Goal: Task Accomplishment & Management: Complete application form

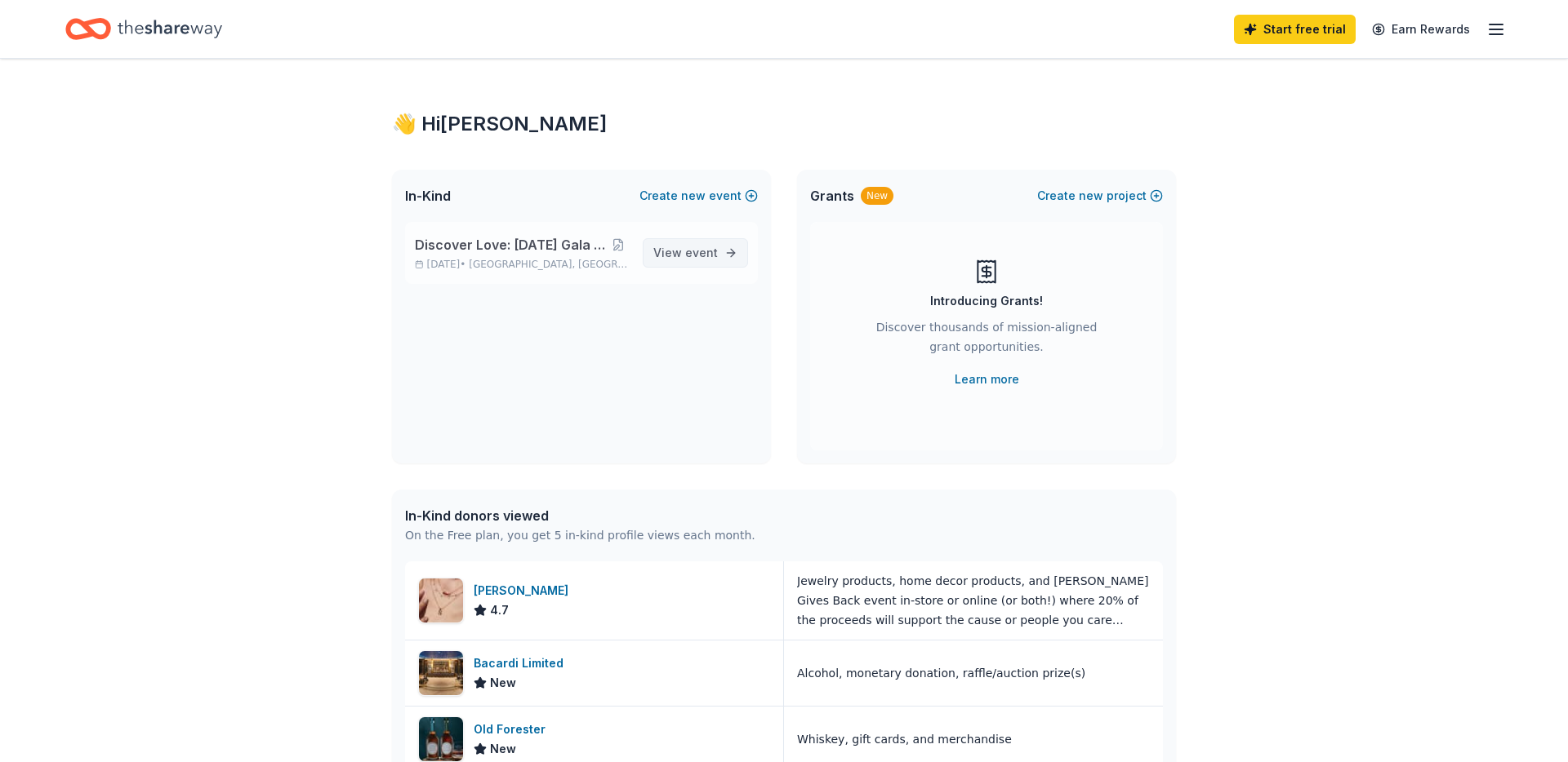
click at [662, 260] on span "View event" at bounding box center [686, 252] width 64 height 19
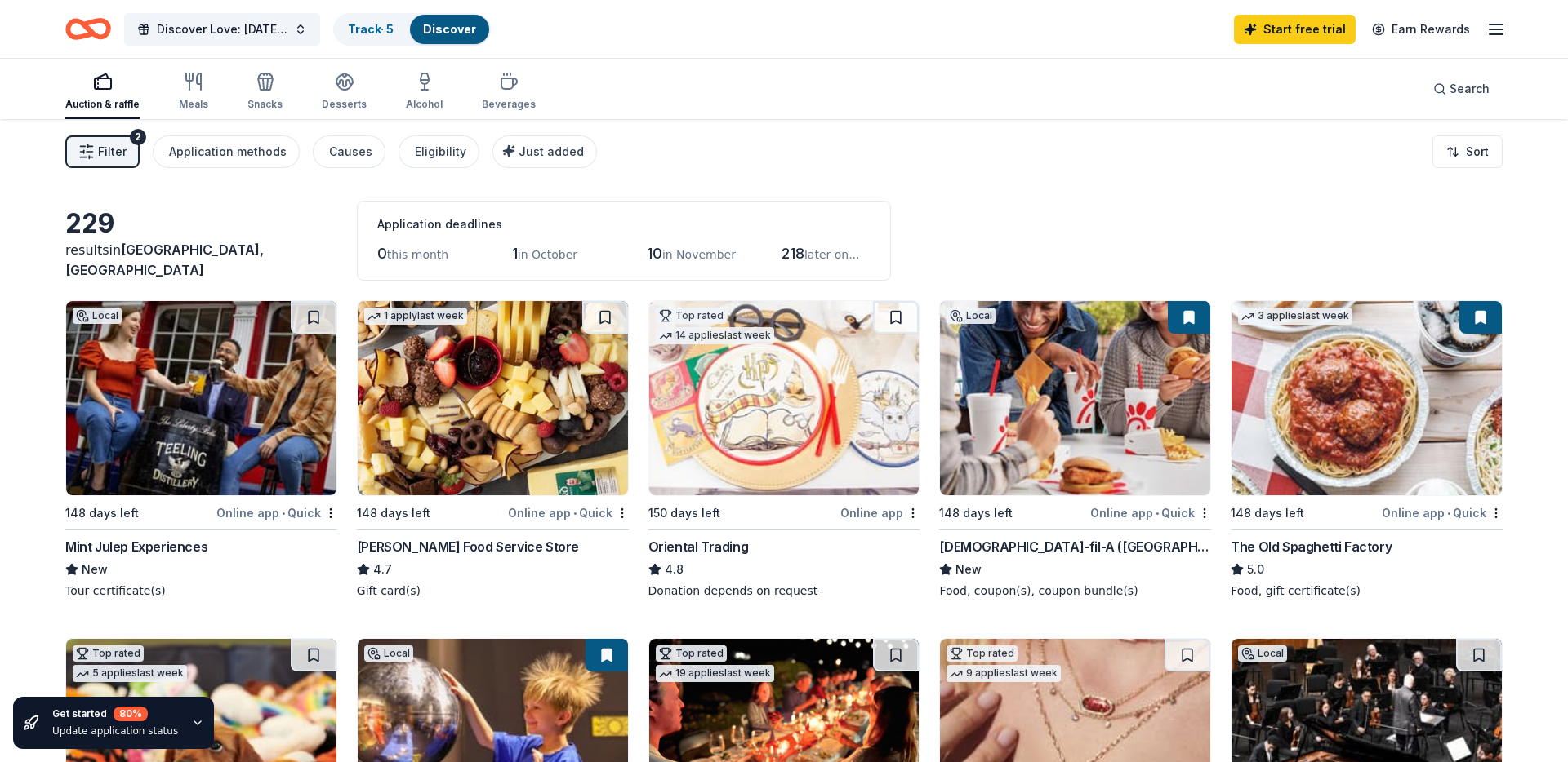
click at [191, 722] on icon "button" at bounding box center [197, 722] width 13 height 13
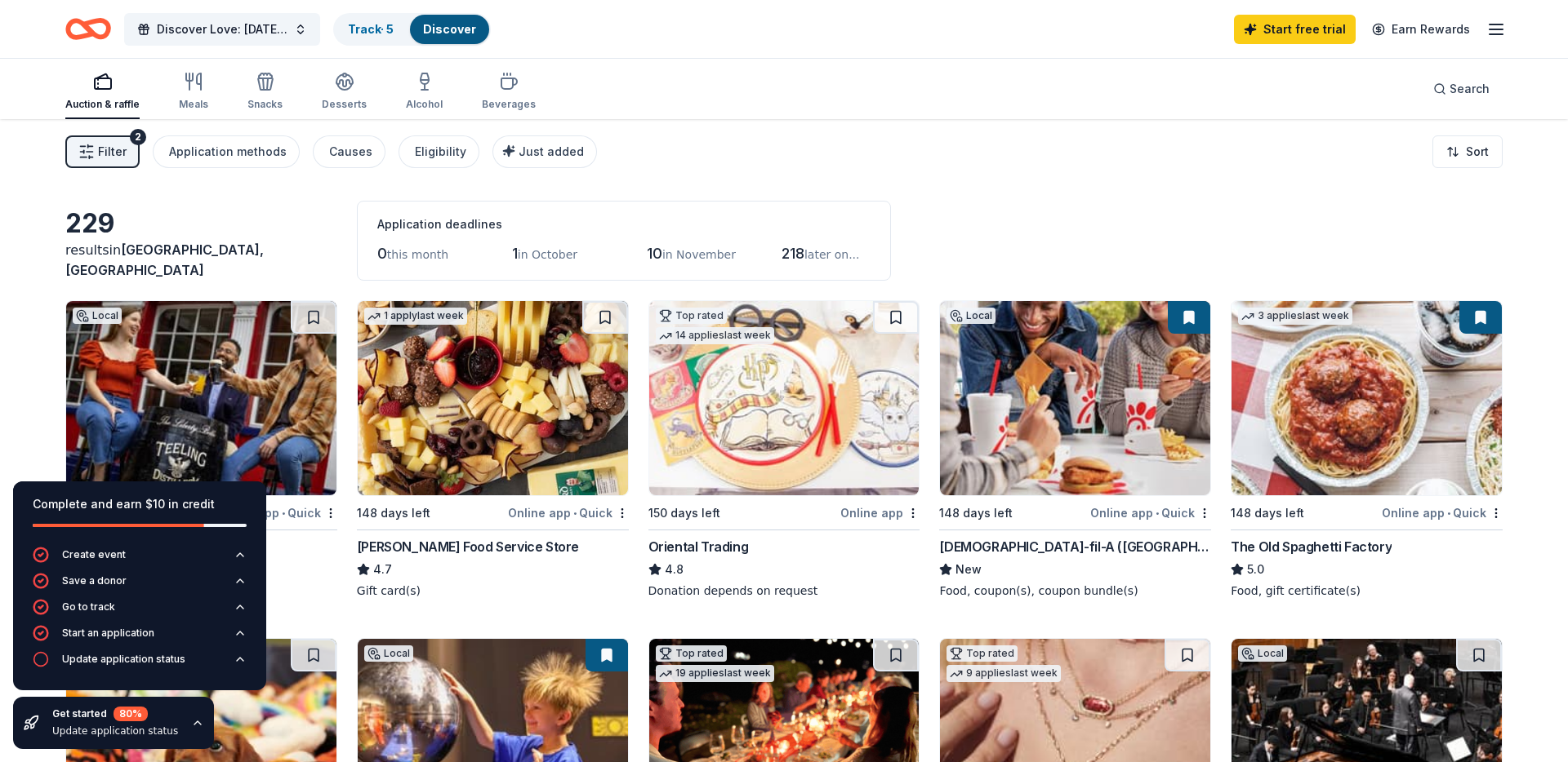
click at [191, 722] on icon "button" at bounding box center [197, 722] width 13 height 13
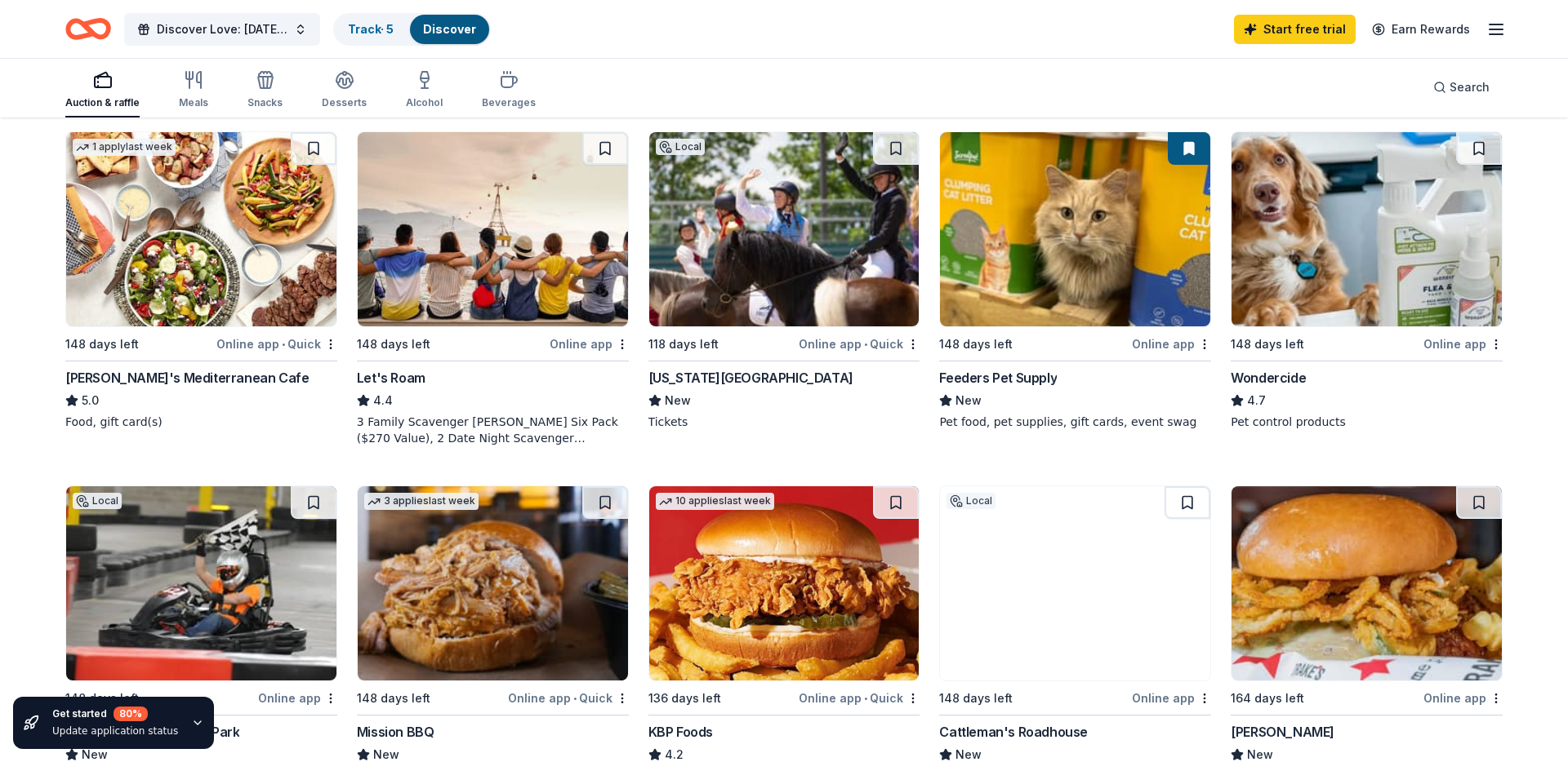
scroll to position [863, 0]
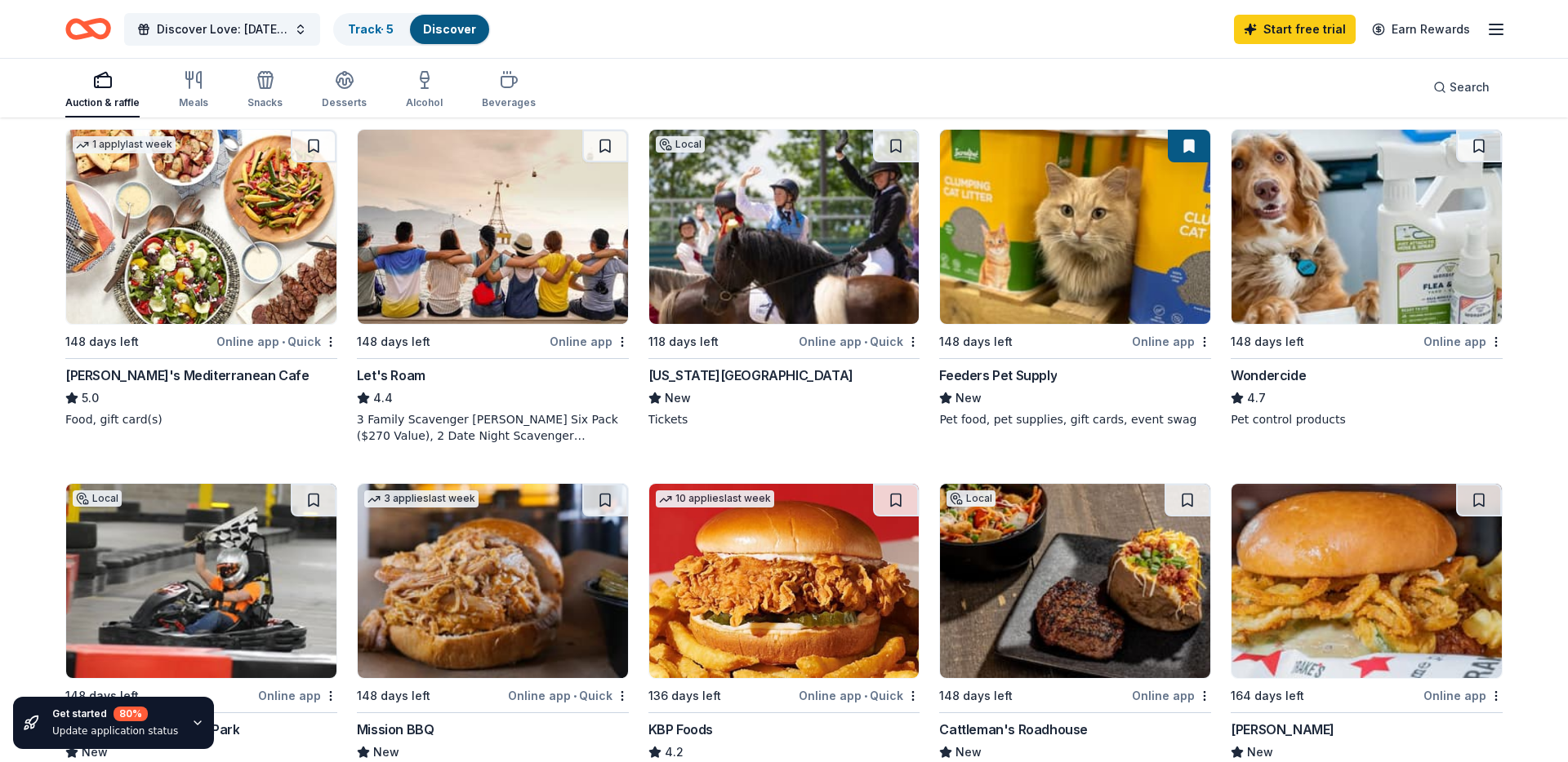
click at [806, 252] on img at bounding box center [784, 227] width 270 height 194
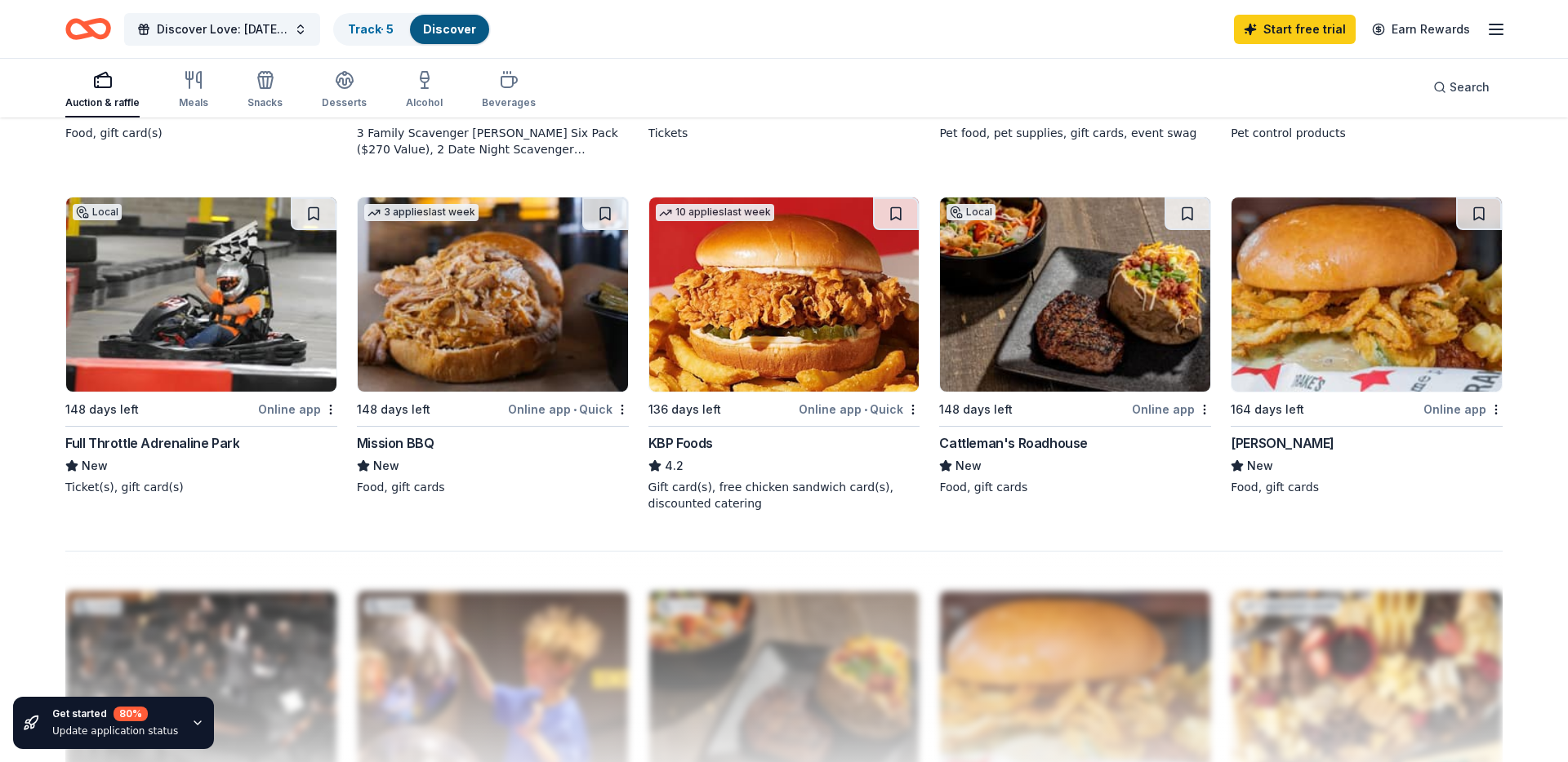
scroll to position [1145, 0]
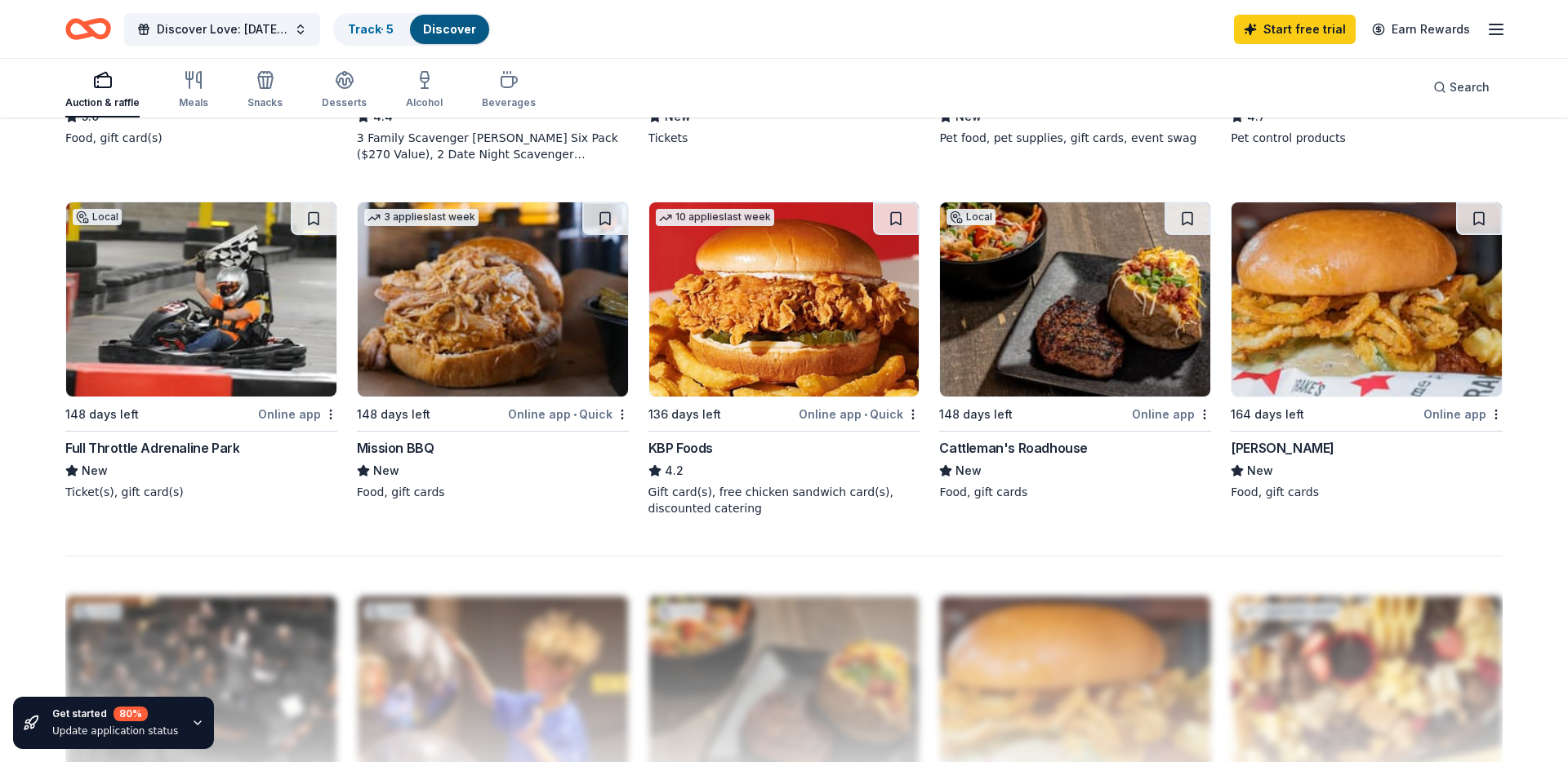
click at [273, 323] on img at bounding box center [201, 300] width 270 height 194
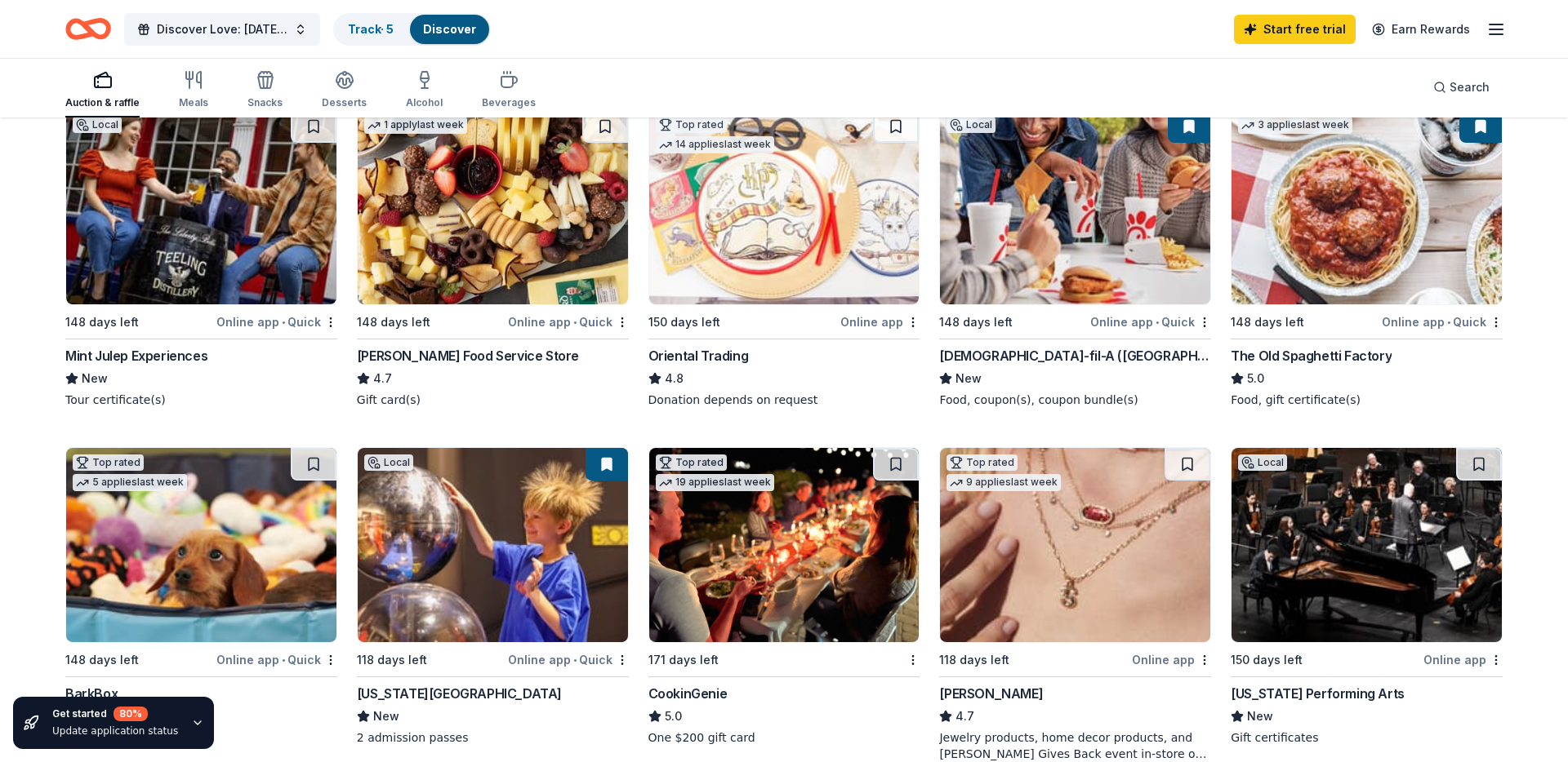
scroll to position [0, 0]
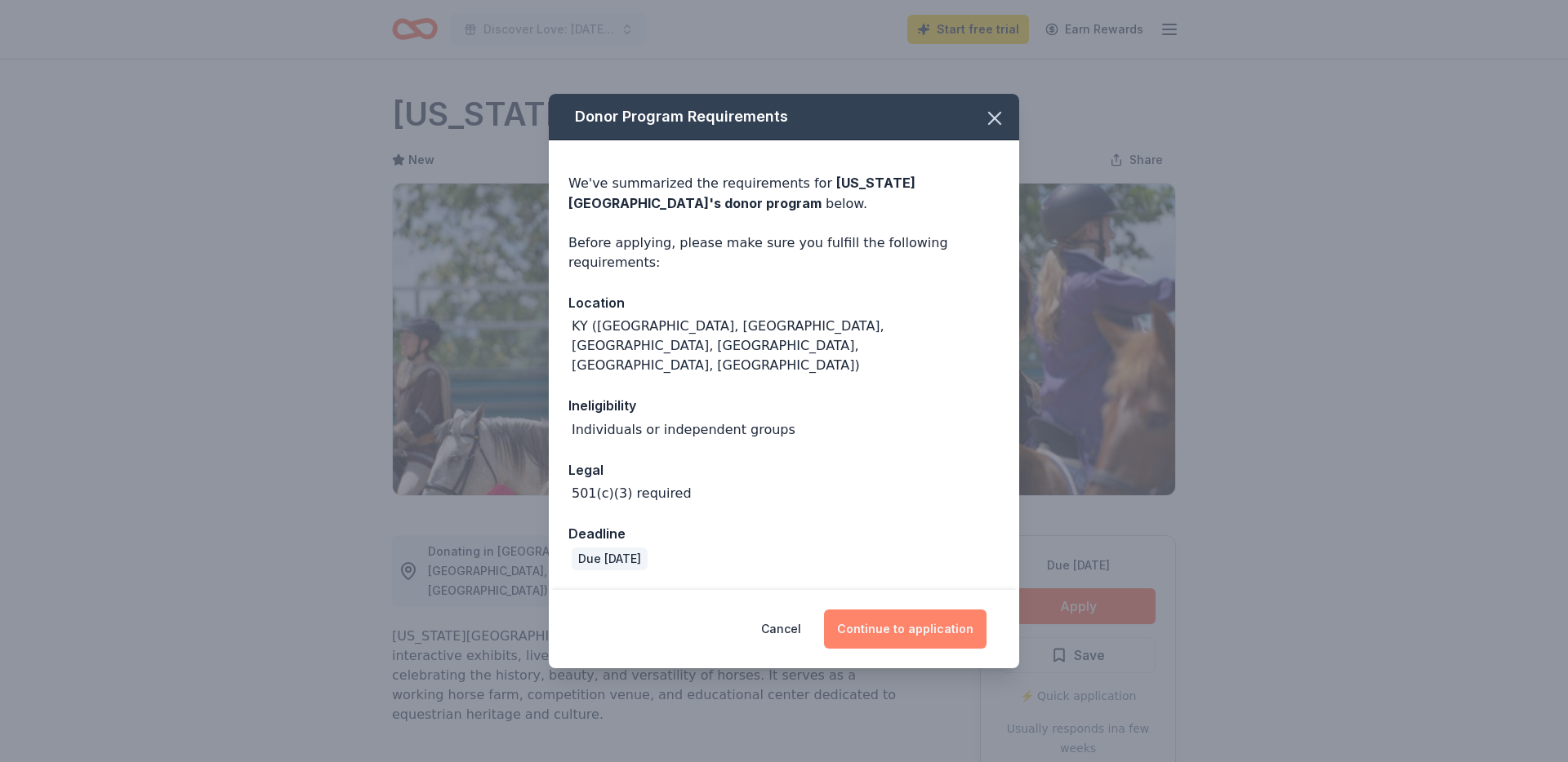
click at [877, 624] on button "Continue to application" at bounding box center [905, 629] width 162 height 39
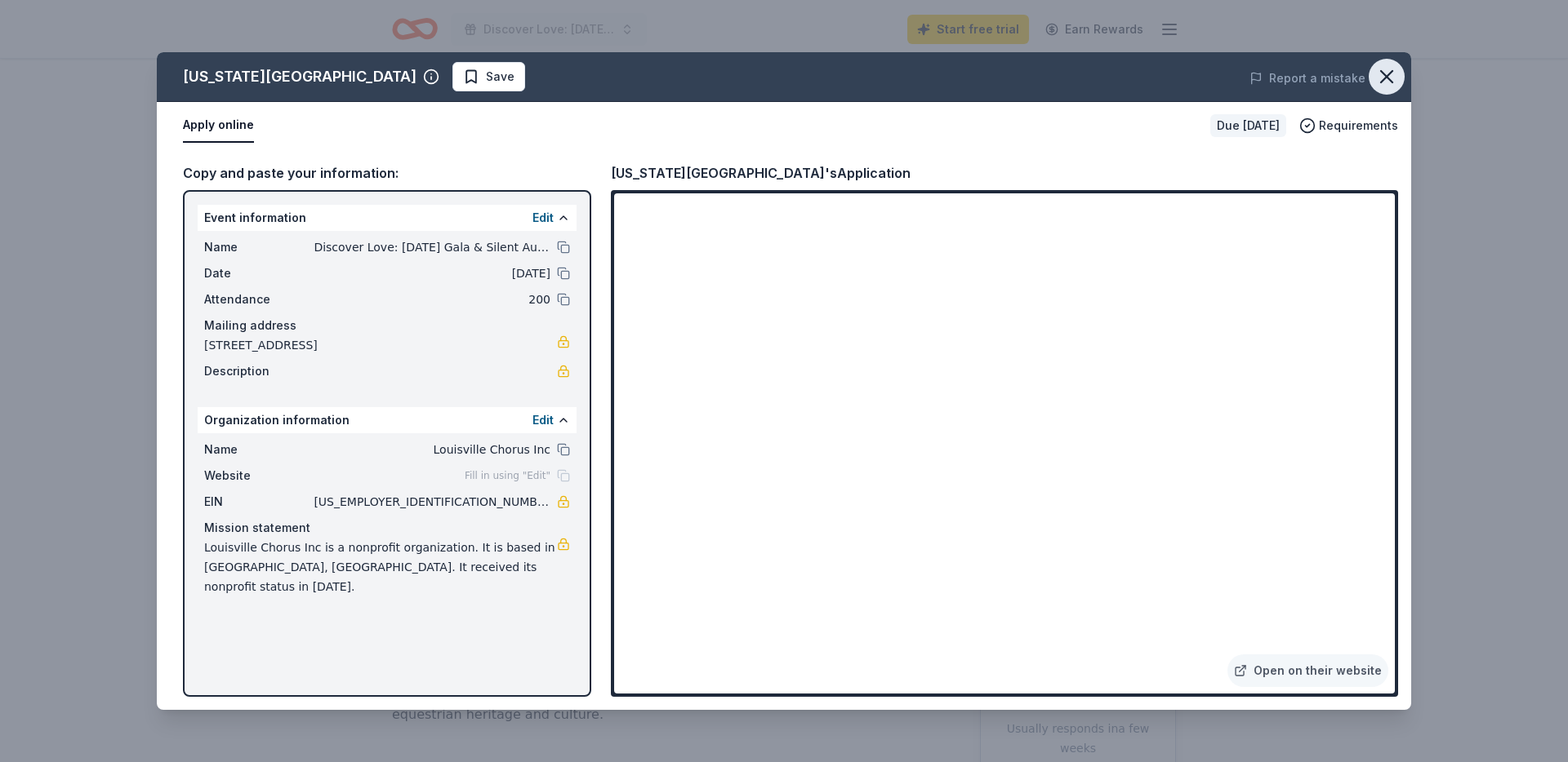
click at [1390, 87] on icon "button" at bounding box center [1386, 76] width 23 height 23
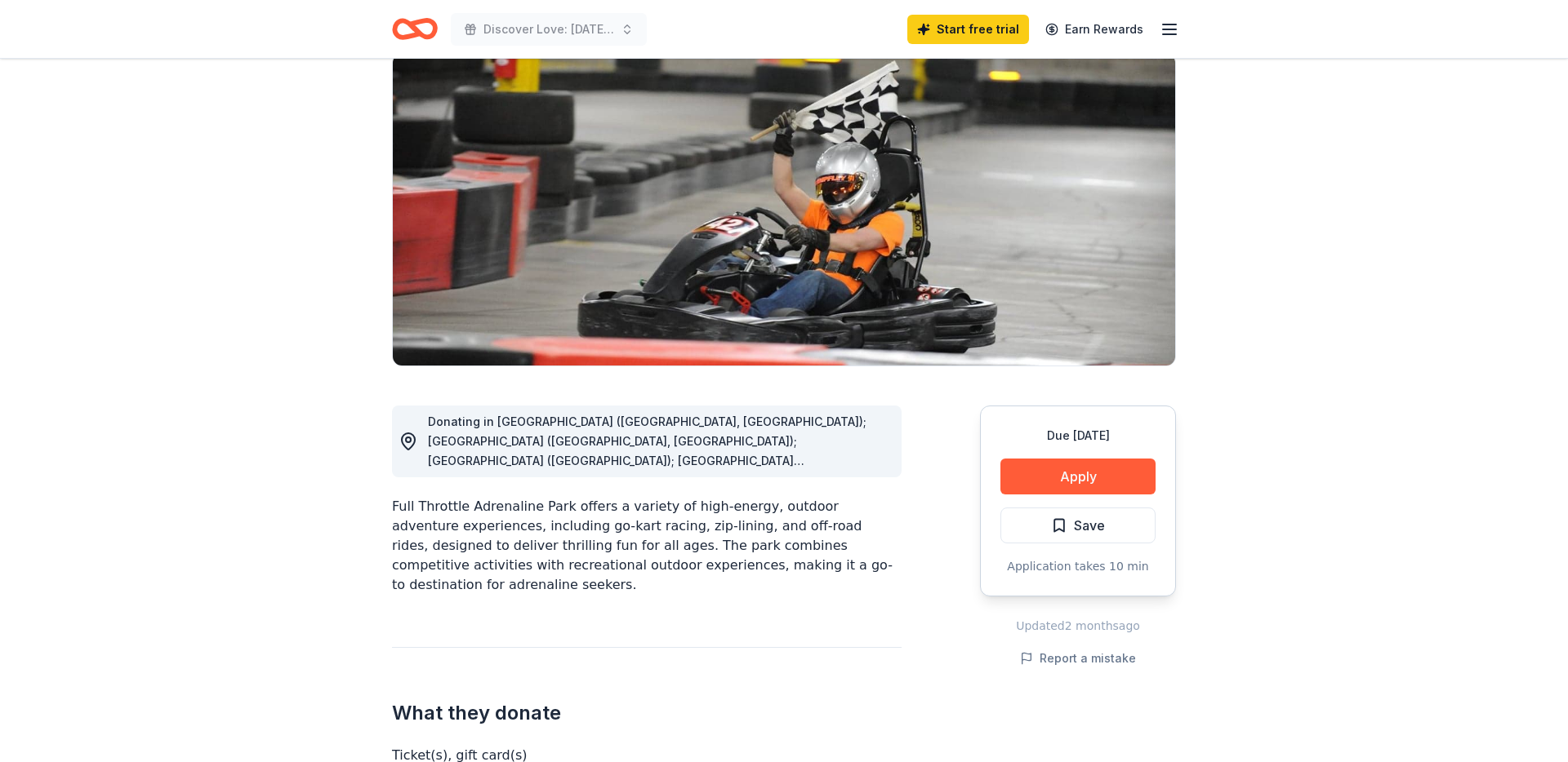
scroll to position [163, 0]
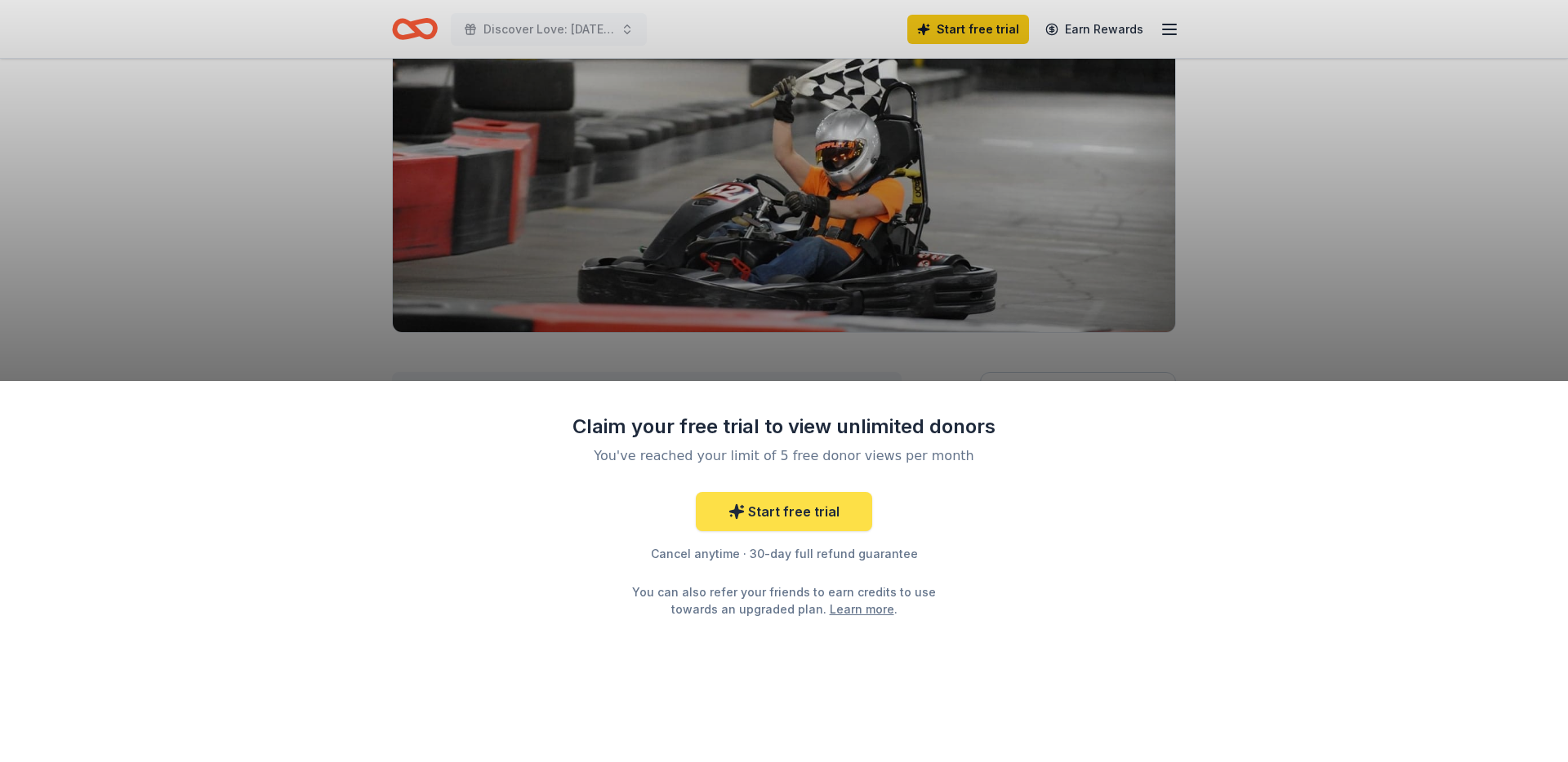
click at [810, 517] on link "Start free trial" at bounding box center [784, 511] width 176 height 39
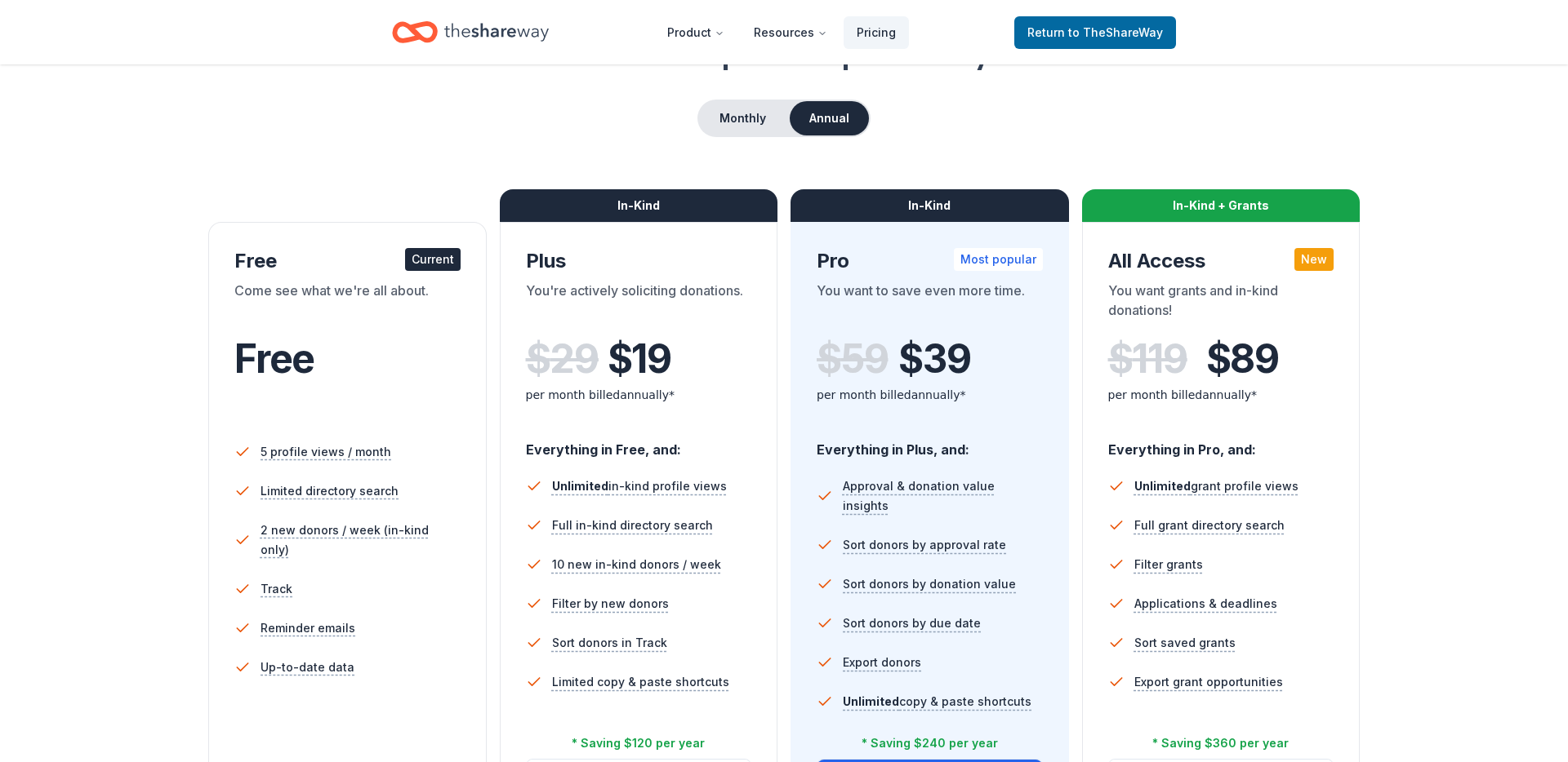
scroll to position [138, 0]
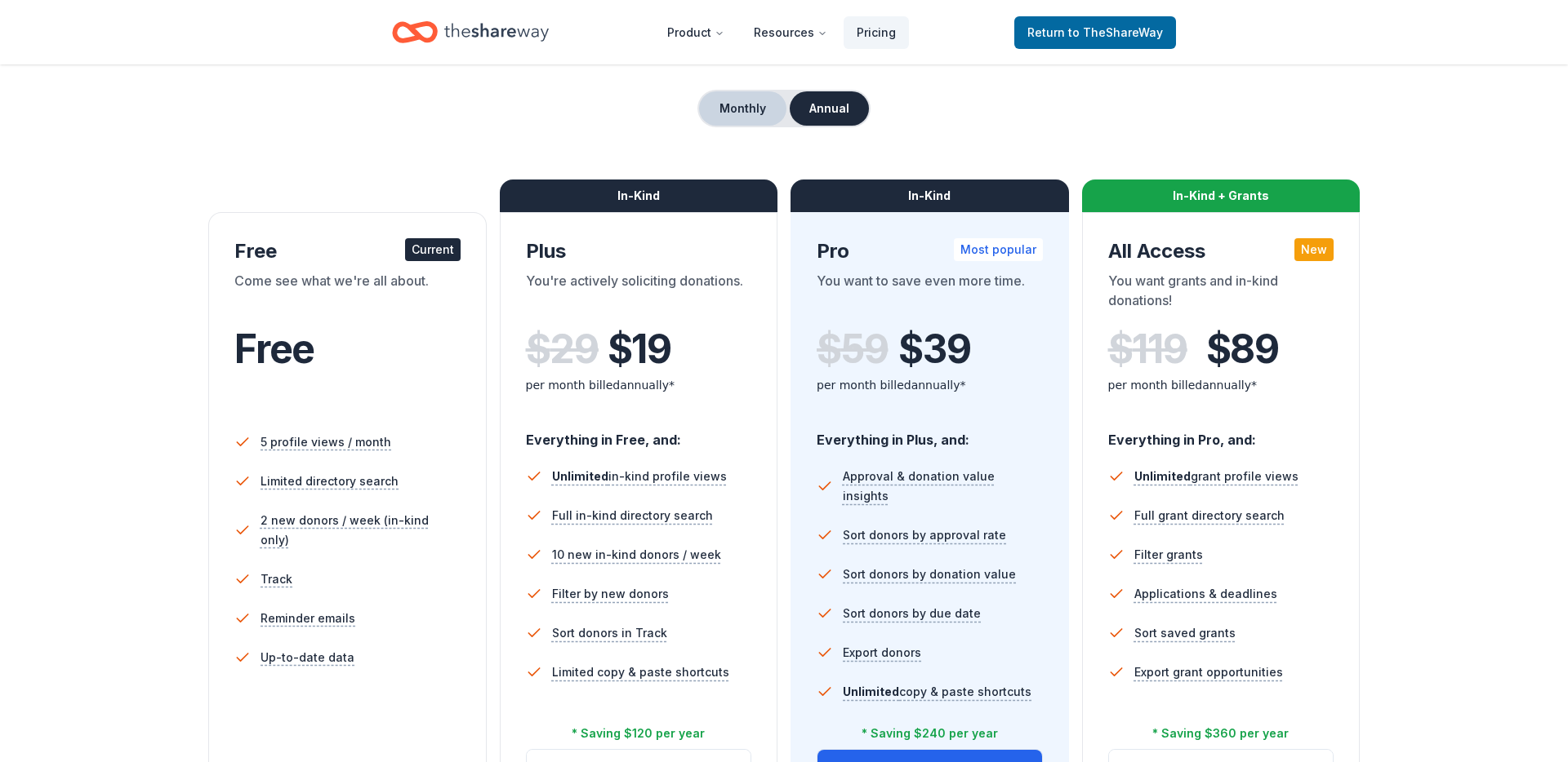
click at [768, 125] on button "Monthly" at bounding box center [742, 108] width 87 height 35
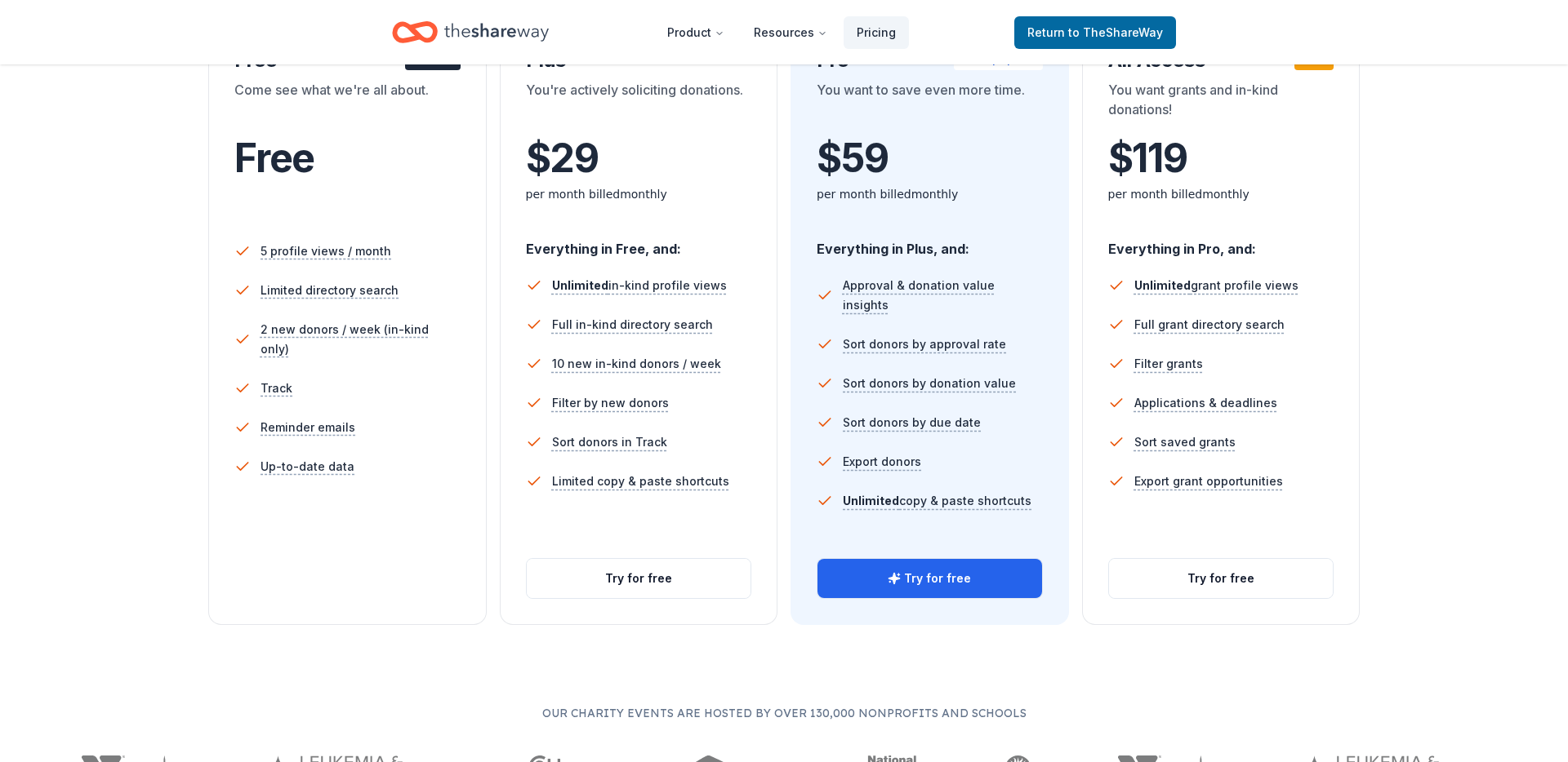
scroll to position [328, 0]
click at [586, 574] on button "Try for free" at bounding box center [639, 579] width 225 height 39
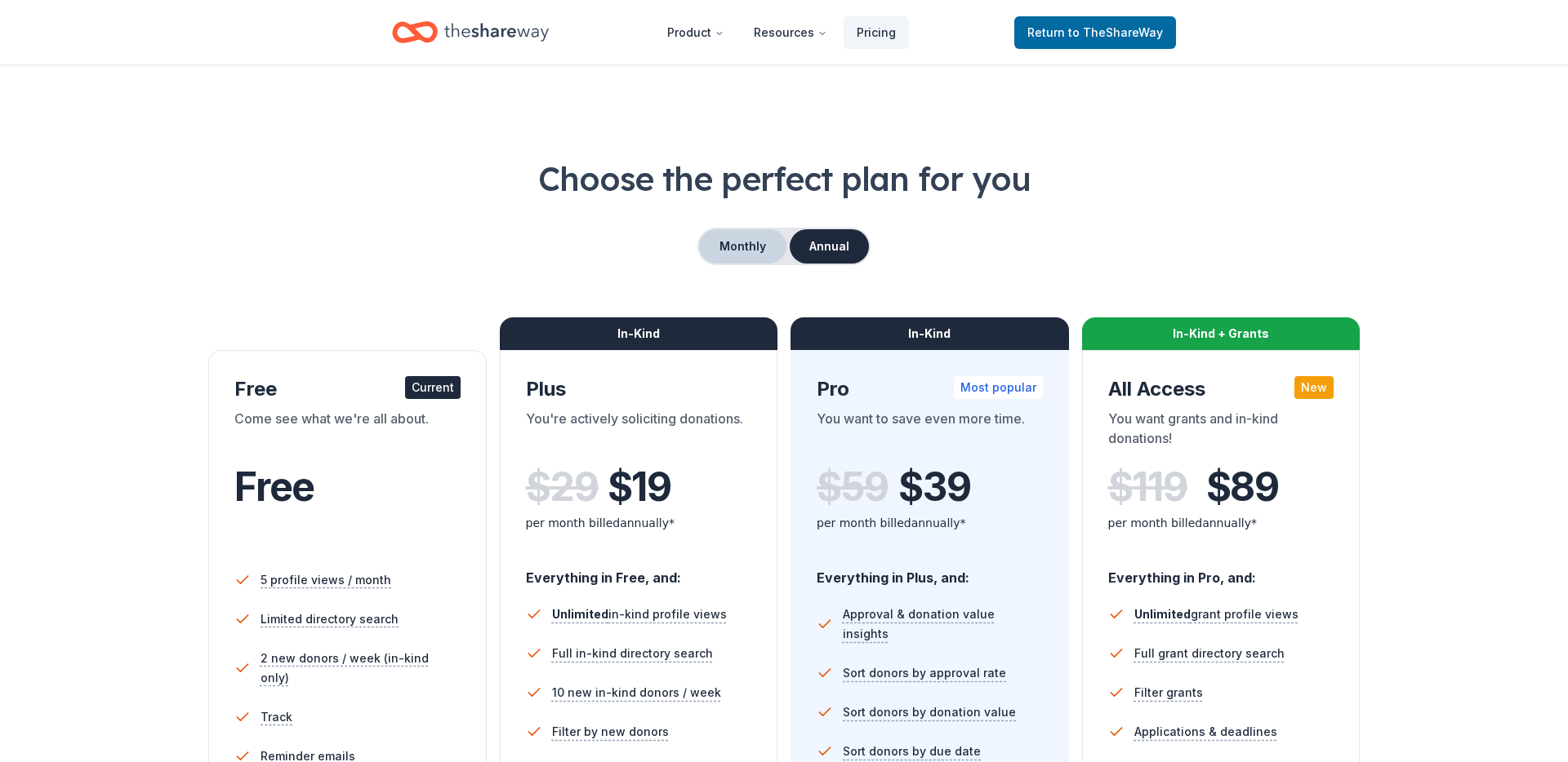
click at [709, 246] on button "Monthly" at bounding box center [742, 246] width 87 height 35
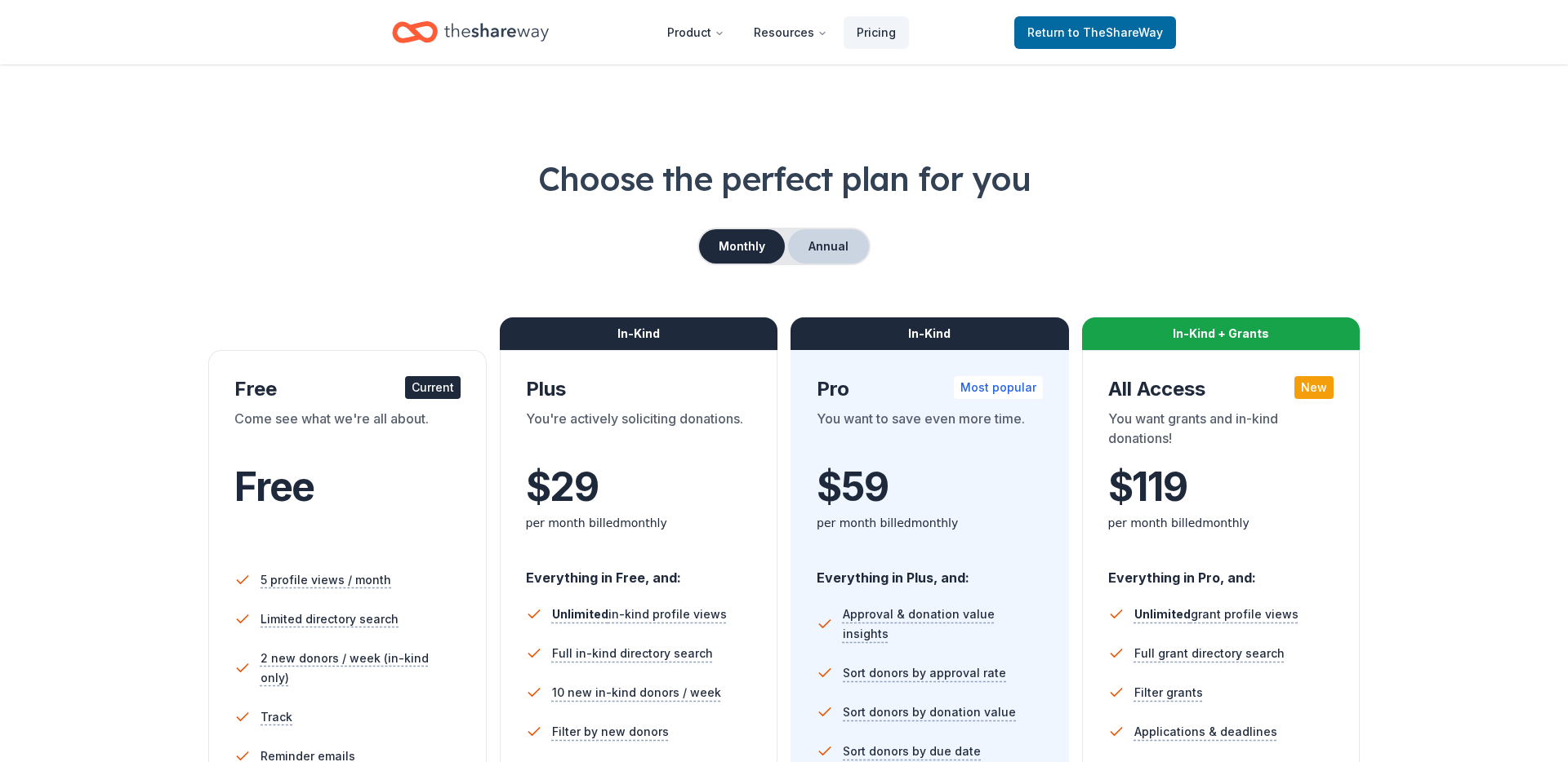
click at [835, 245] on button "Annual" at bounding box center [828, 246] width 81 height 35
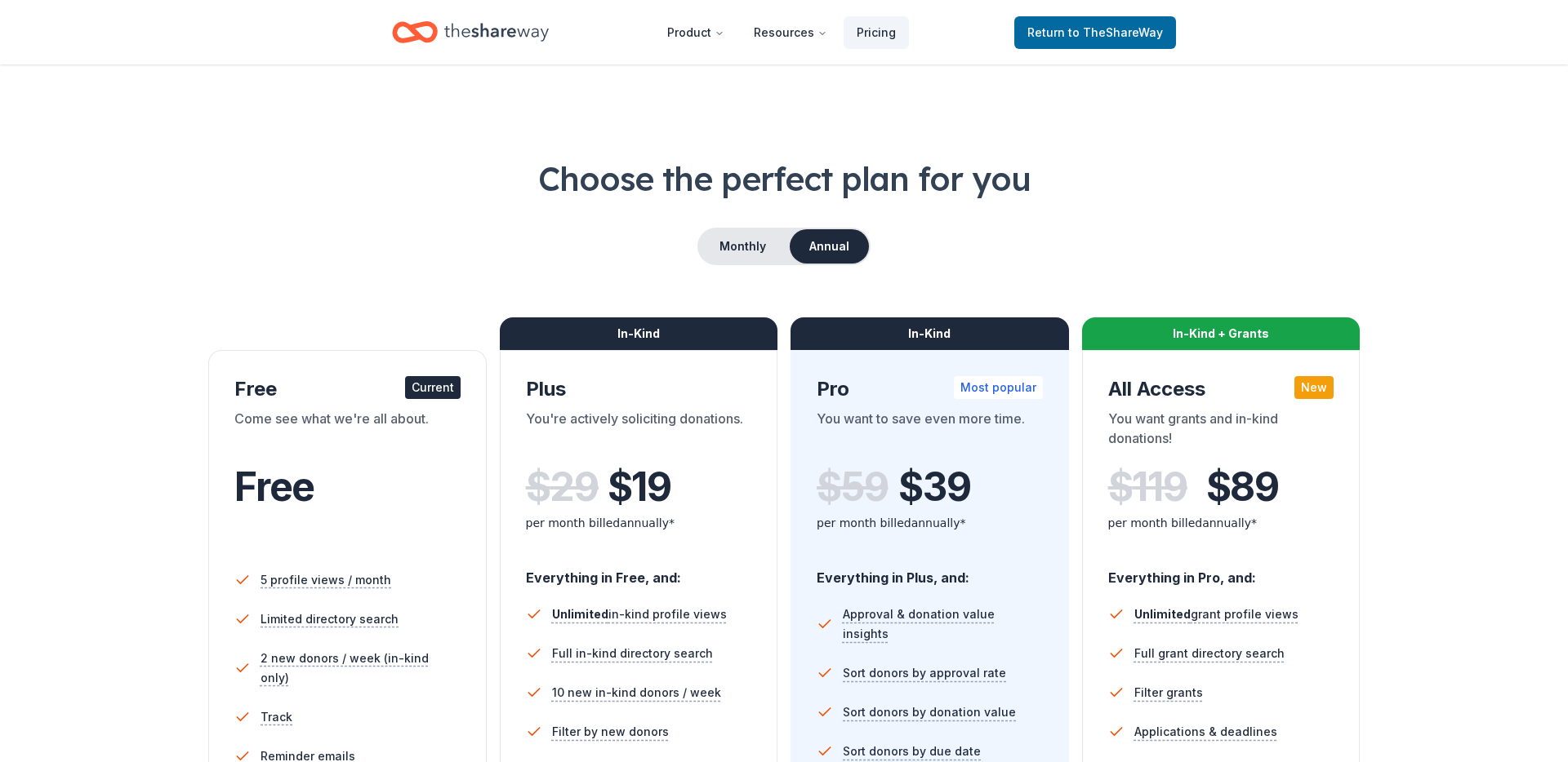
click at [728, 228] on div "Monthly Annual" at bounding box center [784, 246] width 173 height 37
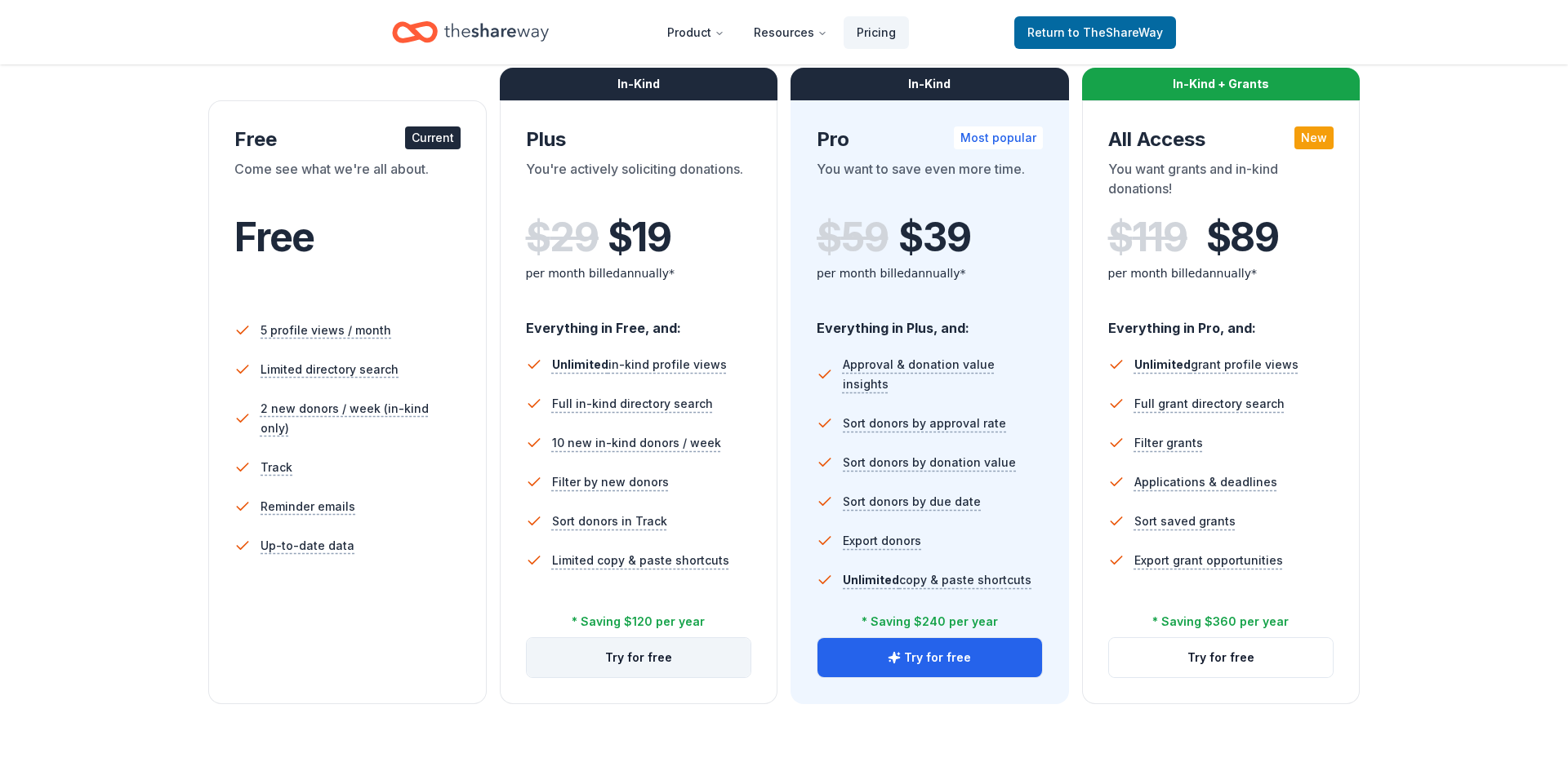
scroll to position [105, 0]
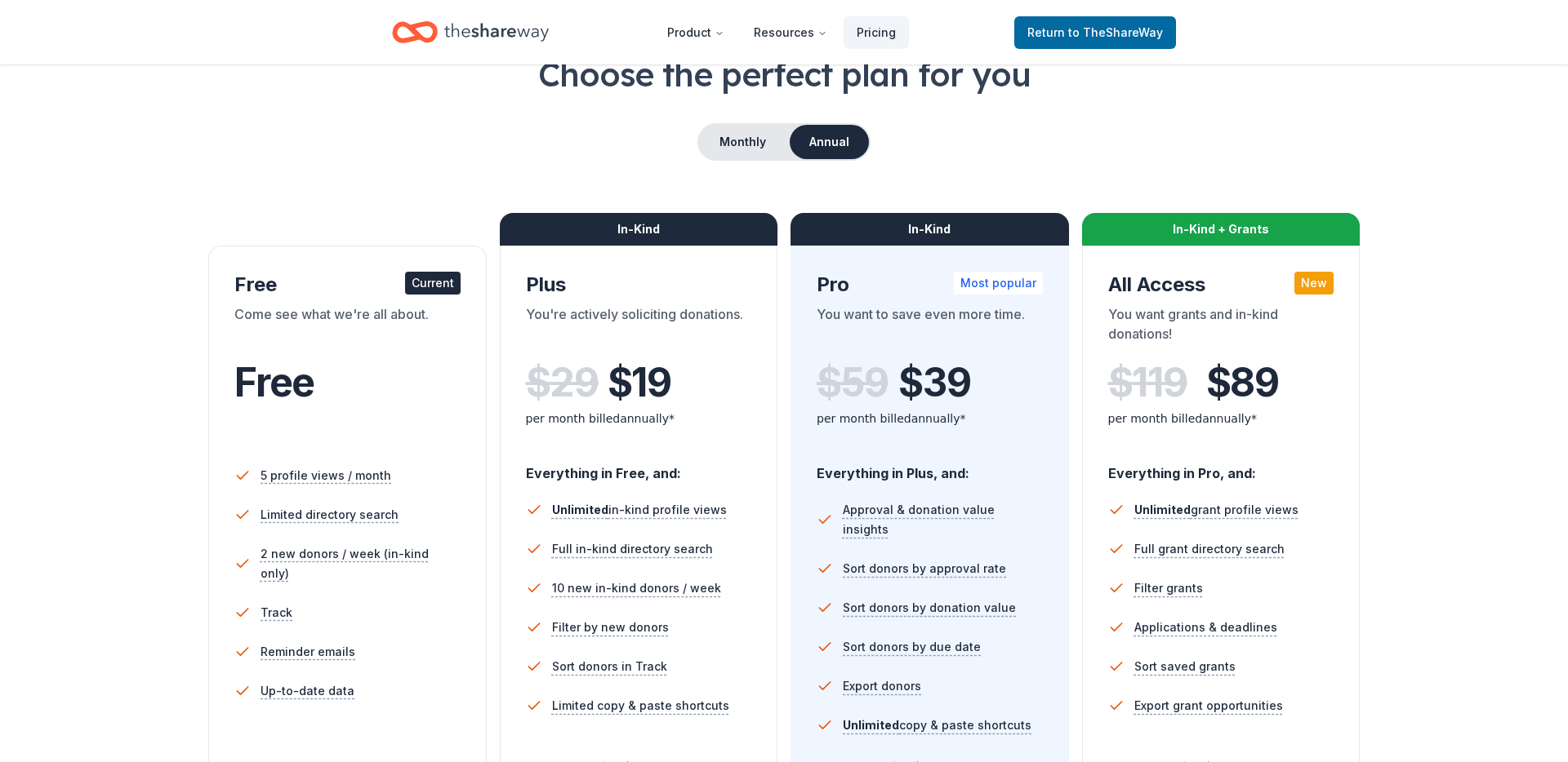
click at [1344, 178] on div "Choose the perfect plan for you Monthly Annual Free Current Come see what we're…" at bounding box center [784, 451] width 1437 height 798
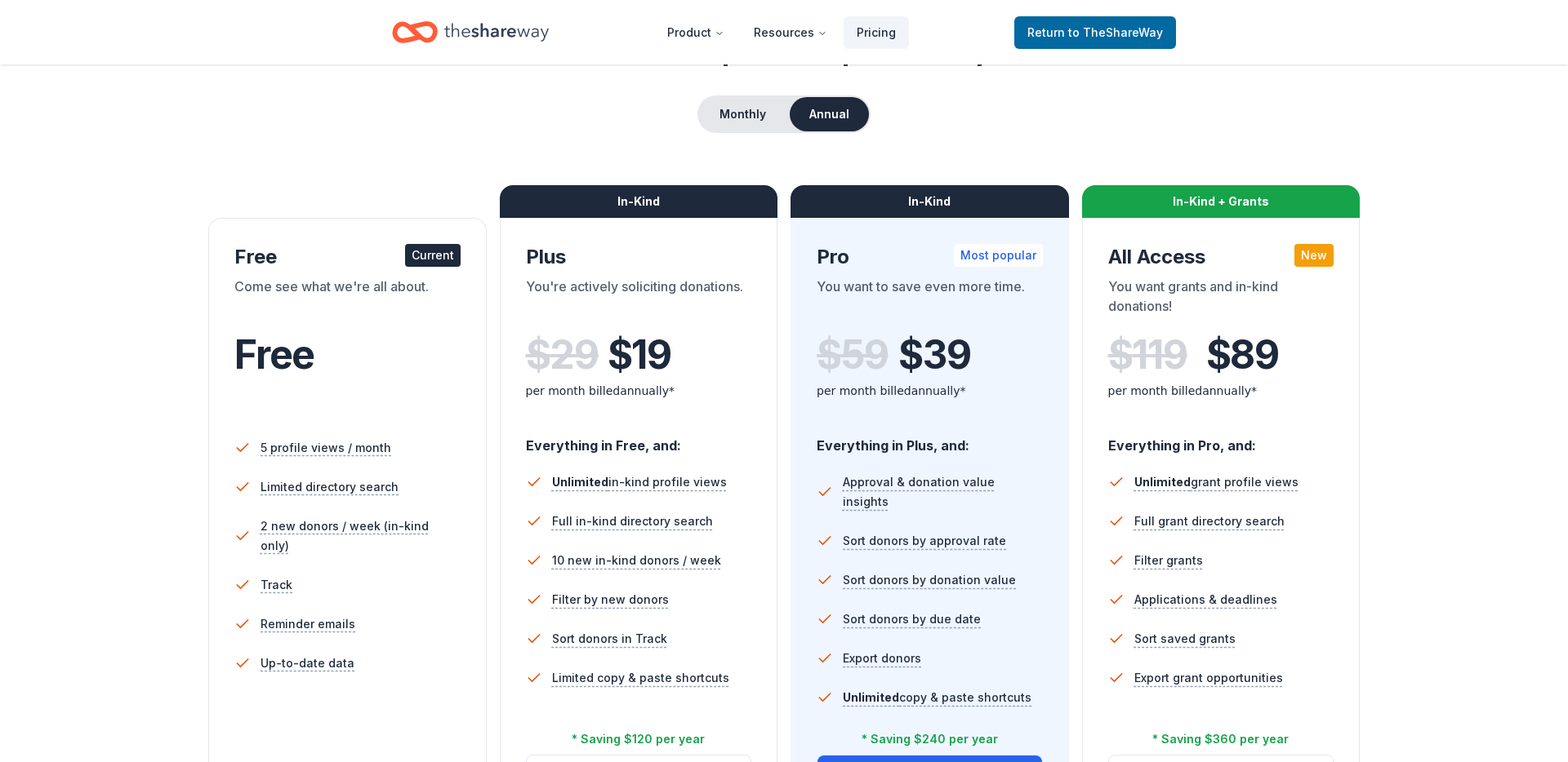
scroll to position [126, 0]
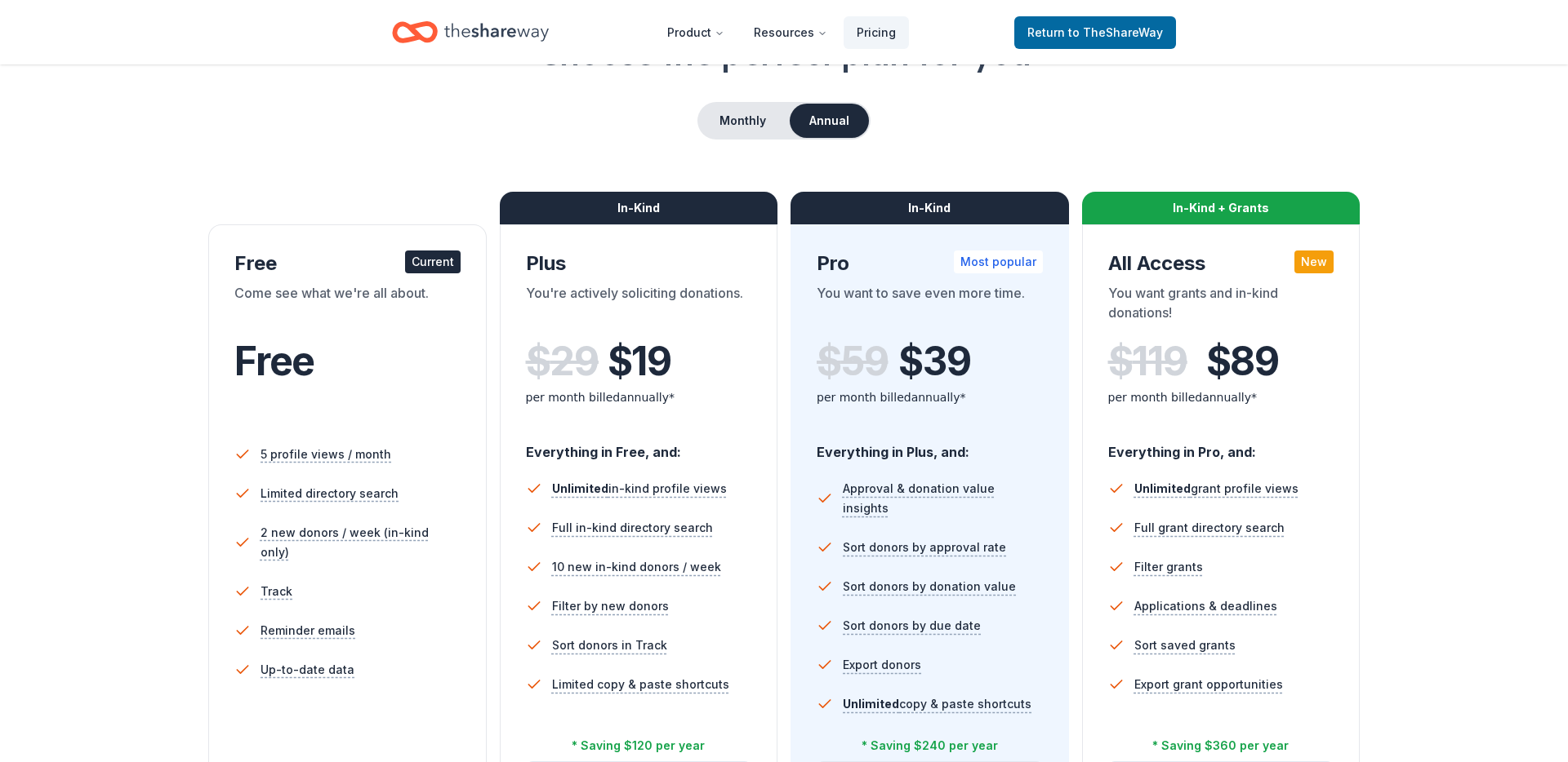
click at [773, 98] on div "Choose the perfect plan for you Monthly Annual Free Current Come see what we're…" at bounding box center [784, 430] width 1437 height 798
click at [770, 109] on button "Monthly" at bounding box center [742, 121] width 87 height 35
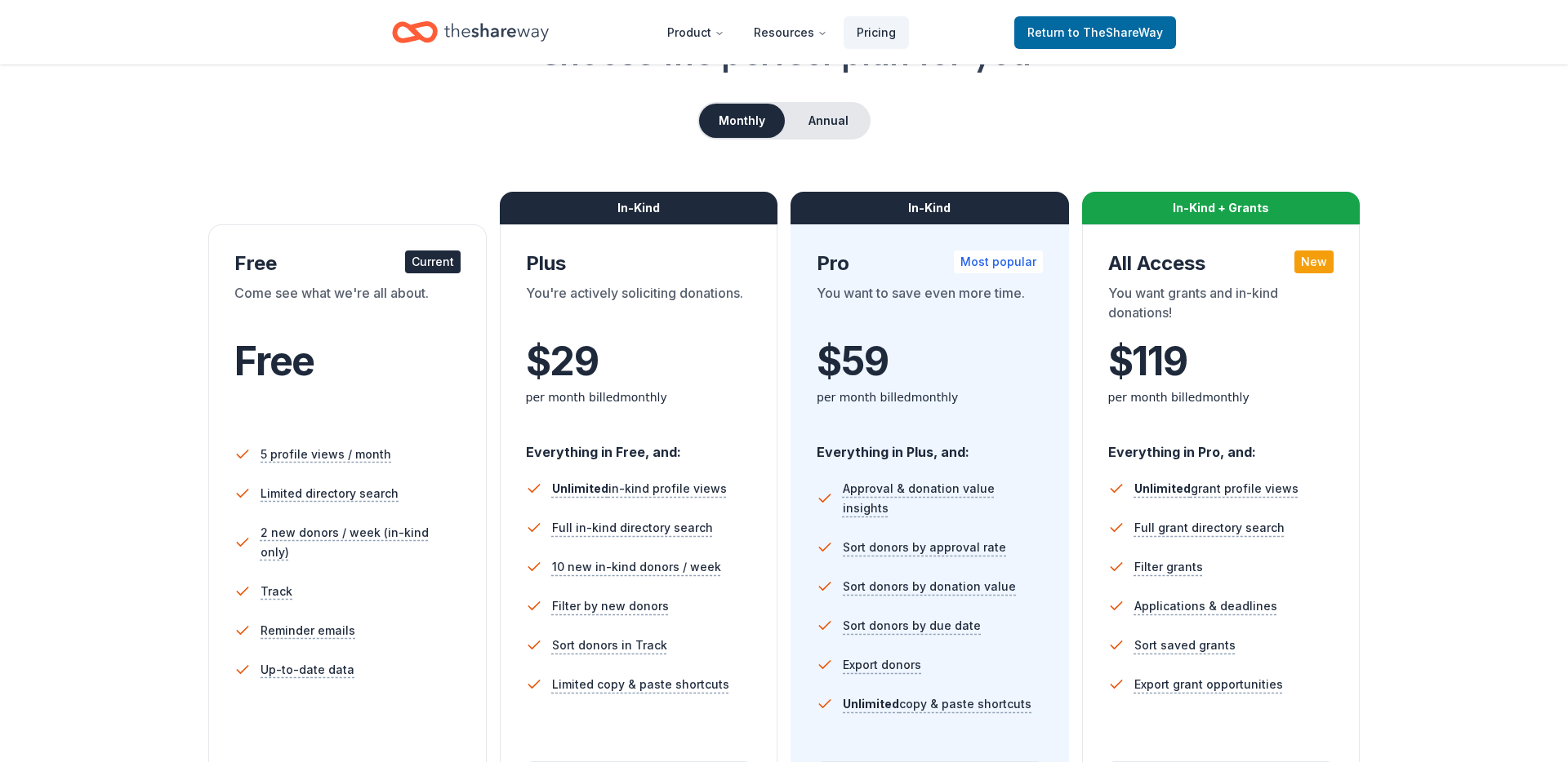
click at [582, 331] on div "$ 29 $ per month billed monthly" at bounding box center [639, 379] width 226 height 100
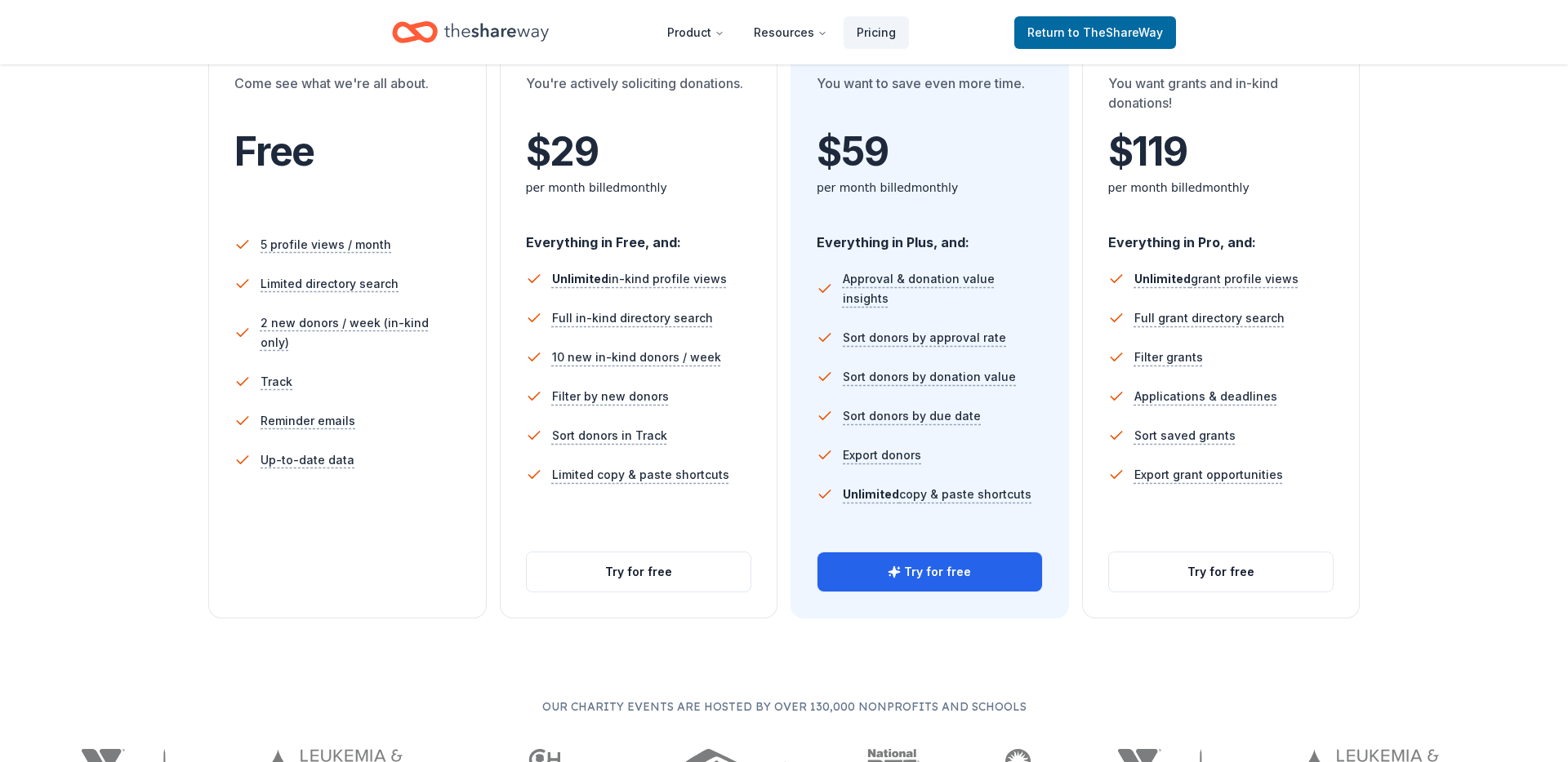
scroll to position [338, 0]
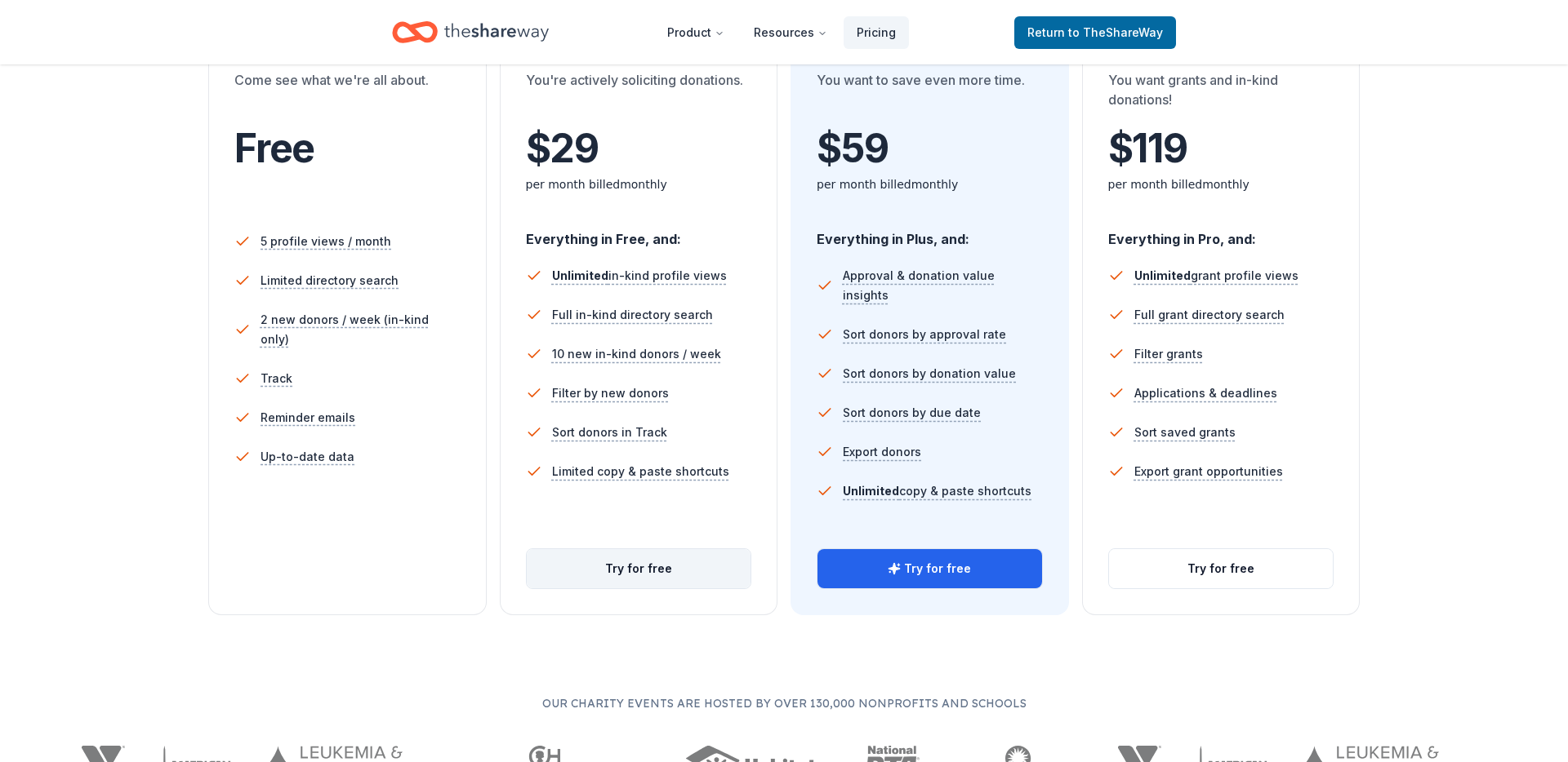
click at [610, 577] on button "Try for free" at bounding box center [639, 569] width 225 height 39
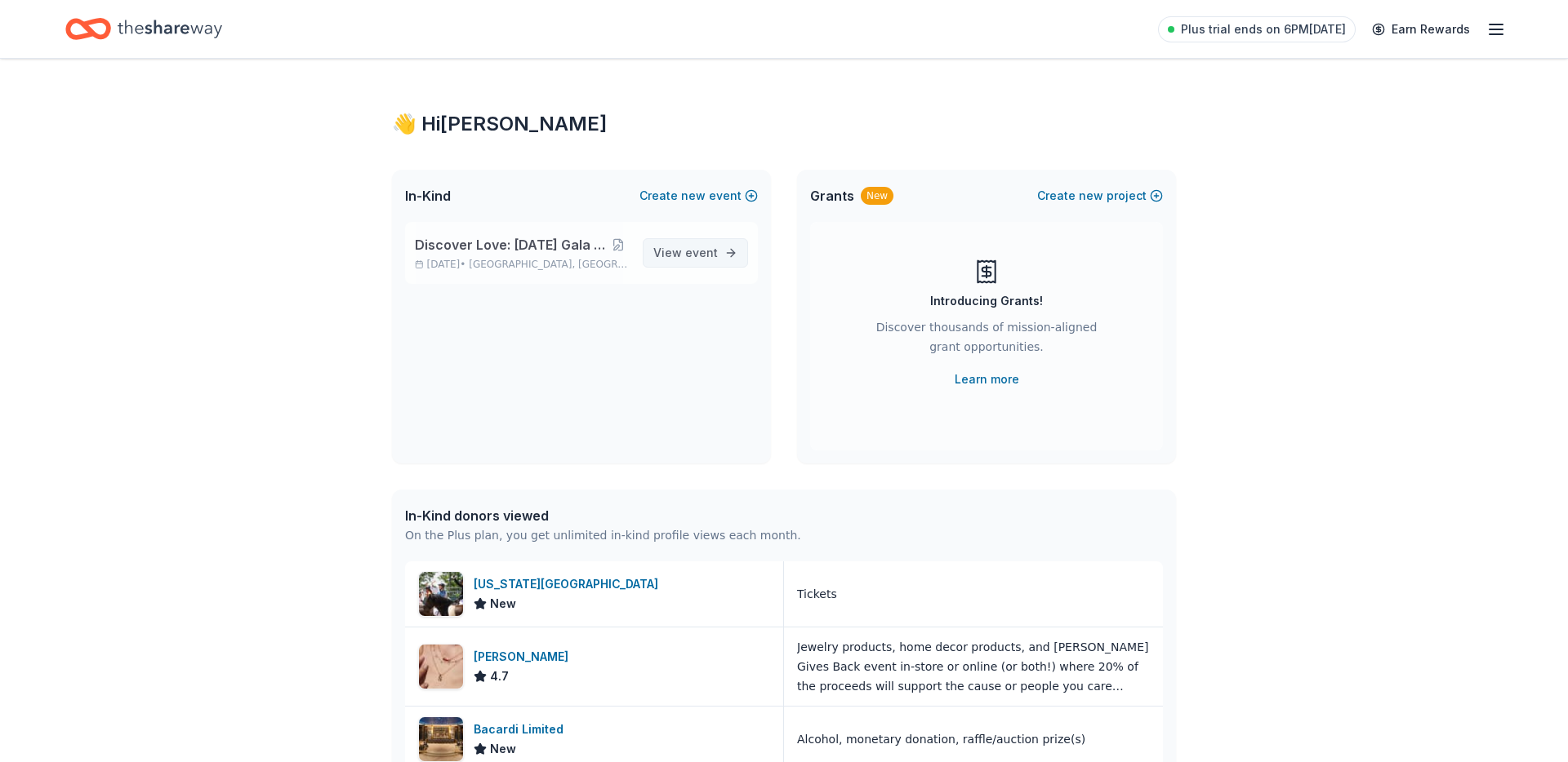
click at [692, 249] on span "event" at bounding box center [701, 252] width 33 height 14
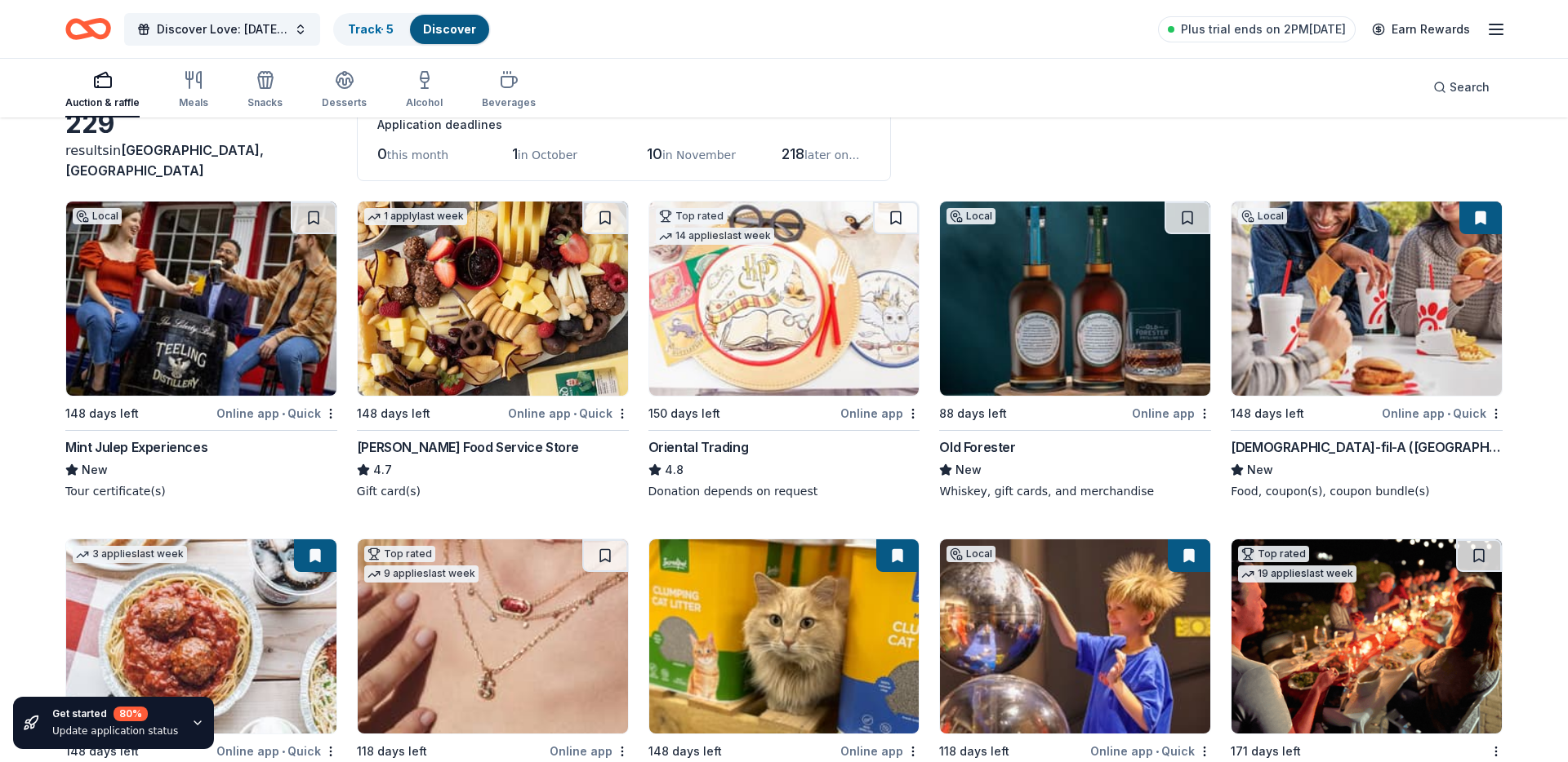
scroll to position [66, 0]
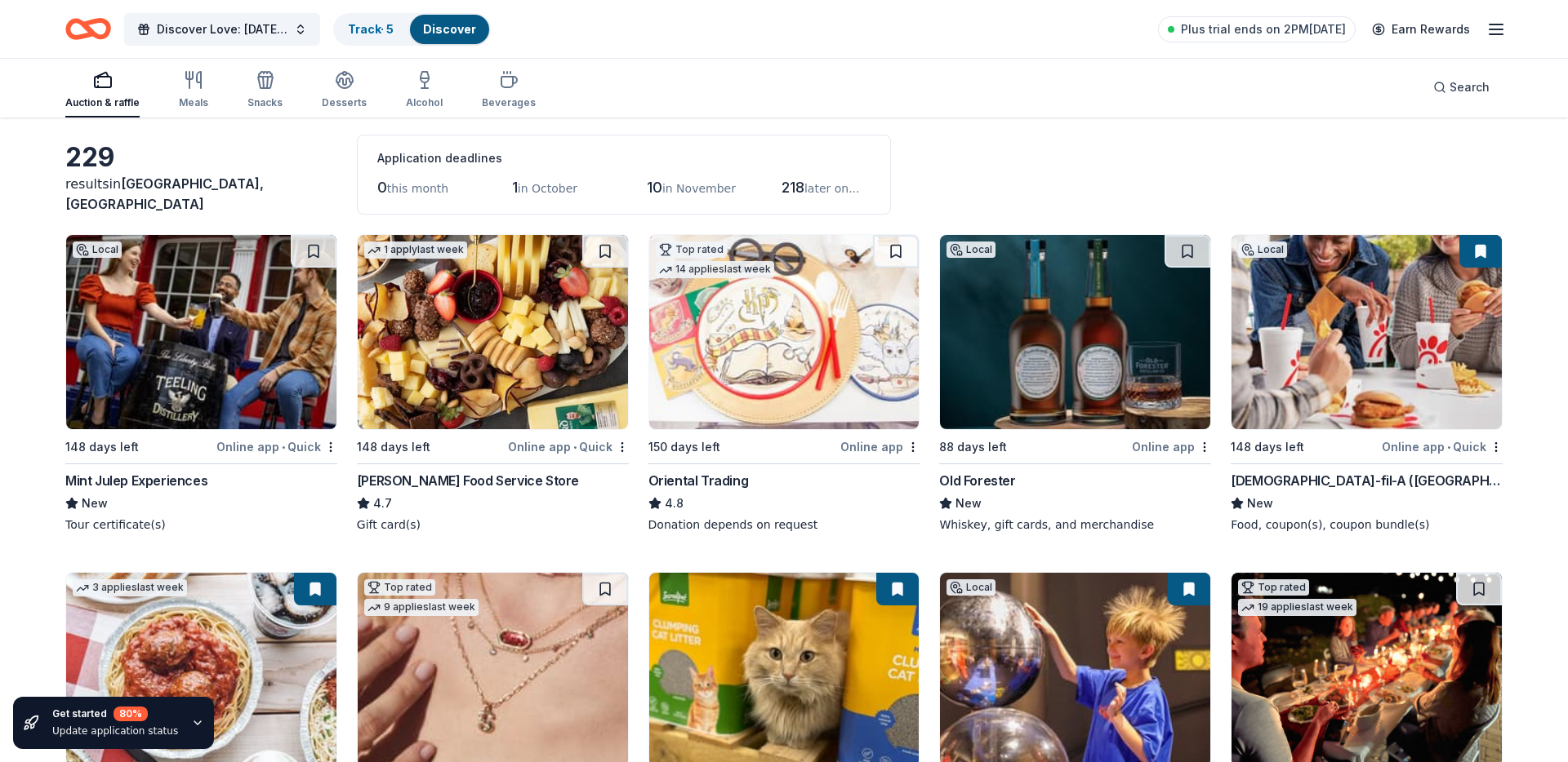
click at [507, 327] on img at bounding box center [493, 332] width 270 height 194
click at [620, 449] on html "Discover Love: Valentine's Day Gala & Silent Auction Track · 5 Discover Plus tr…" at bounding box center [784, 315] width 1568 height 762
click at [515, 512] on html "Discover Love: Valentine's Day Gala & Silent Auction Track · 5 Discover Plus tr…" at bounding box center [784, 315] width 1568 height 762
click at [624, 439] on div "Online app • Quick" at bounding box center [567, 446] width 121 height 20
click at [351, 29] on link "Track · 5" at bounding box center [371, 29] width 46 height 14
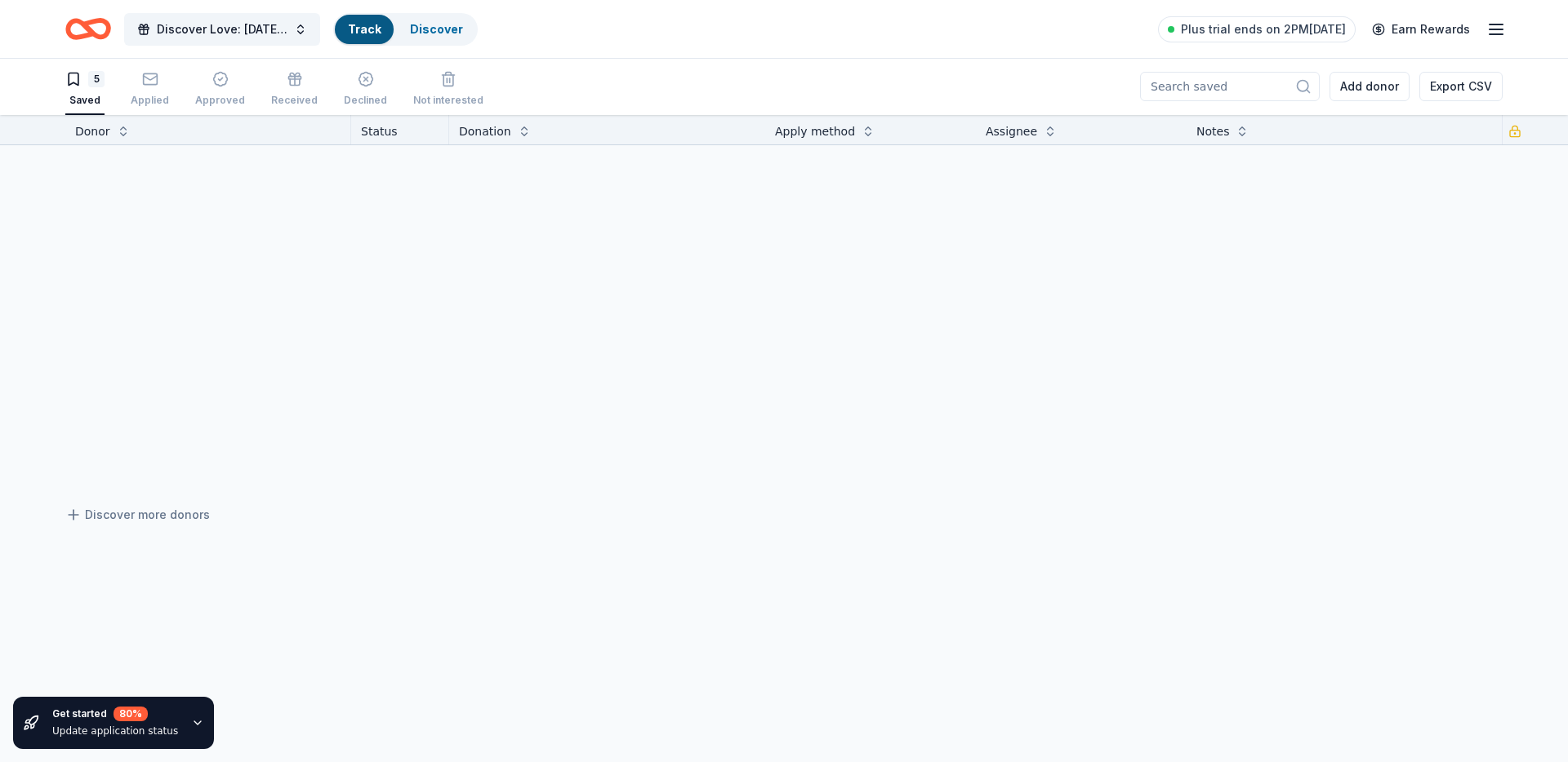
scroll to position [1, 0]
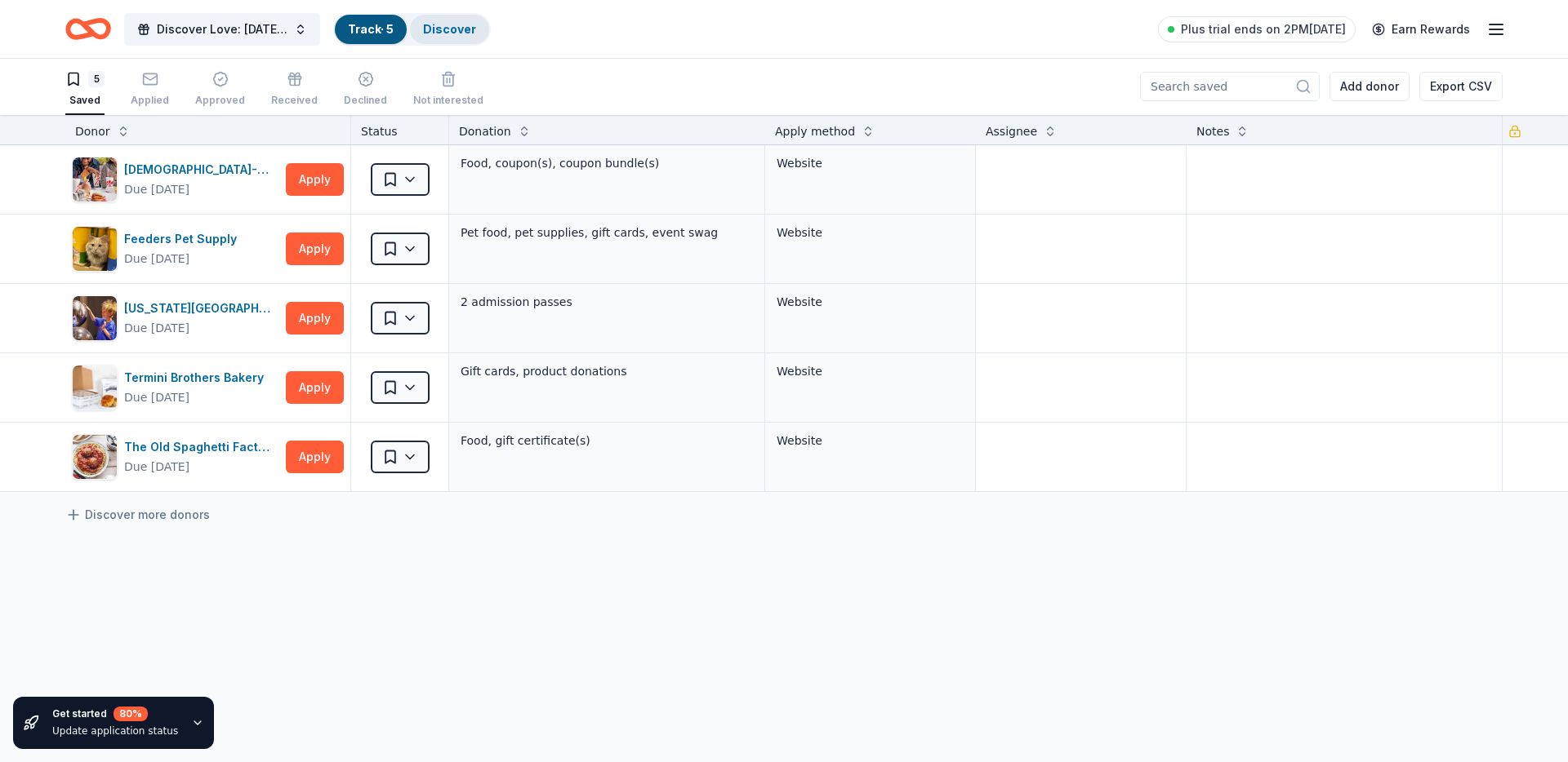
click at [452, 22] on link "Discover" at bounding box center [449, 29] width 53 height 14
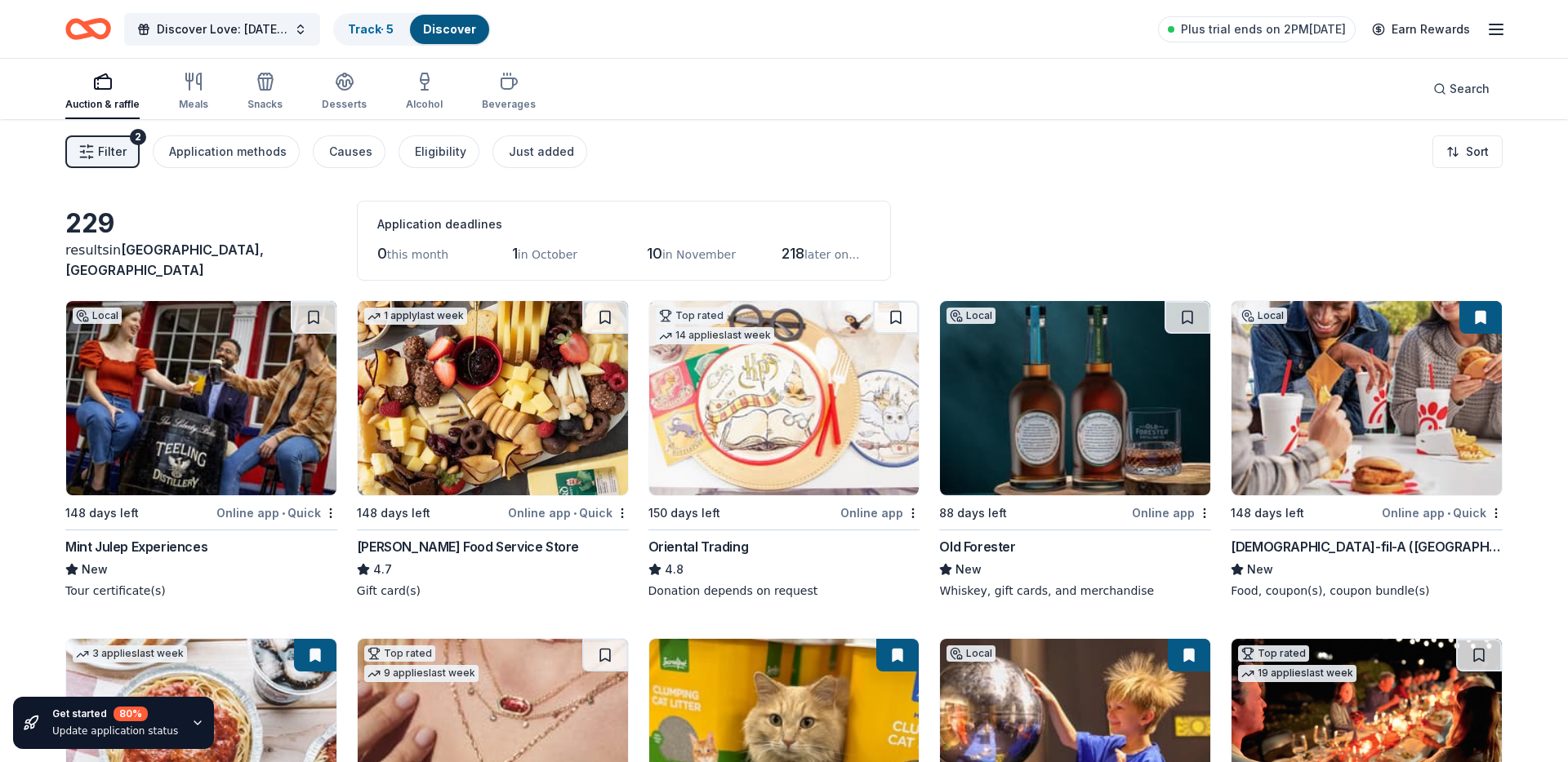
click at [540, 256] on span "in October" at bounding box center [547, 254] width 60 height 13
click at [1457, 151] on html "Discover Love: Valentine's Day Gala & Silent Auction Track · 5 Discover Plus tr…" at bounding box center [784, 381] width 1568 height 762
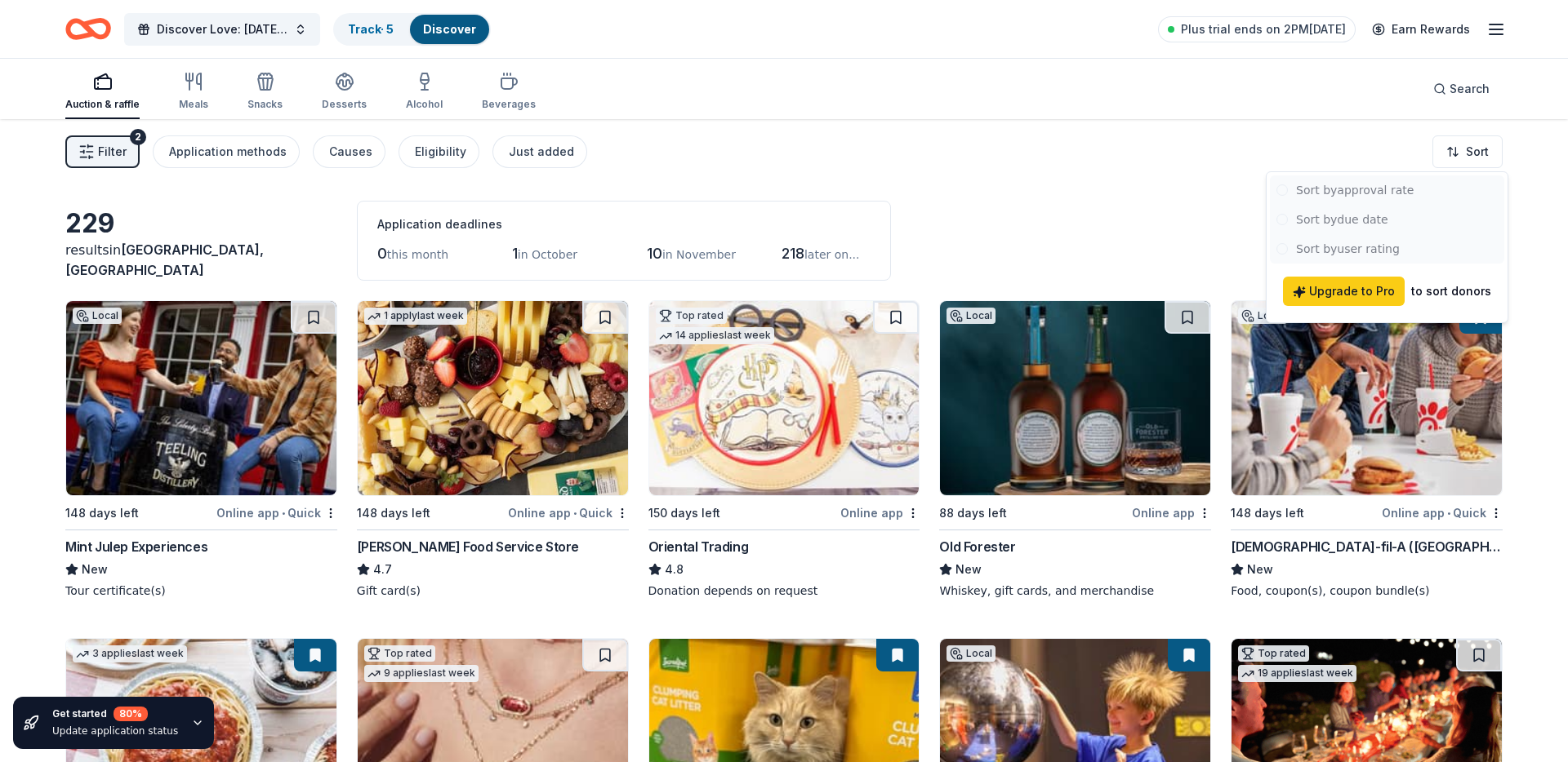
click at [1338, 219] on div at bounding box center [1387, 219] width 235 height 88
click at [1325, 237] on div at bounding box center [1387, 219] width 235 height 88
click at [1074, 197] on html "Discover Love: Valentine's Day Gala & Silent Auction Track · 5 Discover Plus tr…" at bounding box center [784, 381] width 1568 height 762
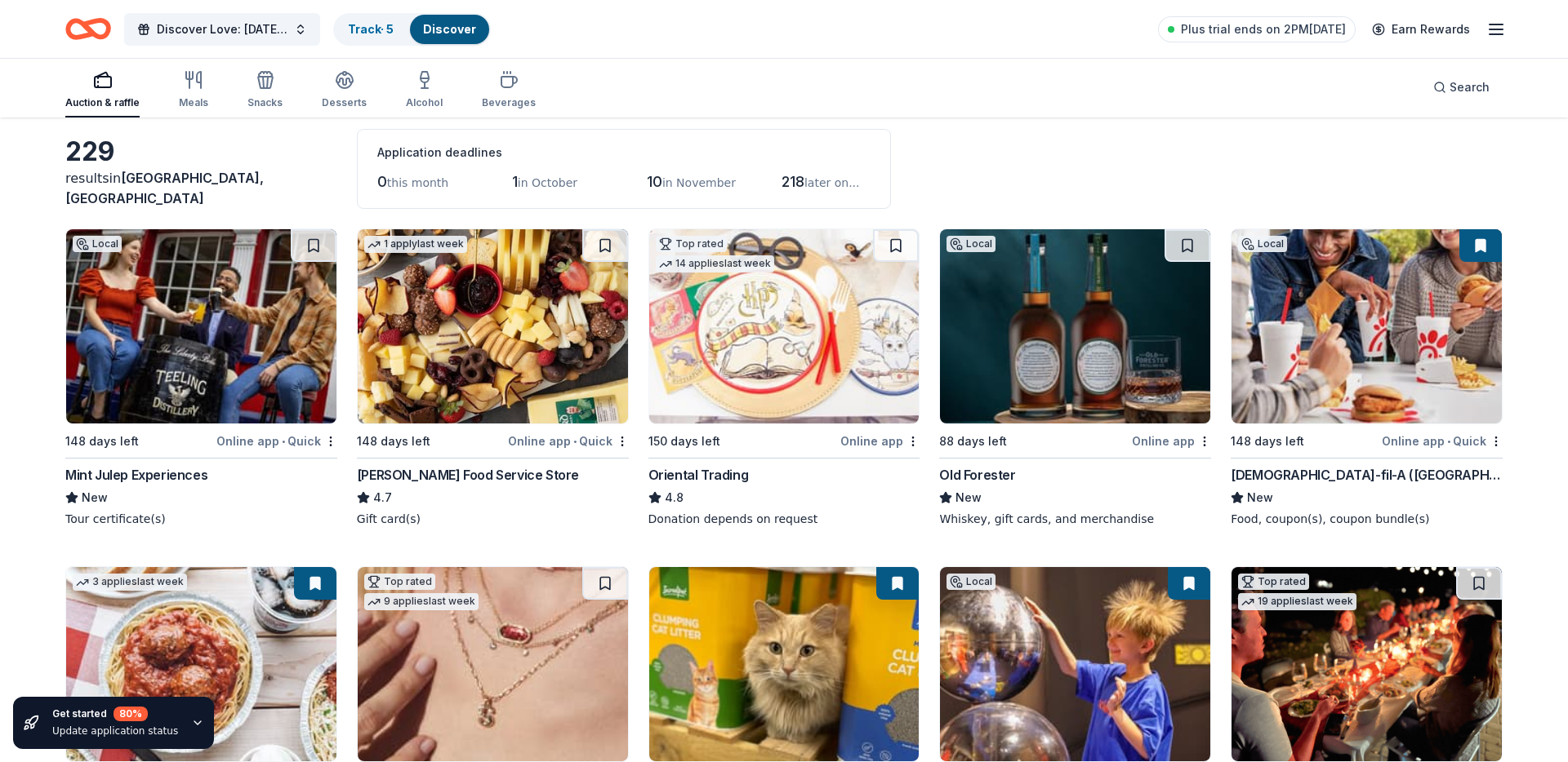
scroll to position [60, 0]
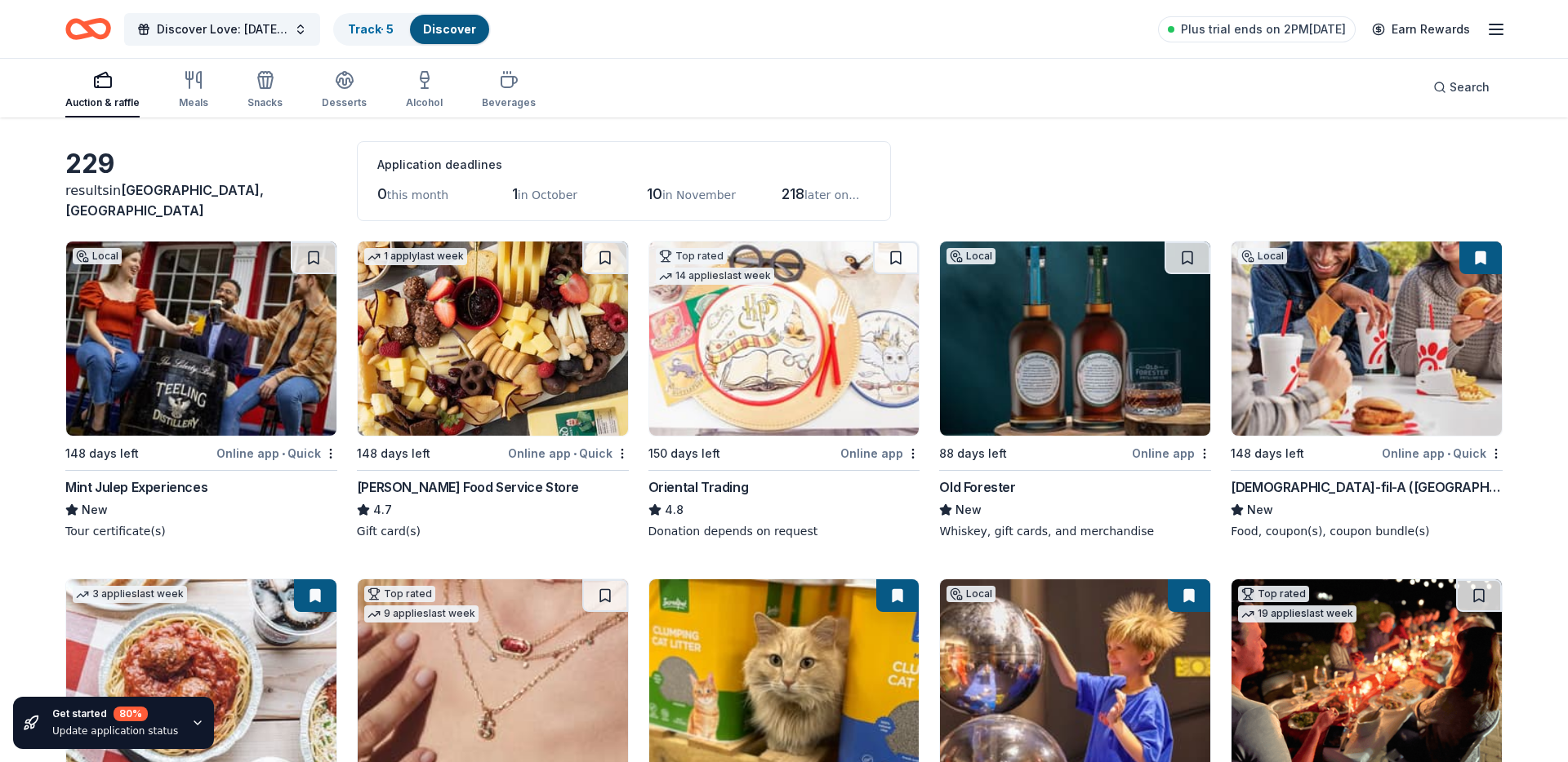
click at [621, 456] on html "Discover Love: Valentine's Day Gala & Silent Auction Track · 5 Discover Plus tr…" at bounding box center [784, 321] width 1568 height 762
drag, startPoint x: 609, startPoint y: 479, endPoint x: 464, endPoint y: 480, distance: 145.0
click at [609, 479] on div "Not interested" at bounding box center [572, 482] width 114 height 30
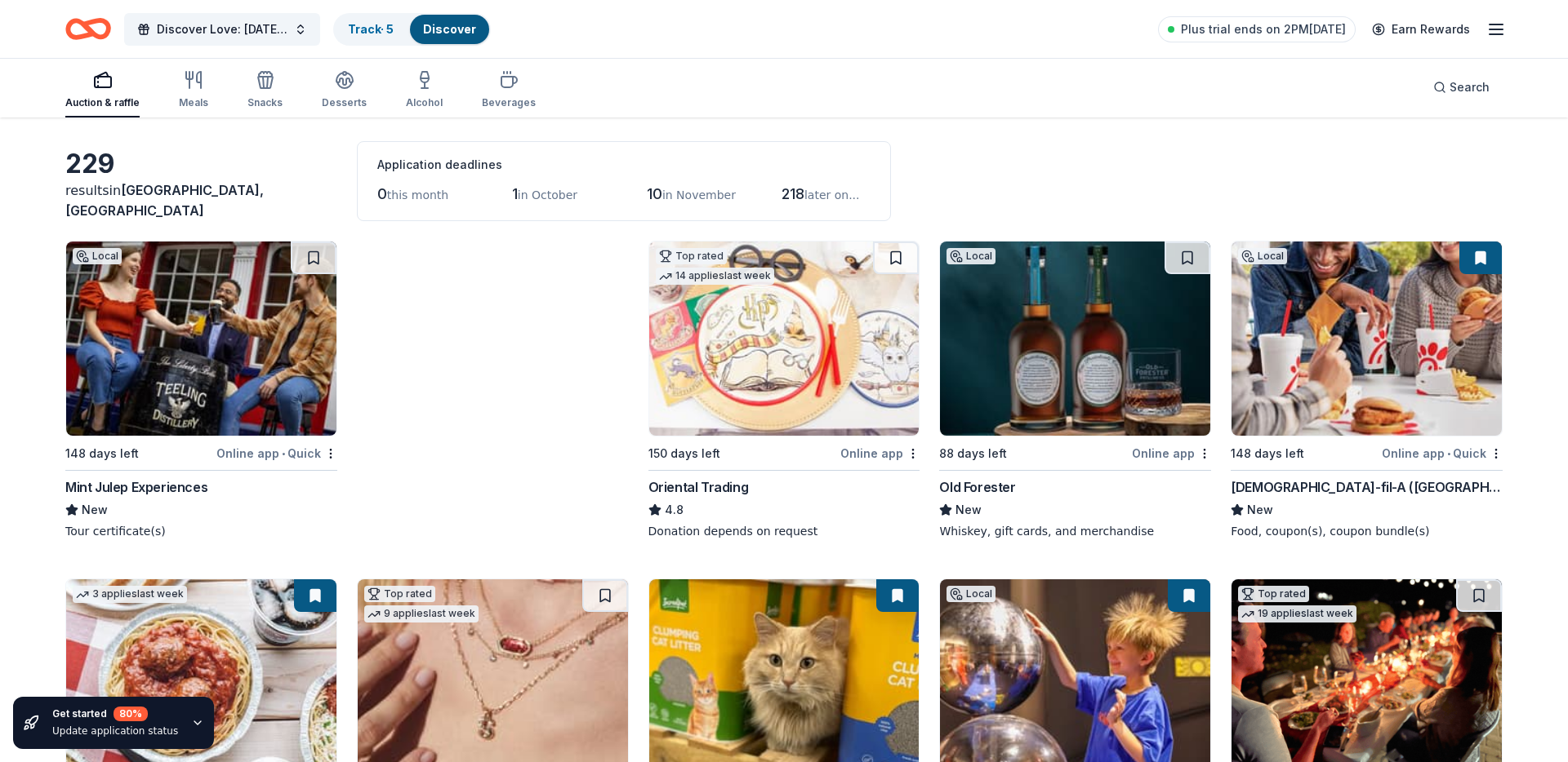
click at [328, 460] on div "Online app • Quick" at bounding box center [276, 453] width 121 height 20
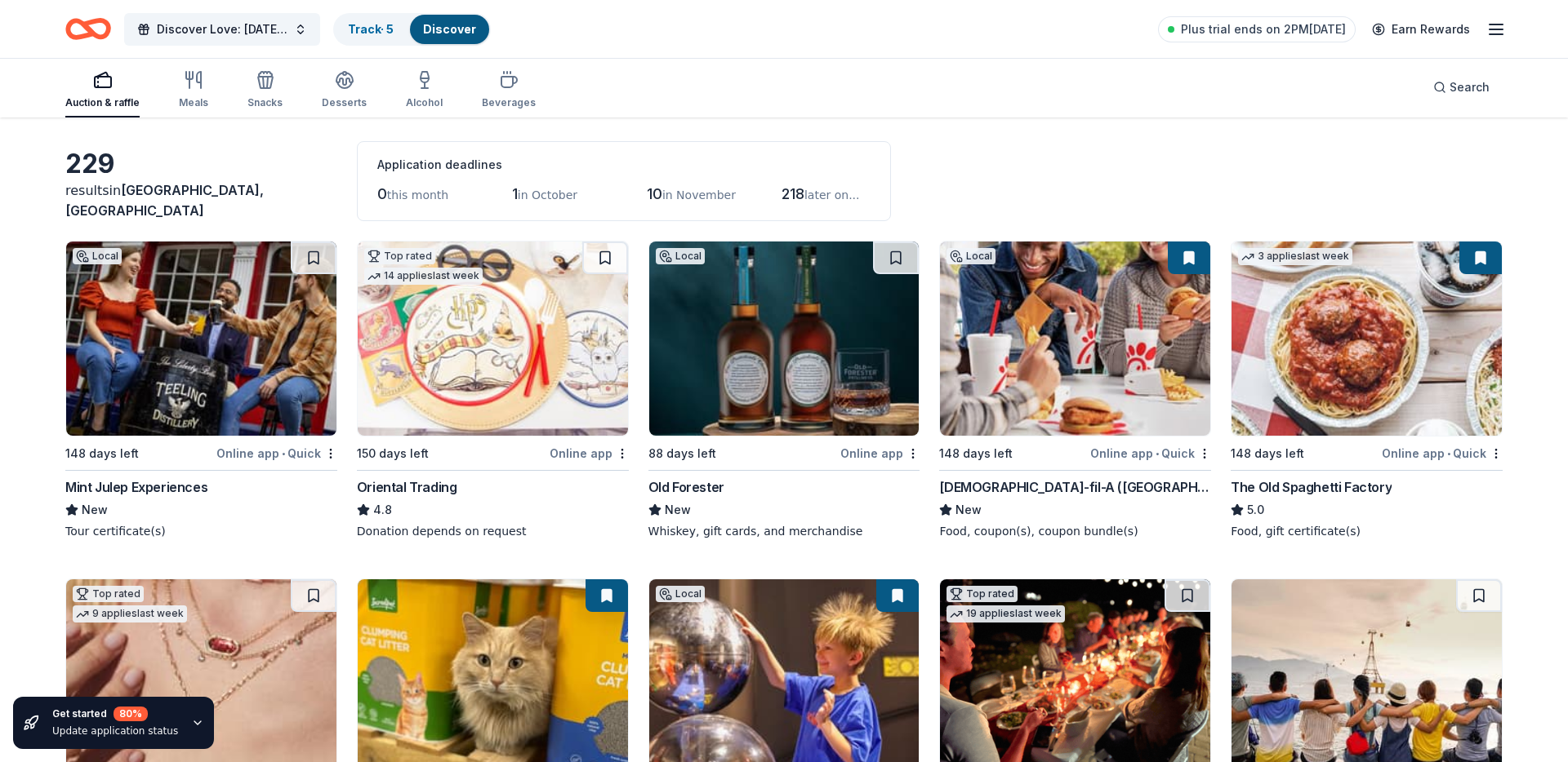
click at [186, 390] on img at bounding box center [201, 338] width 270 height 194
click at [328, 452] on html "Discover Love: Valentine's Day Gala & Silent Auction Track · 5 Discover Plus tr…" at bounding box center [784, 321] width 1568 height 762
click at [314, 482] on div "Not interested" at bounding box center [280, 482] width 114 height 30
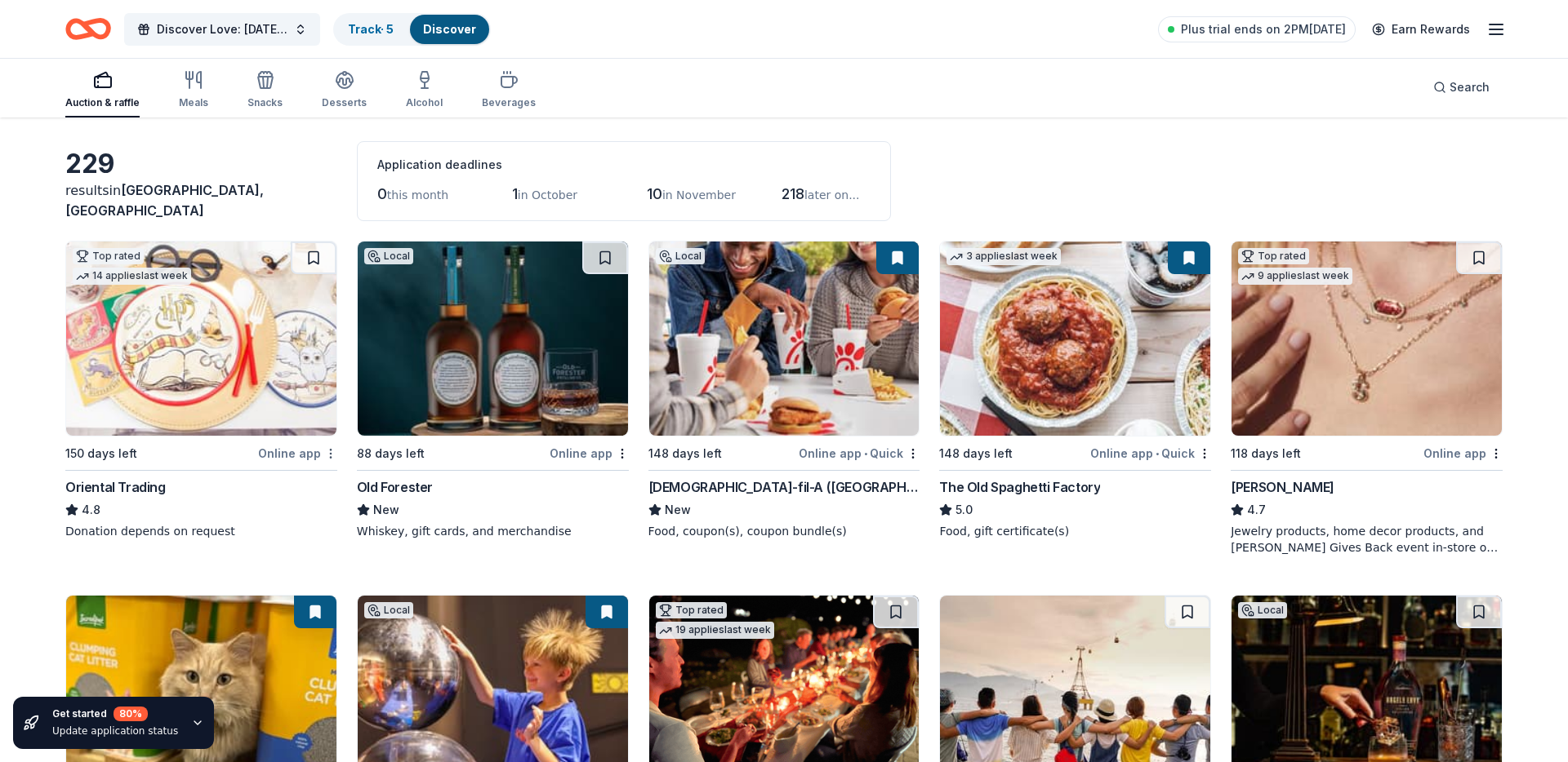
click at [334, 457] on html "Discover Love: Valentine's Day Gala & Silent Auction Track · 5 Discover Plus tr…" at bounding box center [784, 321] width 1568 height 762
click at [307, 484] on div "Not interested" at bounding box center [280, 482] width 114 height 30
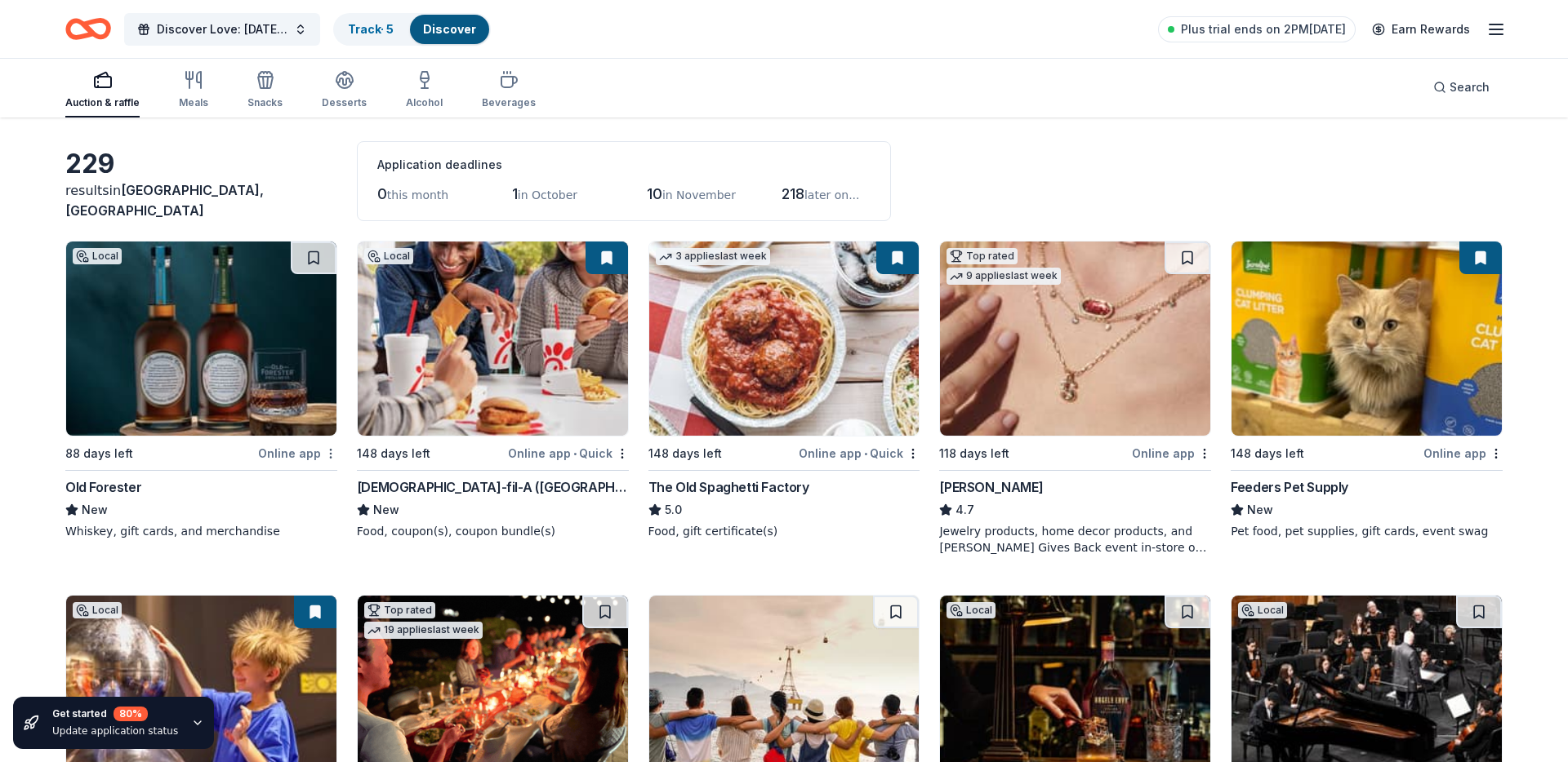
click at [329, 455] on html "Discover Love: Valentine's Day Gala & Silent Auction Track · 5 Discover Plus tr…" at bounding box center [784, 321] width 1568 height 762
click at [312, 480] on div "Not interested" at bounding box center [280, 482] width 114 height 30
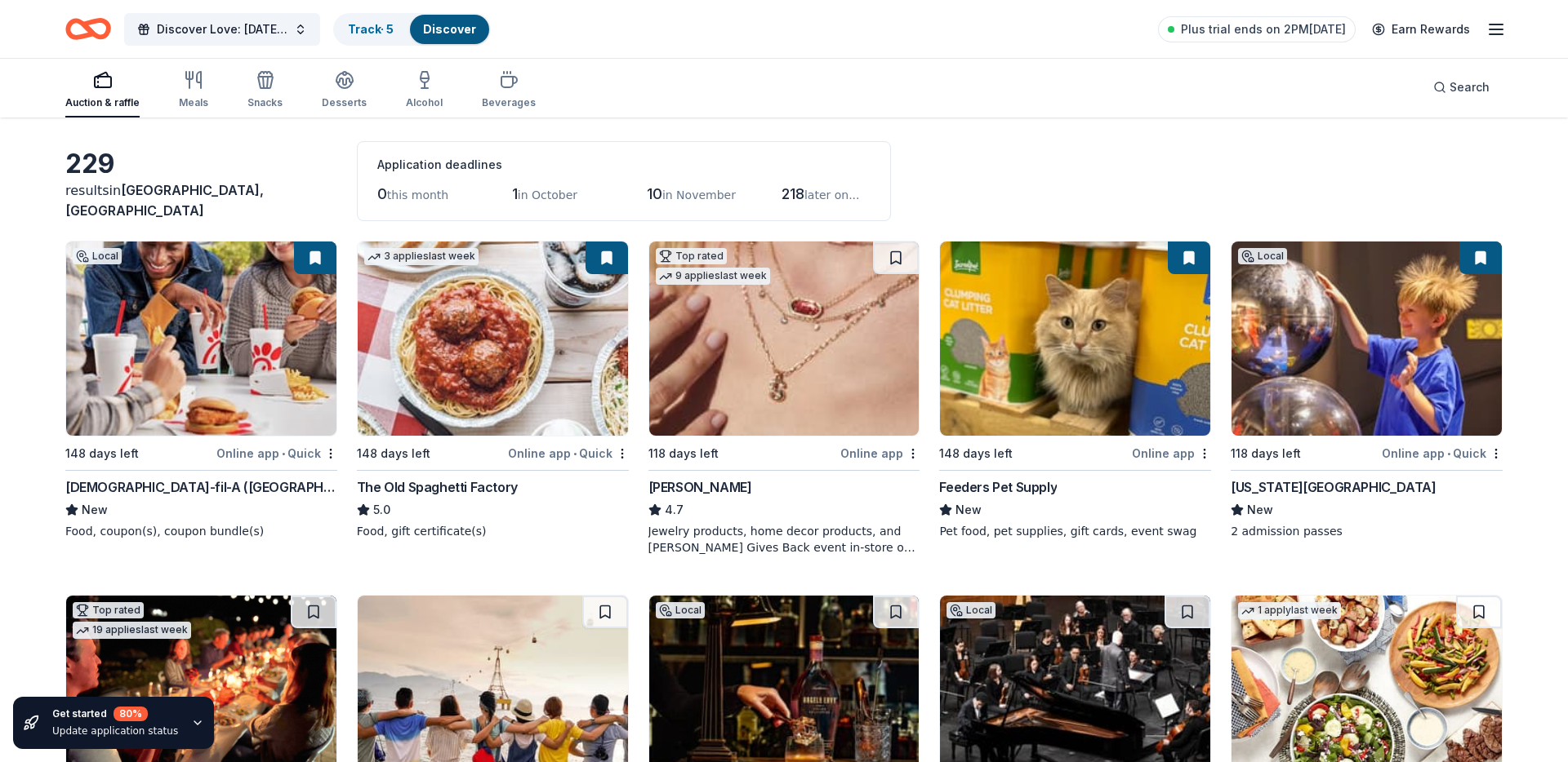
click at [252, 306] on img at bounding box center [201, 338] width 270 height 194
click at [329, 451] on html "Discover Love: Valentine's Day Gala & Silent Auction Track · 5 Discover Plus tr…" at bounding box center [784, 321] width 1568 height 762
click at [319, 472] on div "Not interested" at bounding box center [280, 482] width 114 height 30
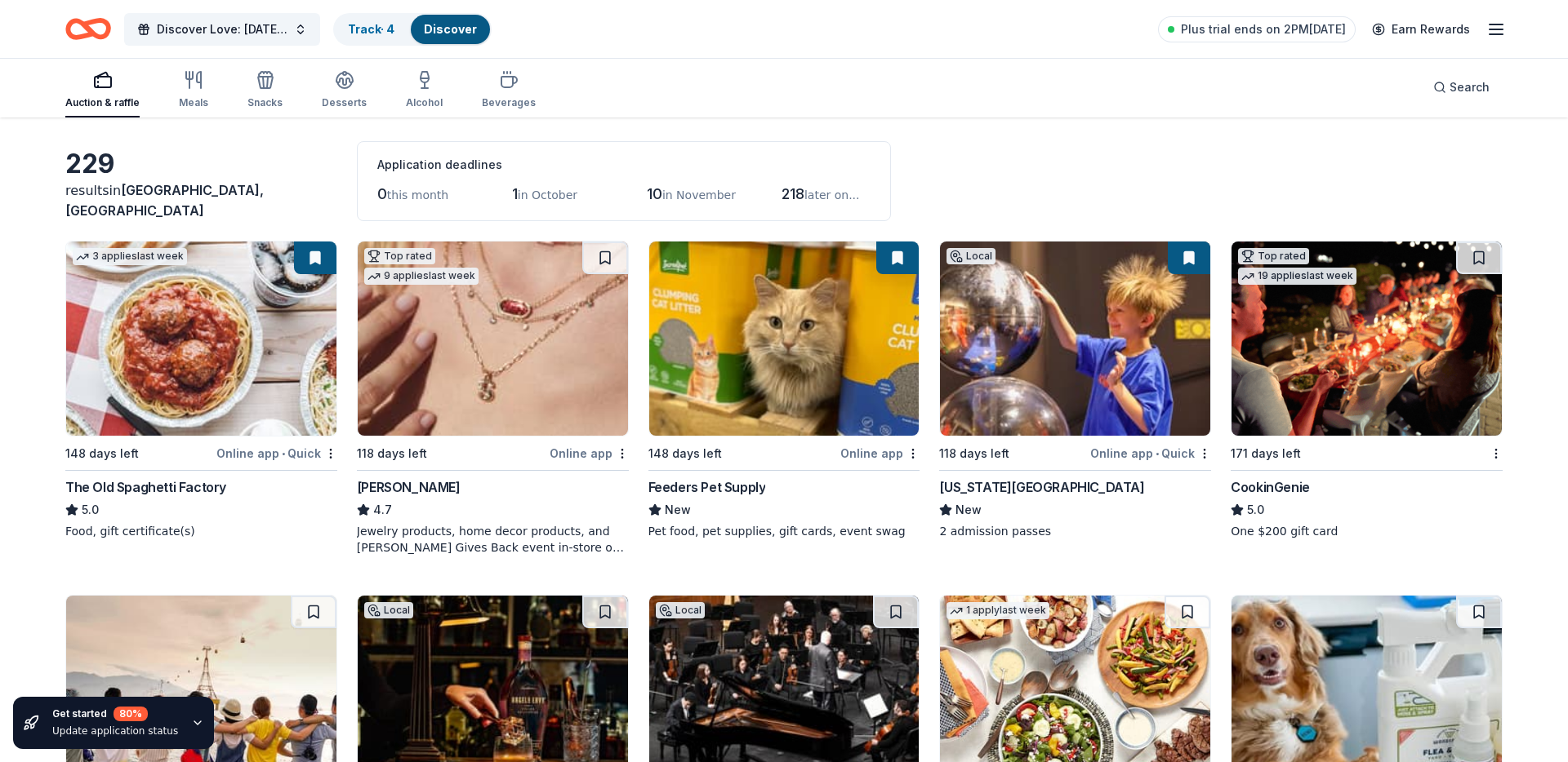
click at [193, 354] on img at bounding box center [201, 338] width 270 height 194
click at [334, 457] on html "Discover Love: Valentine's Day Gala & Silent Auction Track · 4 Discover Plus tr…" at bounding box center [784, 321] width 1568 height 762
click at [328, 476] on div "Not interested" at bounding box center [280, 482] width 114 height 30
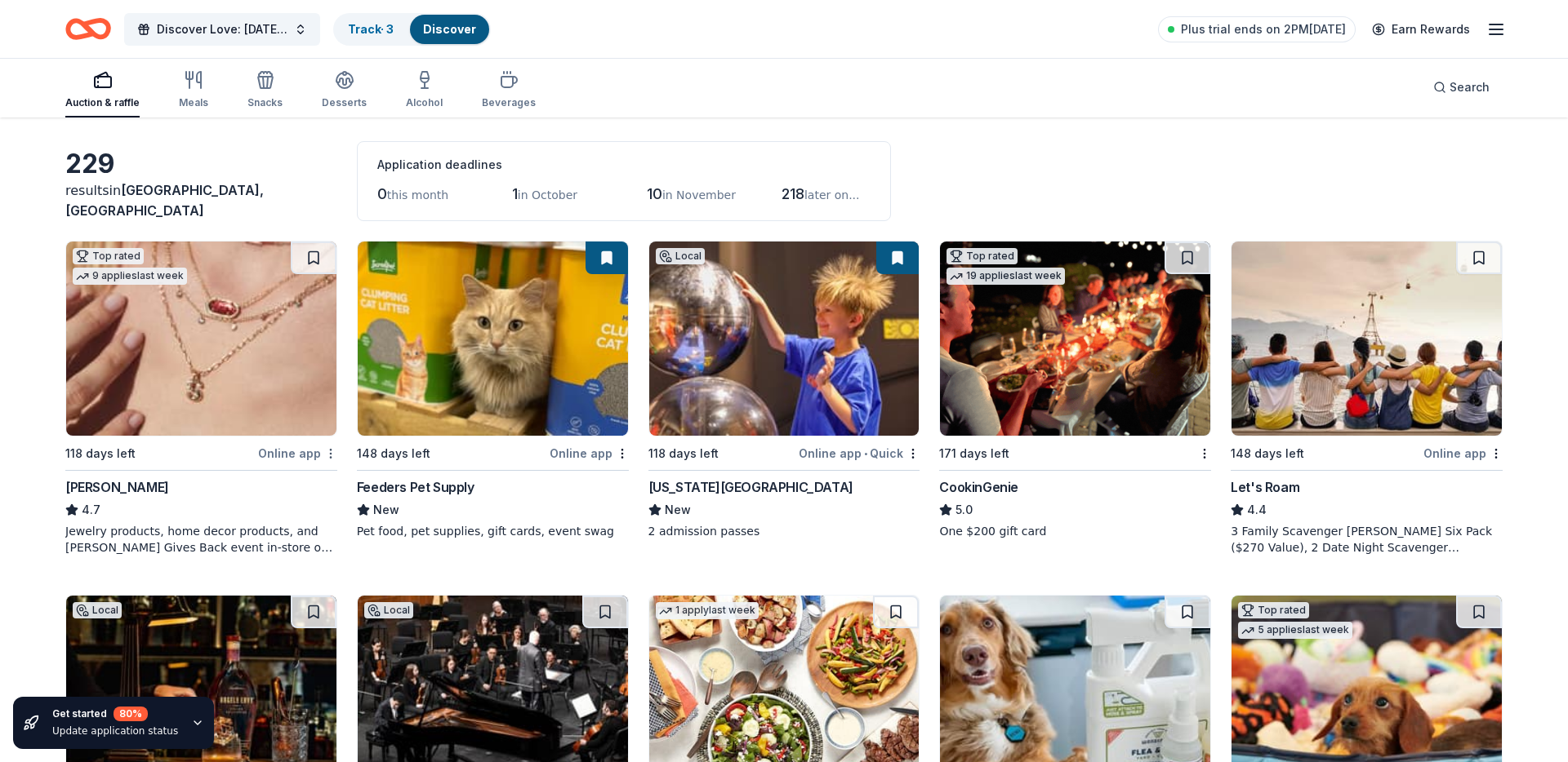
click at [328, 457] on html "Discover Love: Valentine's Day Gala & Silent Auction Track · 3 Discover Plus tr…" at bounding box center [784, 321] width 1568 height 762
click at [322, 476] on div "Not interested" at bounding box center [280, 482] width 114 height 30
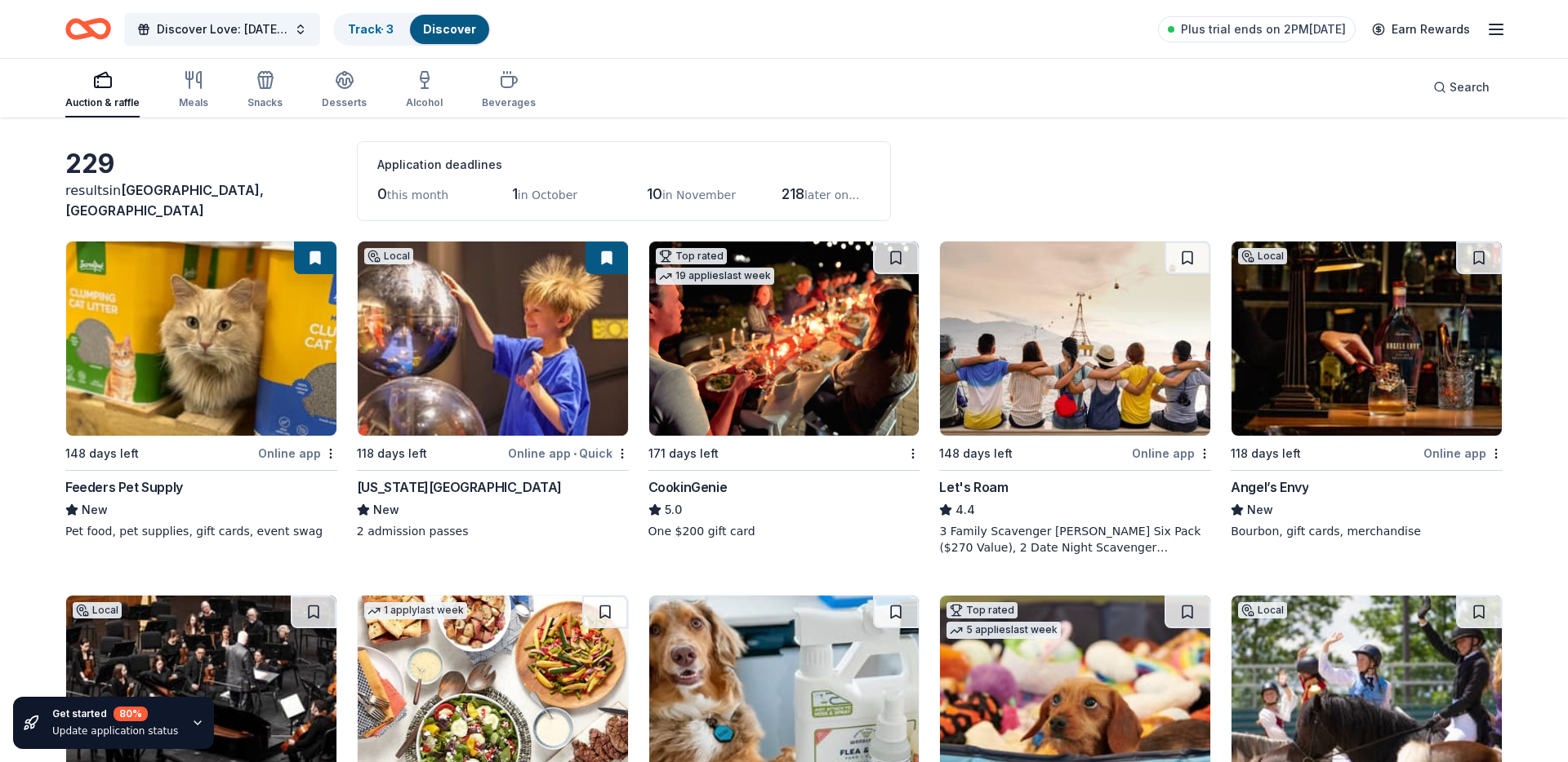
click at [285, 374] on img at bounding box center [201, 338] width 270 height 194
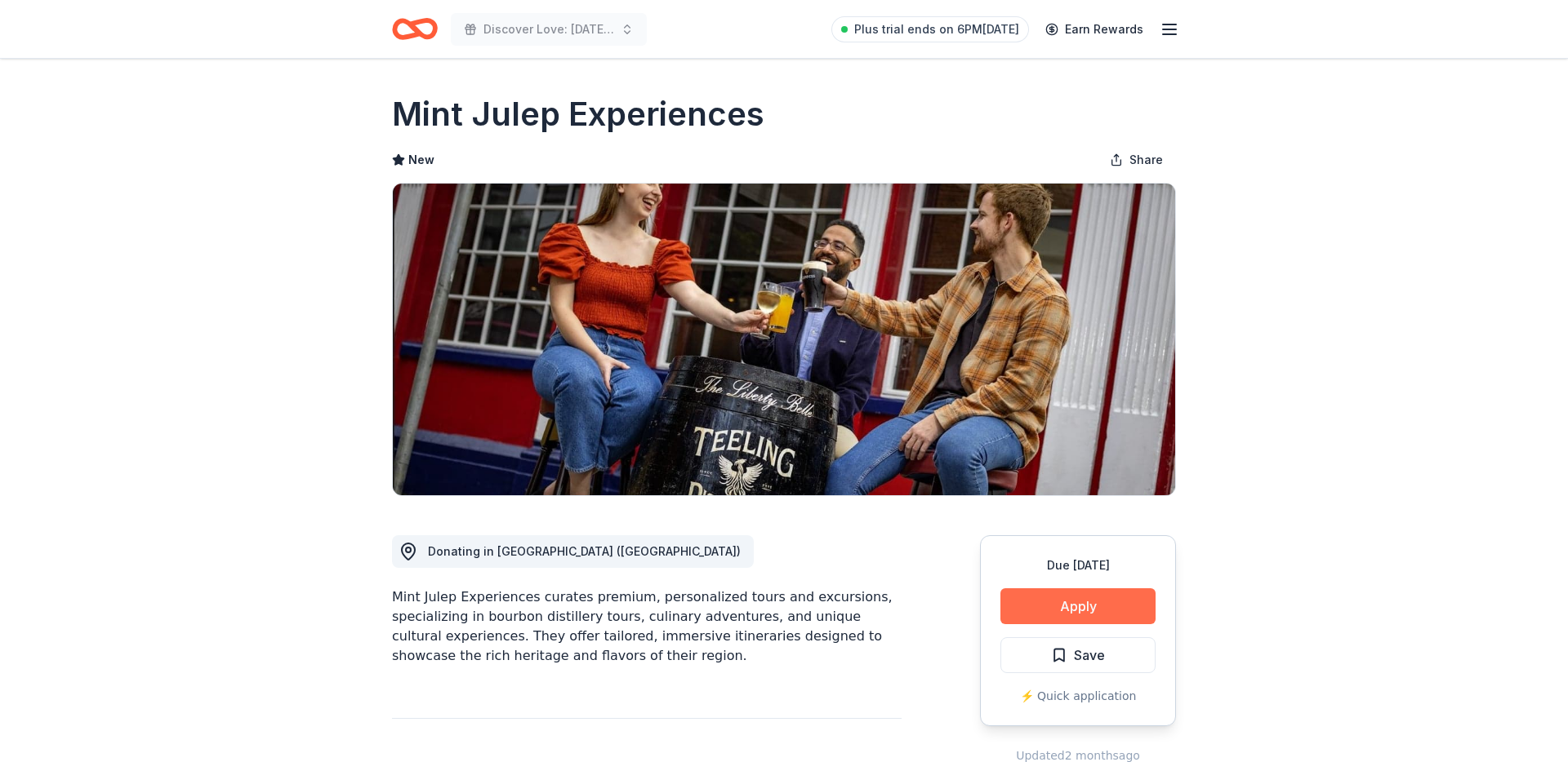
scroll to position [59, 0]
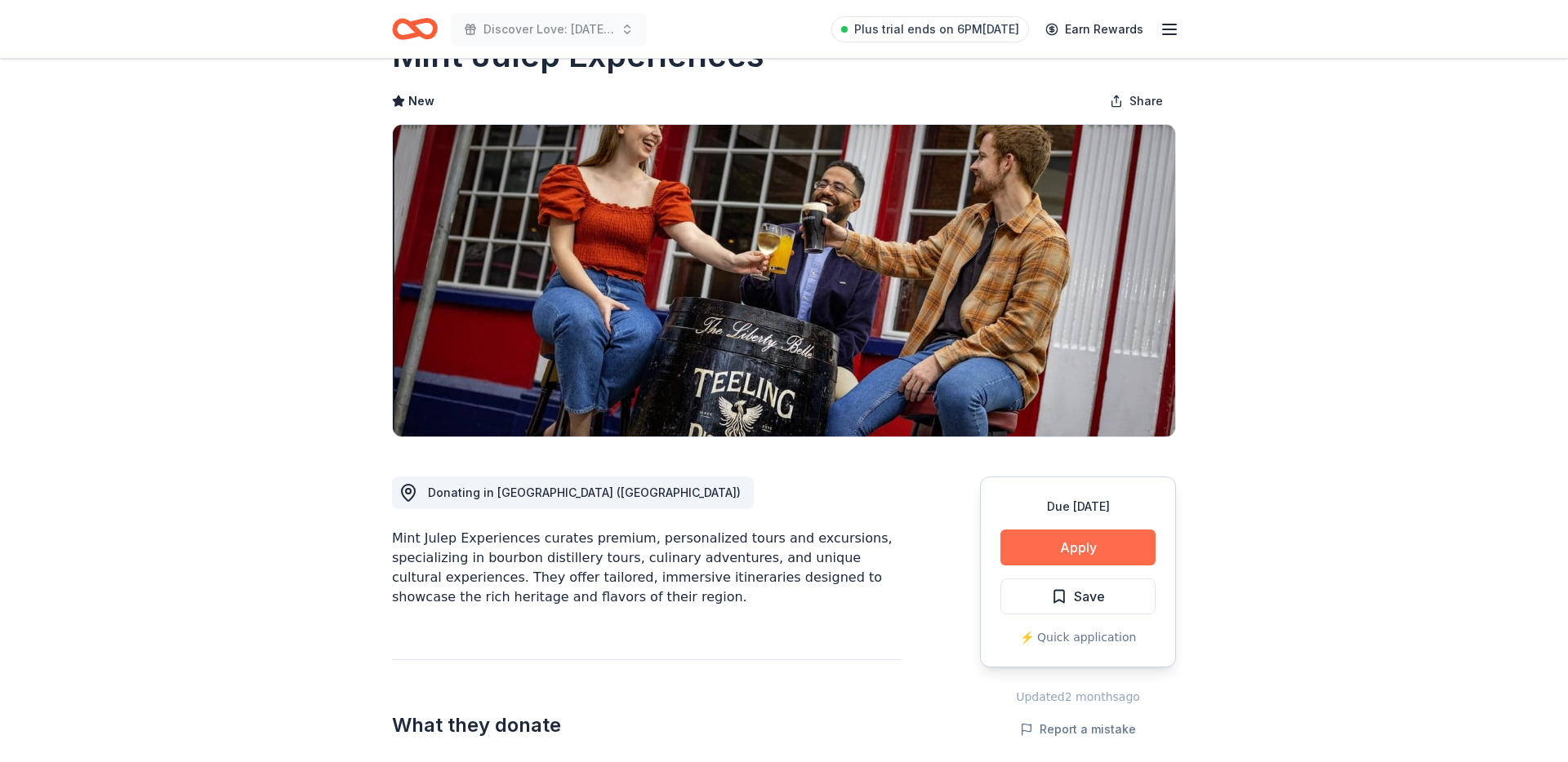
click at [1018, 556] on button "Apply" at bounding box center [1078, 548] width 155 height 36
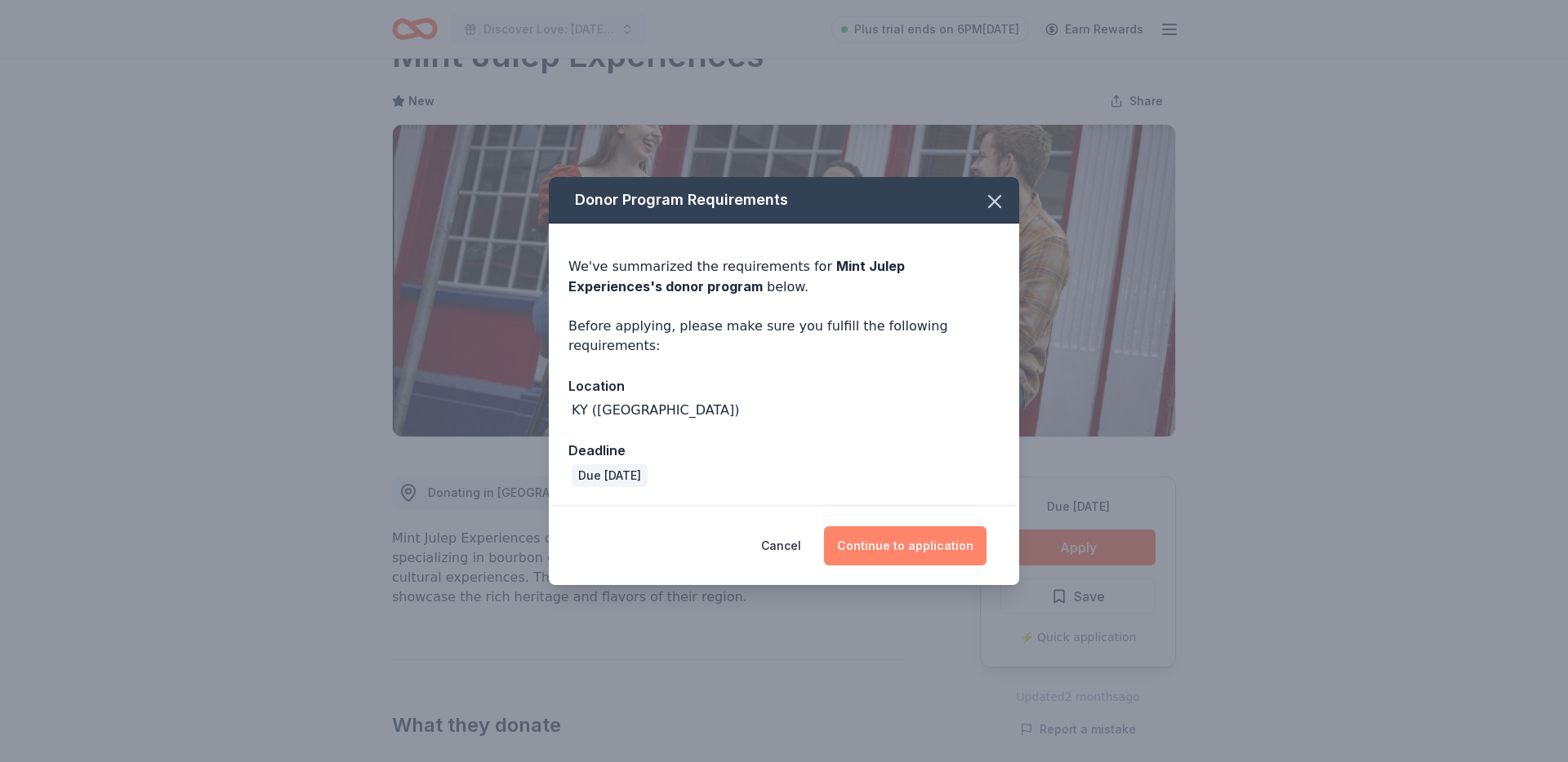
click at [891, 538] on button "Continue to application" at bounding box center [905, 546] width 162 height 39
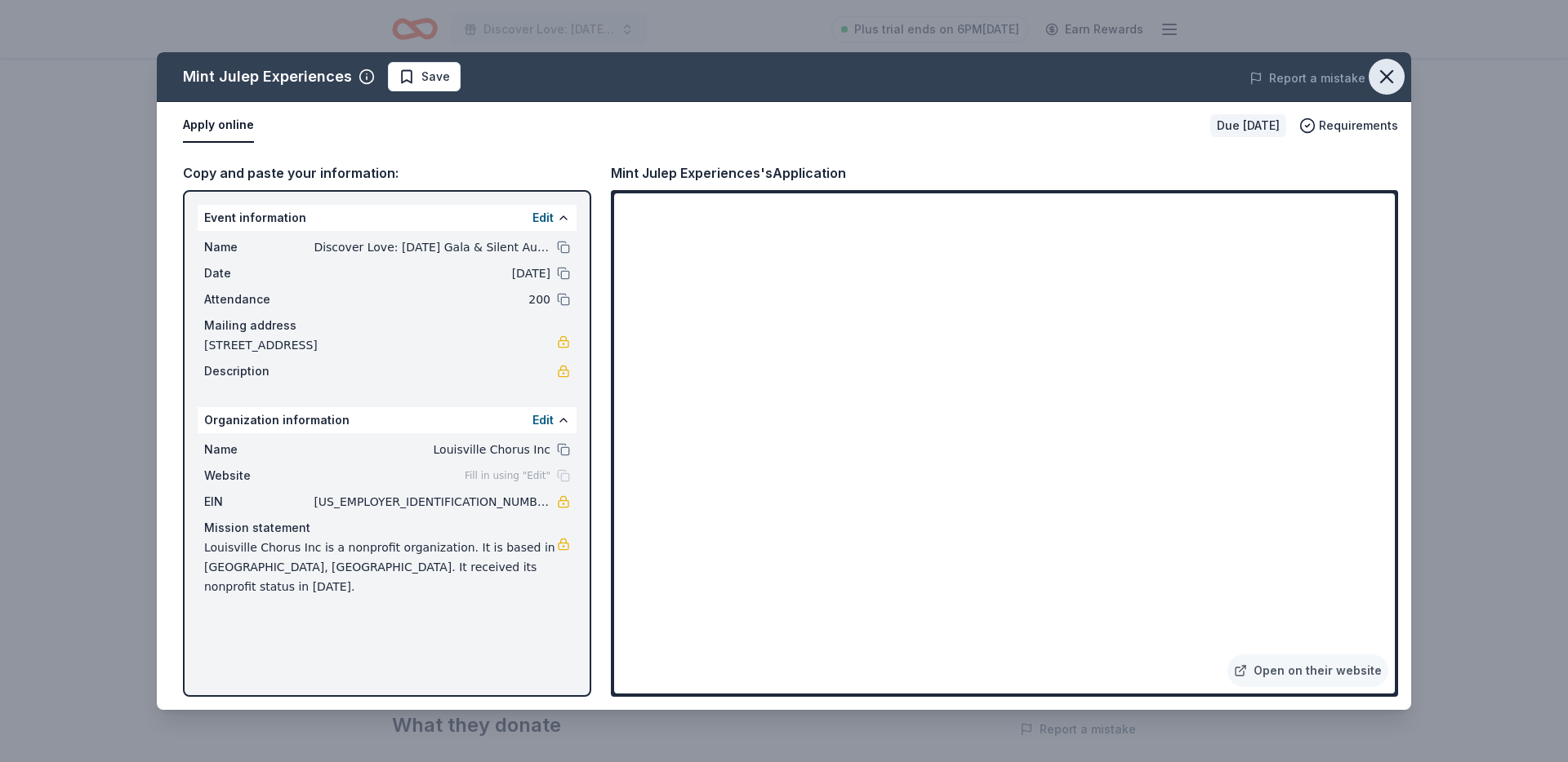
click at [1376, 75] on icon "button" at bounding box center [1386, 76] width 23 height 23
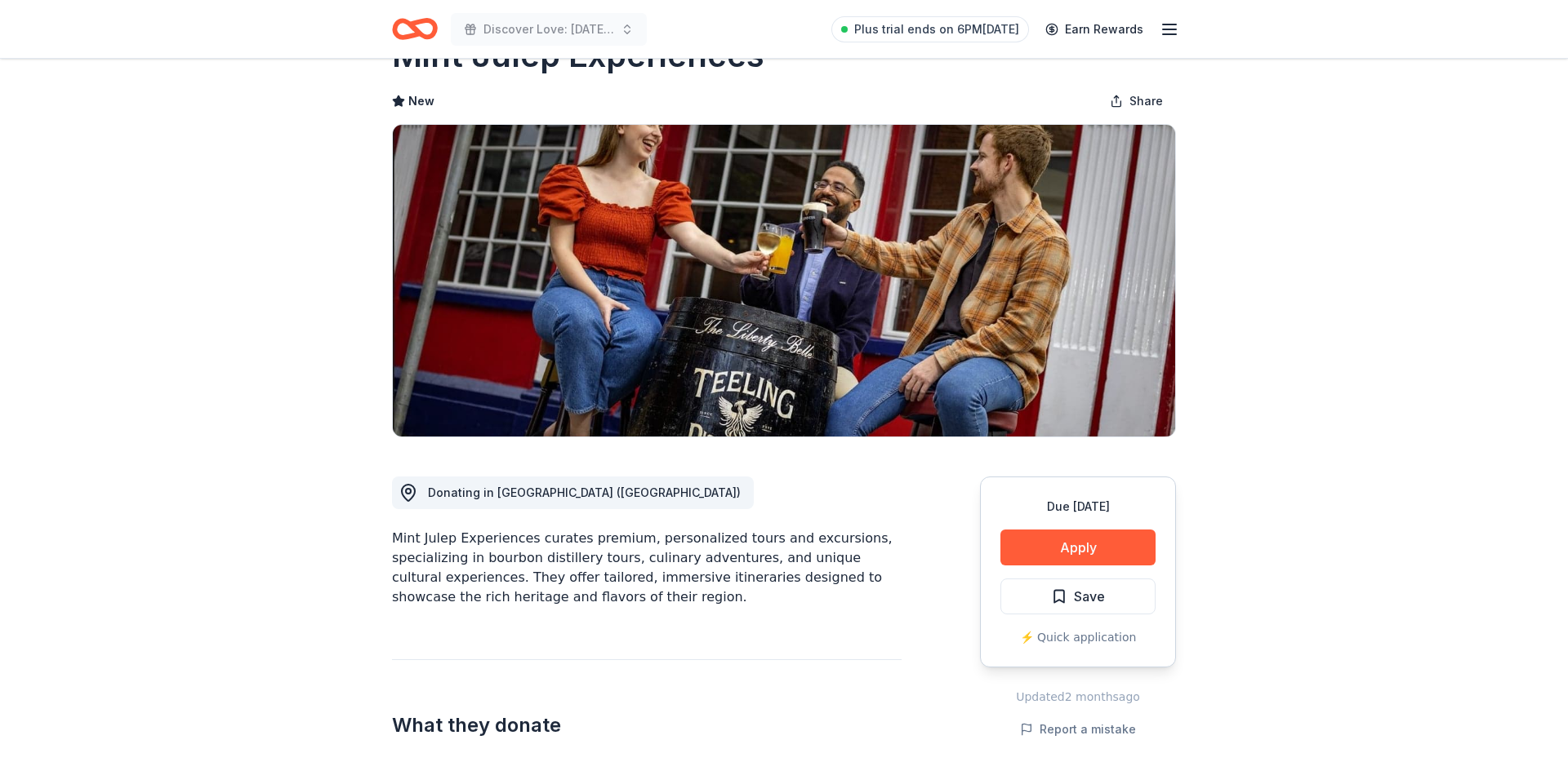
scroll to position [0, 0]
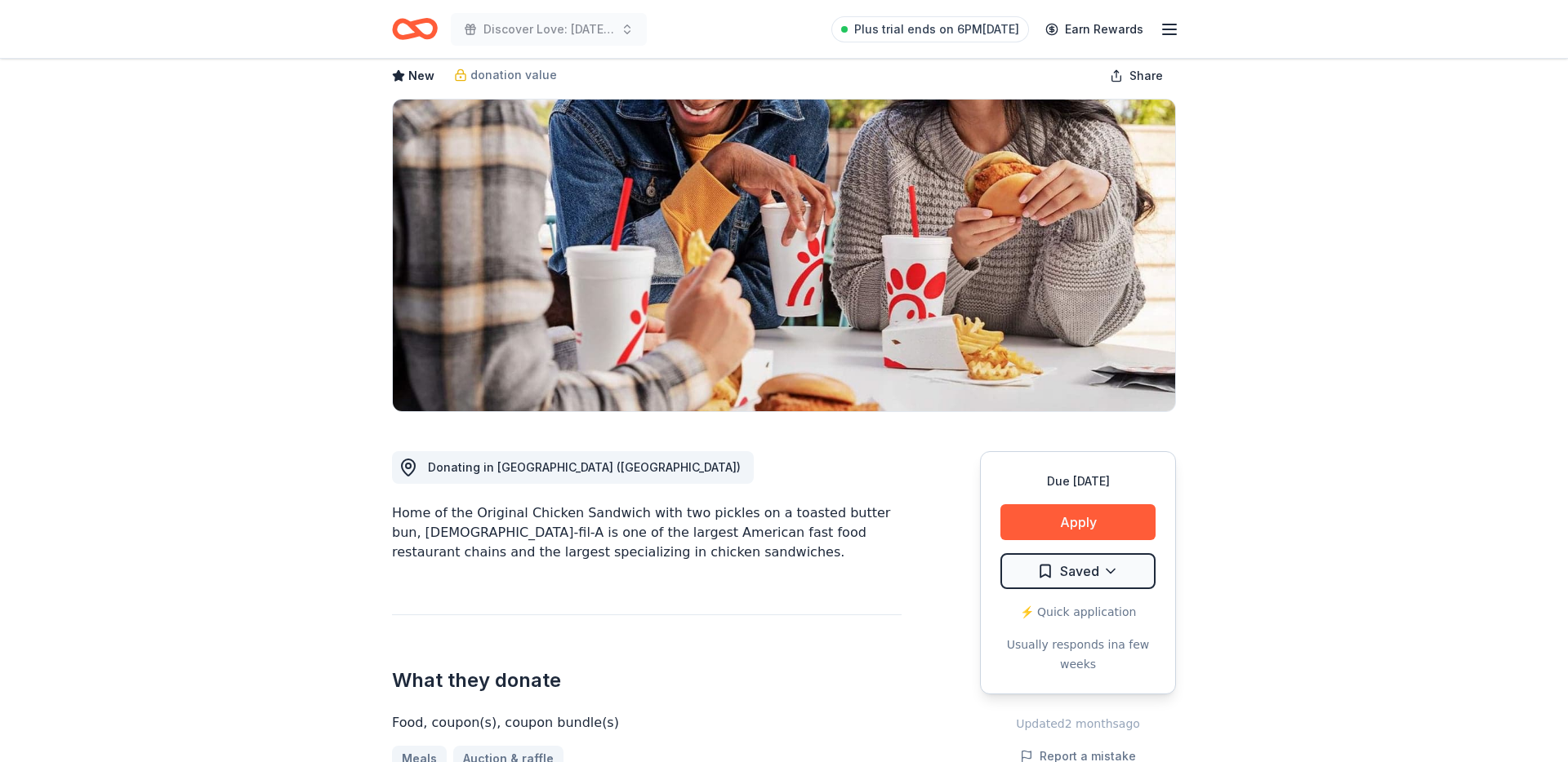
scroll to position [145, 0]
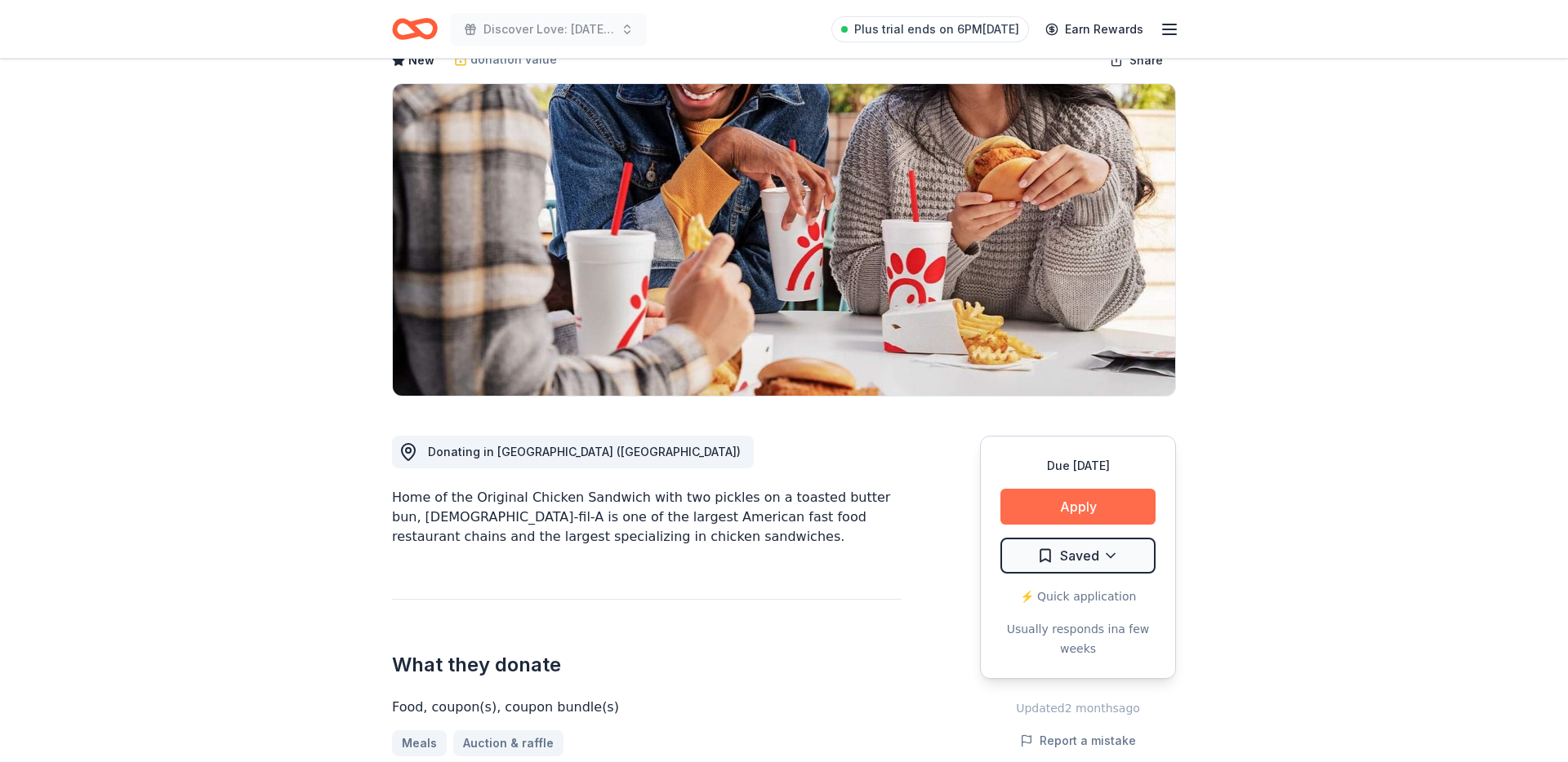
click at [1082, 489] on button "Apply" at bounding box center [1078, 506] width 155 height 36
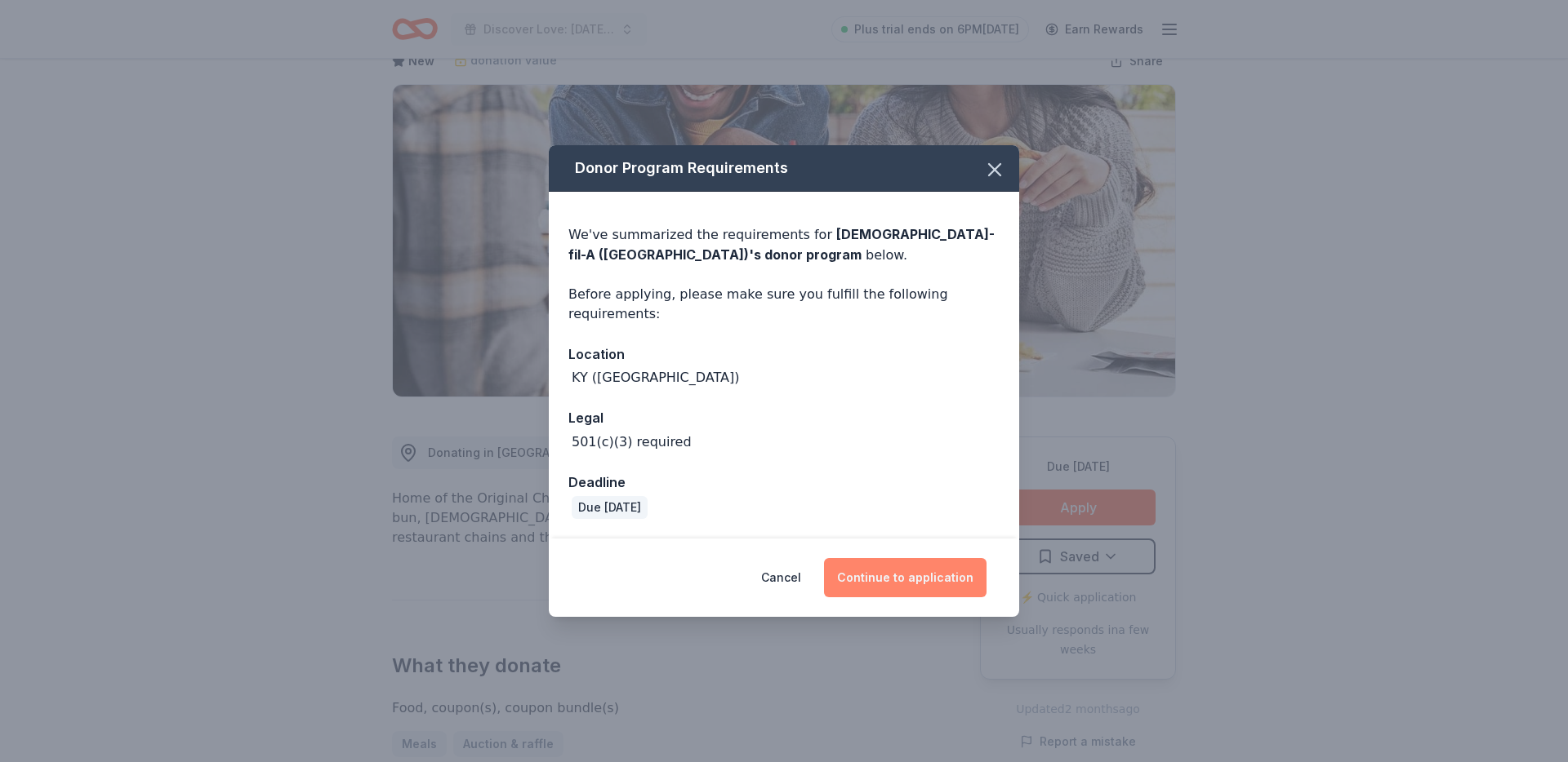
click at [929, 574] on button "Continue to application" at bounding box center [905, 577] width 162 height 39
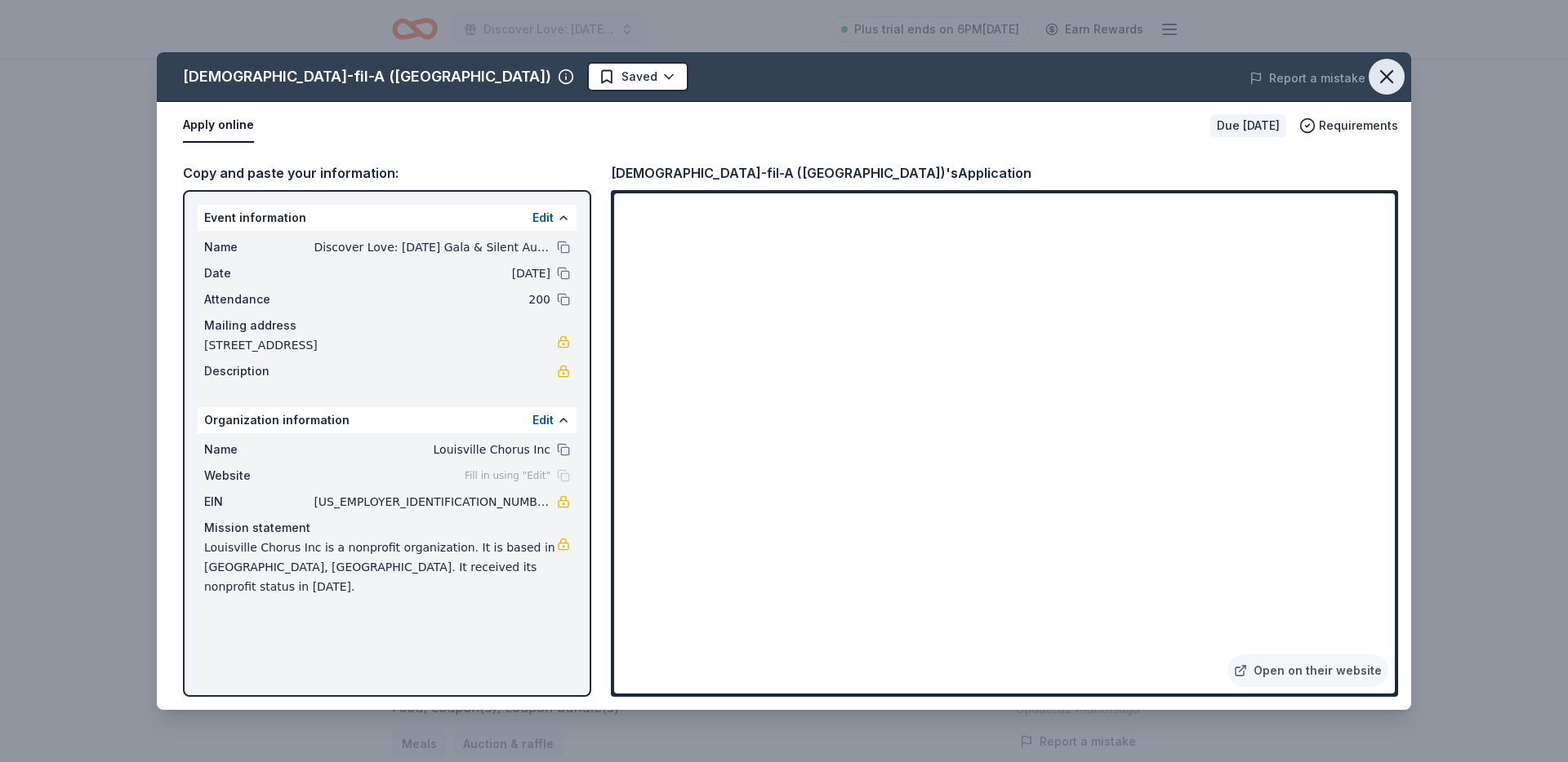
click at [1390, 78] on icon "button" at bounding box center [1386, 76] width 23 height 23
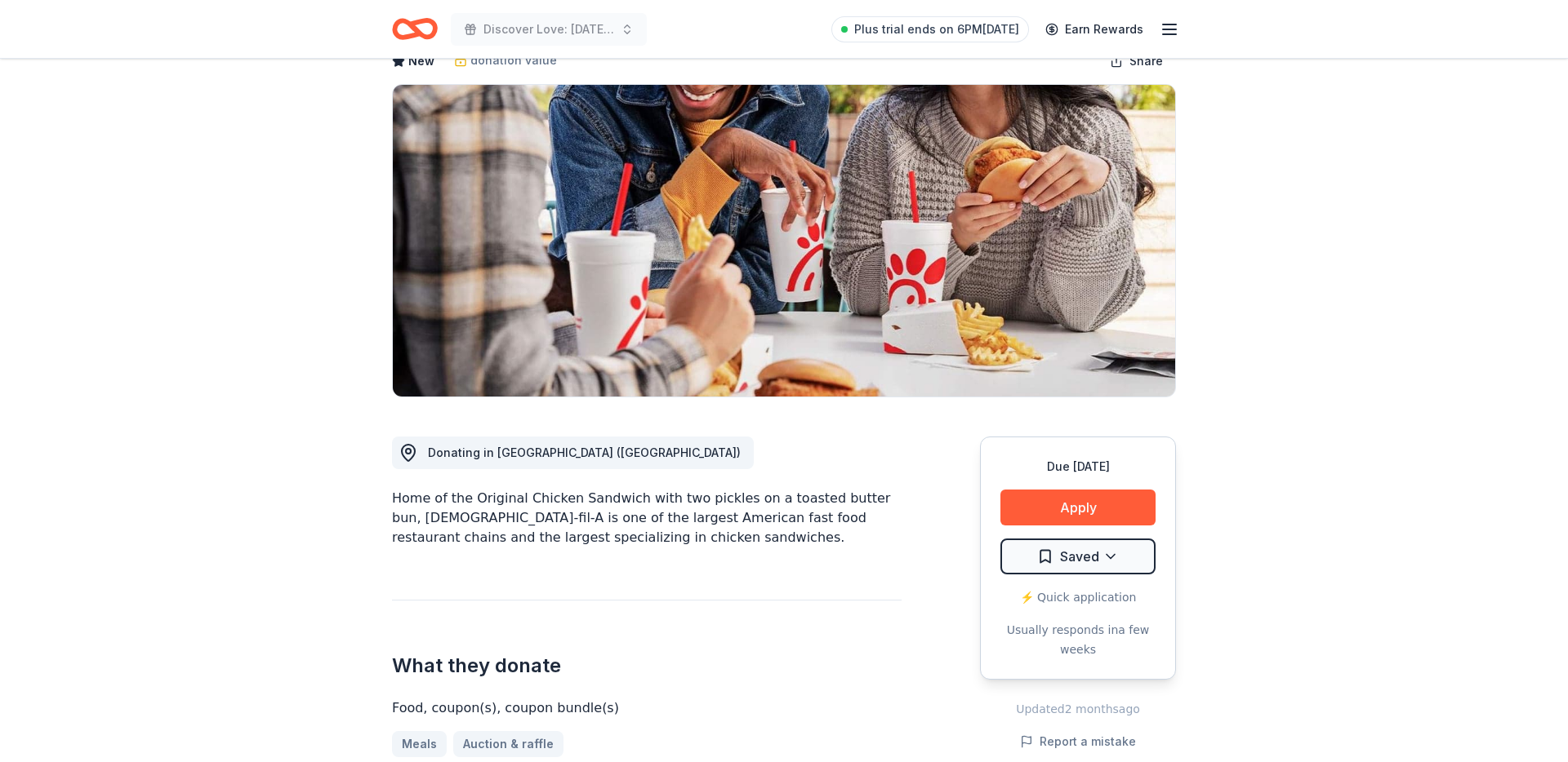
scroll to position [0, 0]
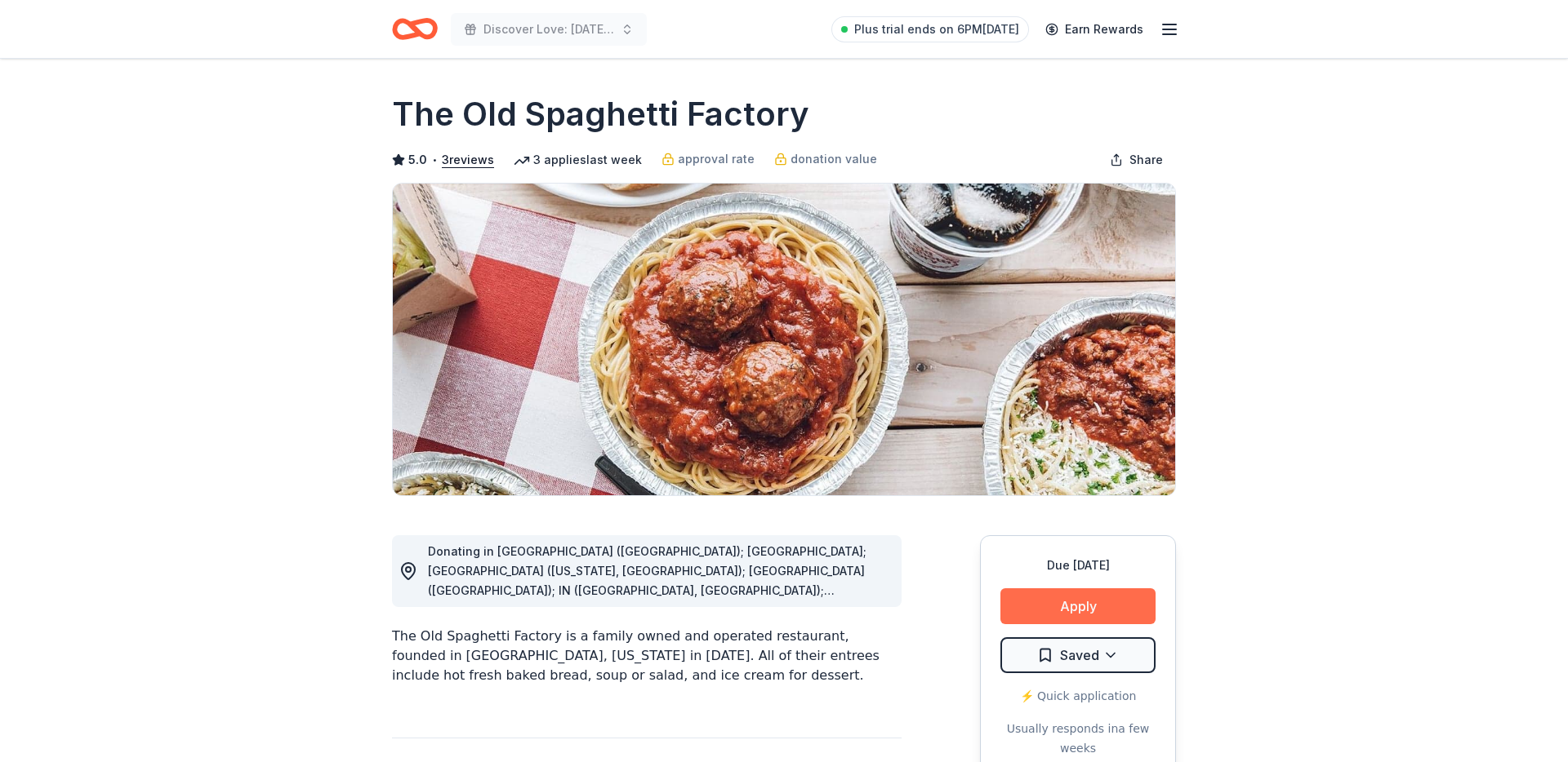
scroll to position [198, 0]
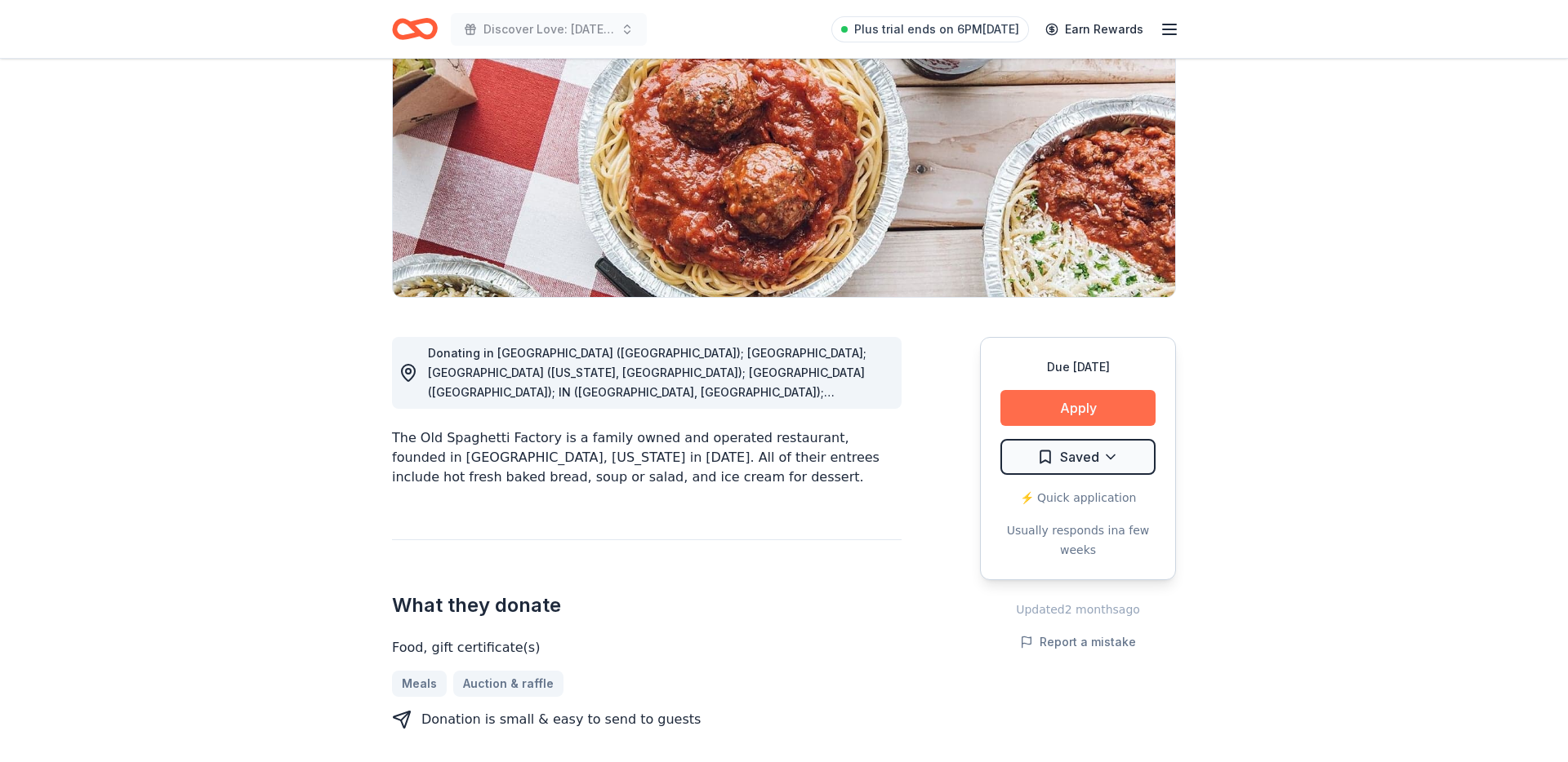
click at [1067, 403] on button "Apply" at bounding box center [1078, 408] width 155 height 36
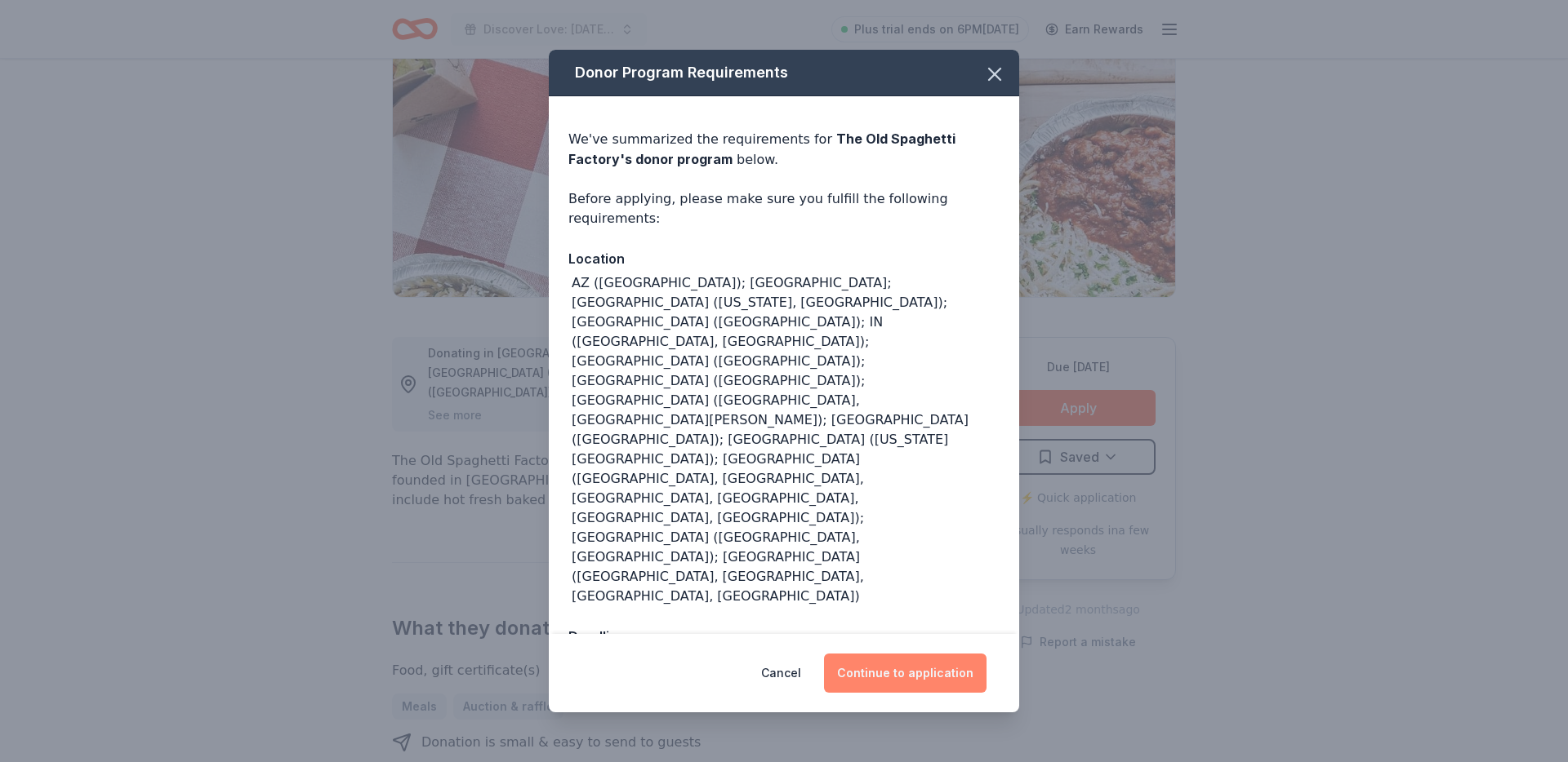
click at [929, 654] on button "Continue to application" at bounding box center [905, 673] width 162 height 39
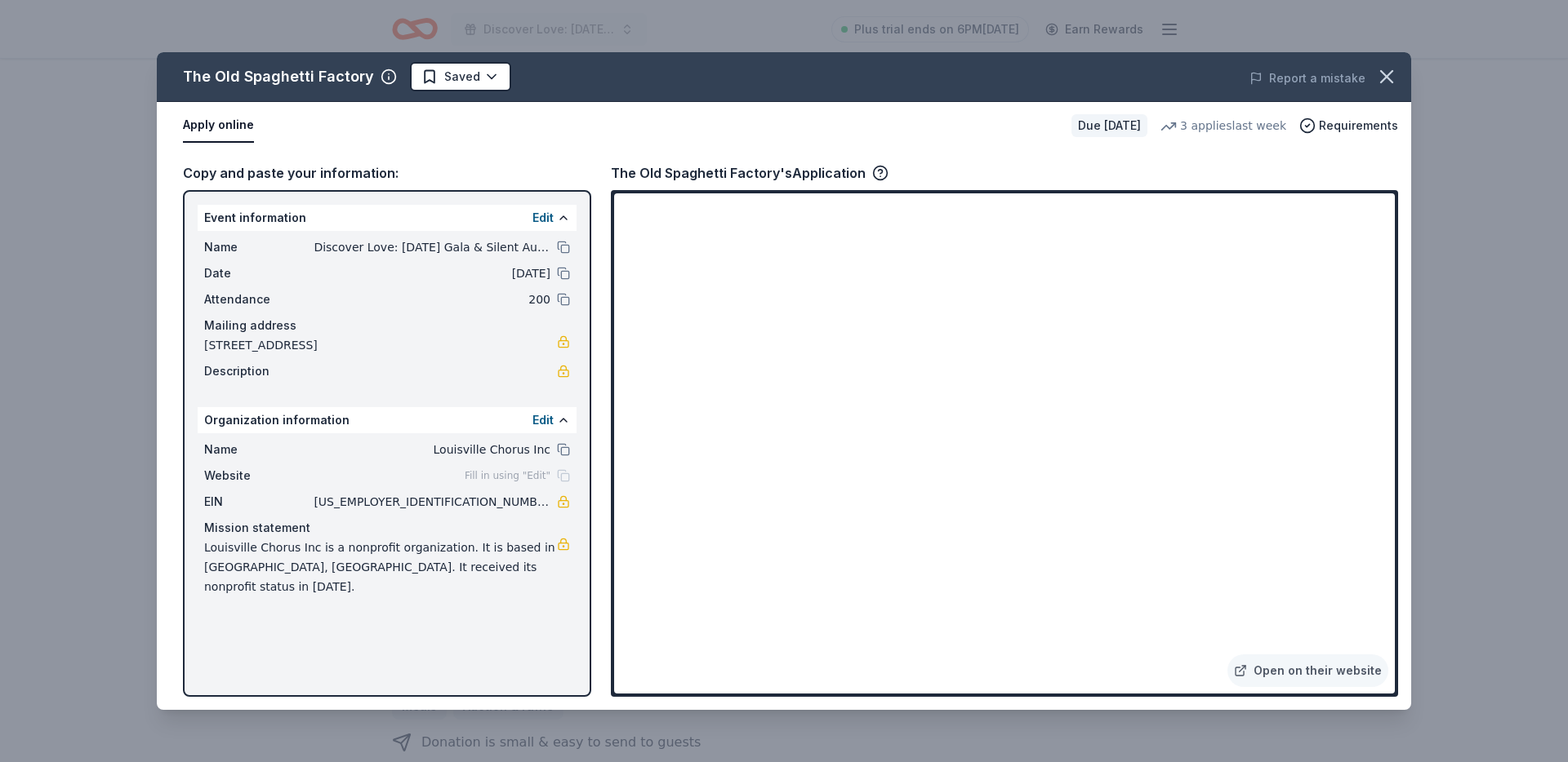
click at [164, 132] on div "Apply online Due [DATE] 3 applies last week Requirements" at bounding box center [784, 126] width 1254 height 47
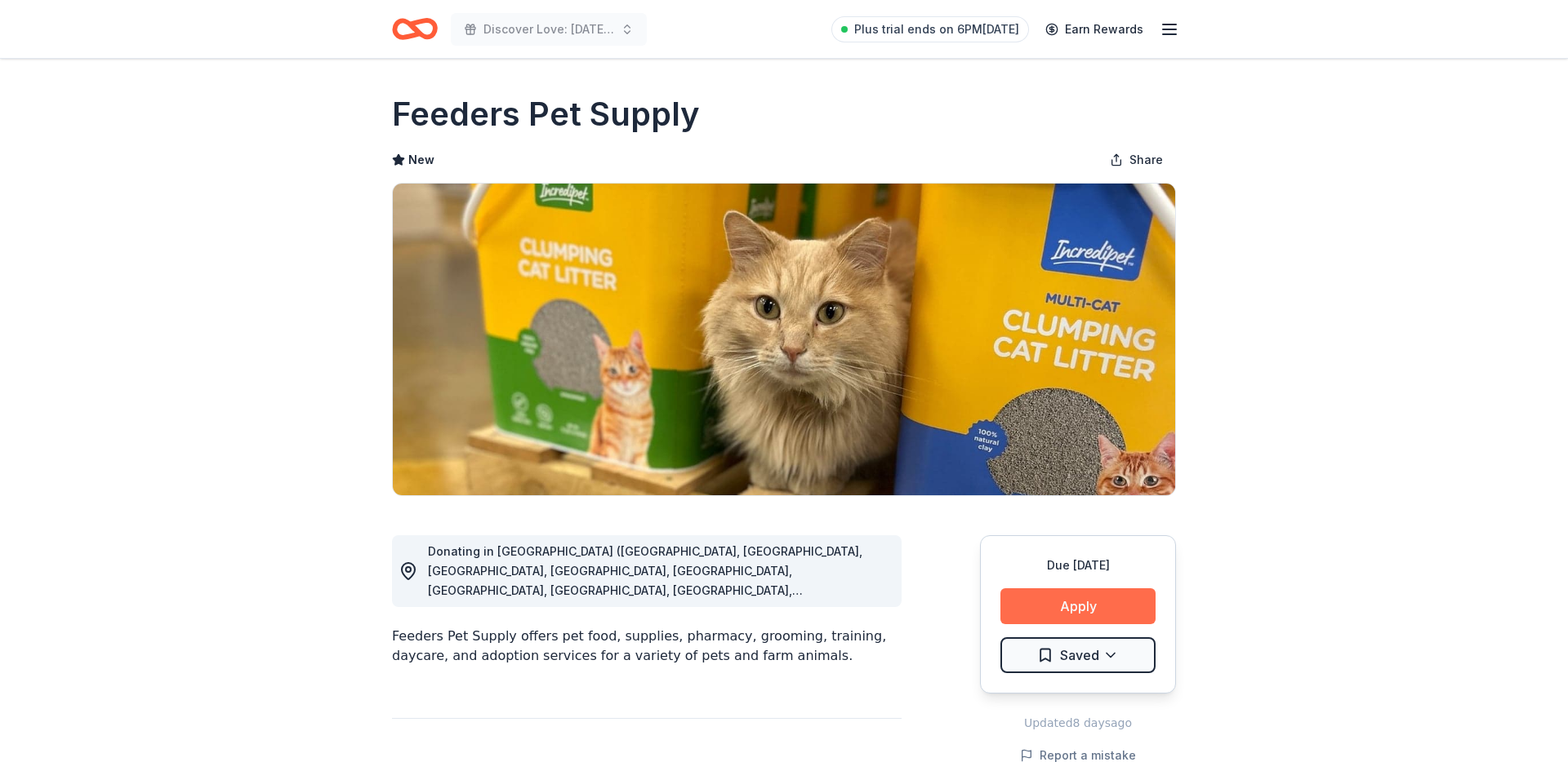
click at [1038, 611] on button "Apply" at bounding box center [1078, 606] width 155 height 36
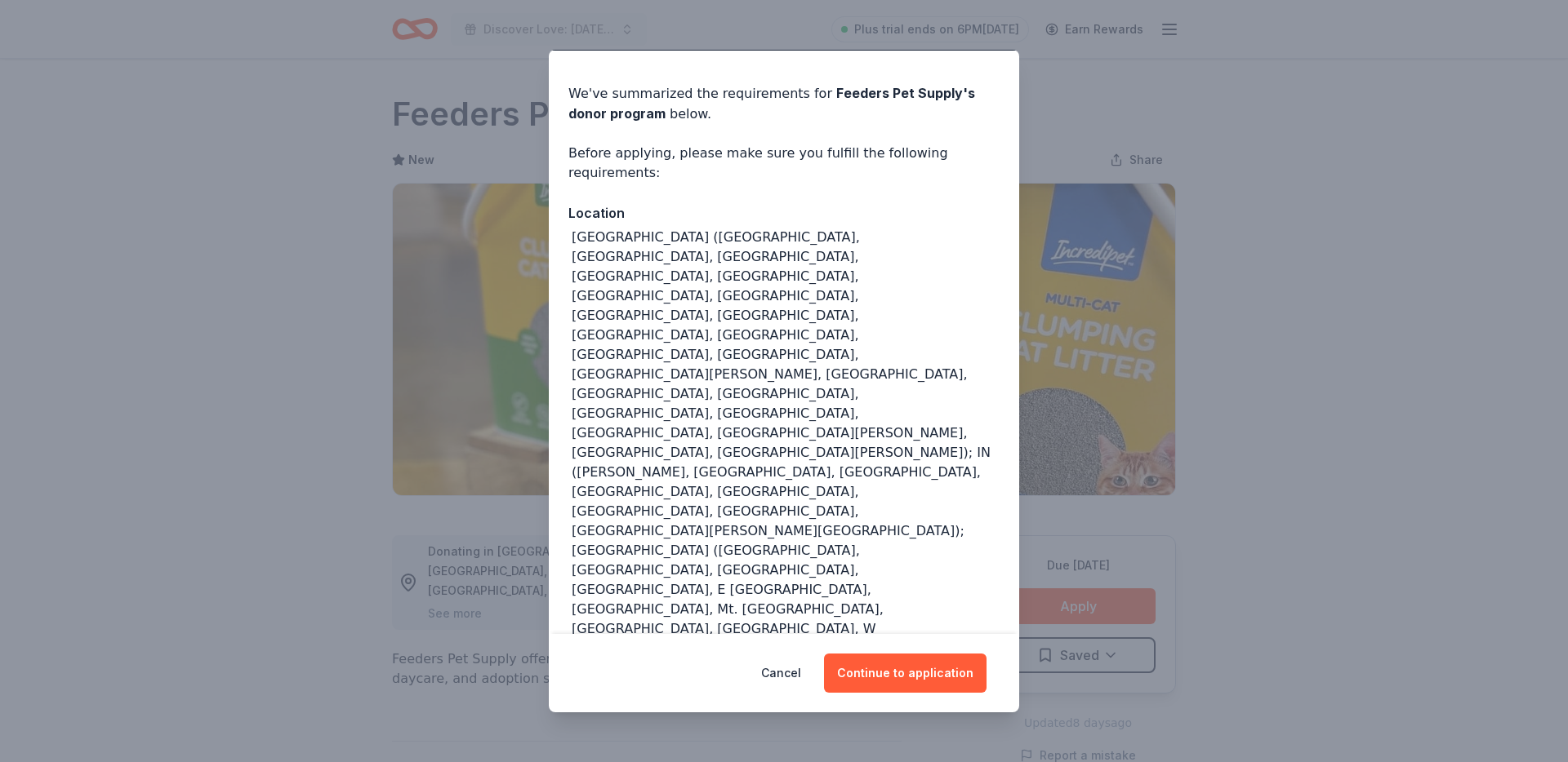
scroll to position [71, 0]
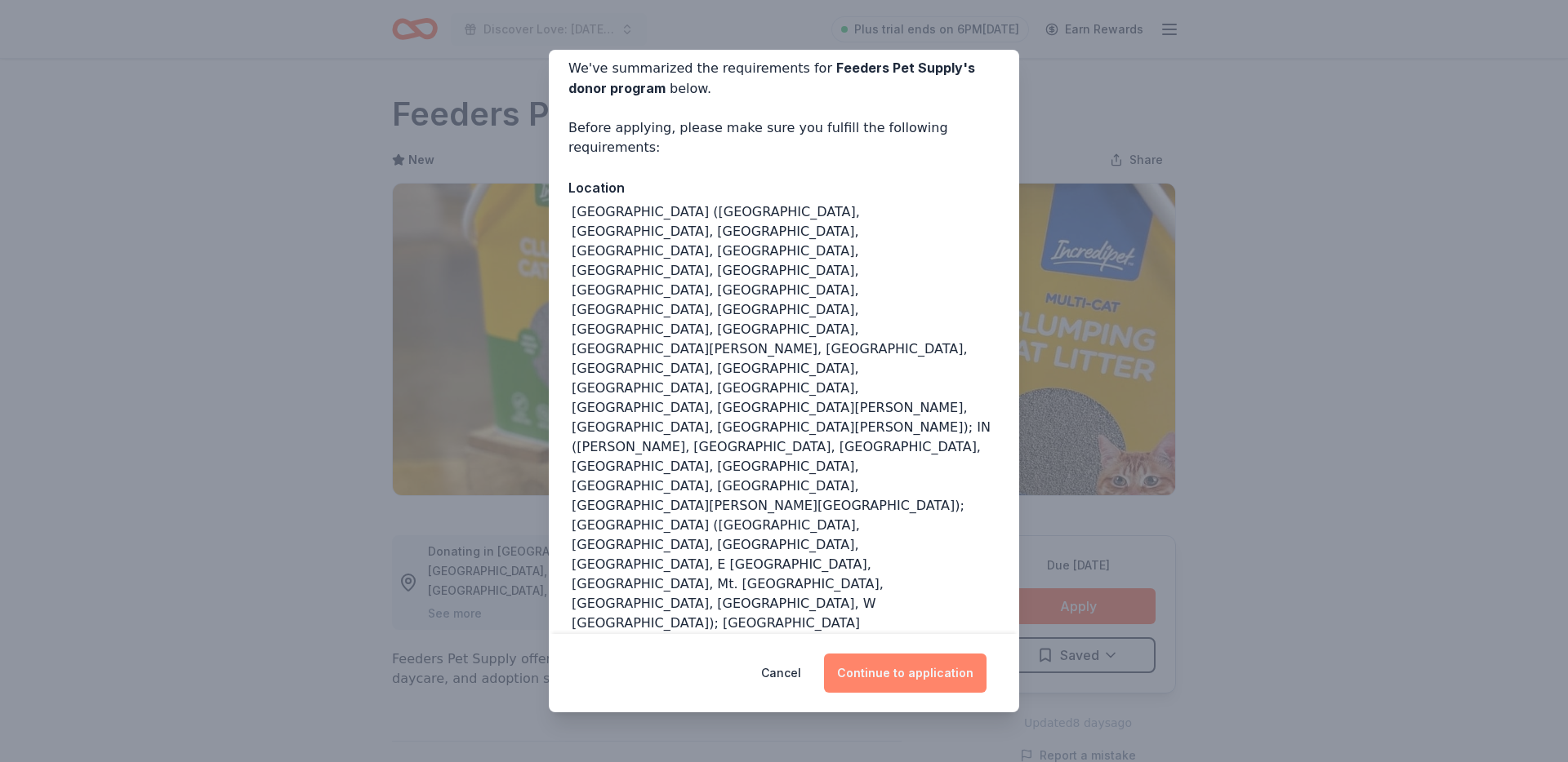
click at [862, 667] on button "Continue to application" at bounding box center [905, 673] width 162 height 39
